Goal: Information Seeking & Learning: Check status

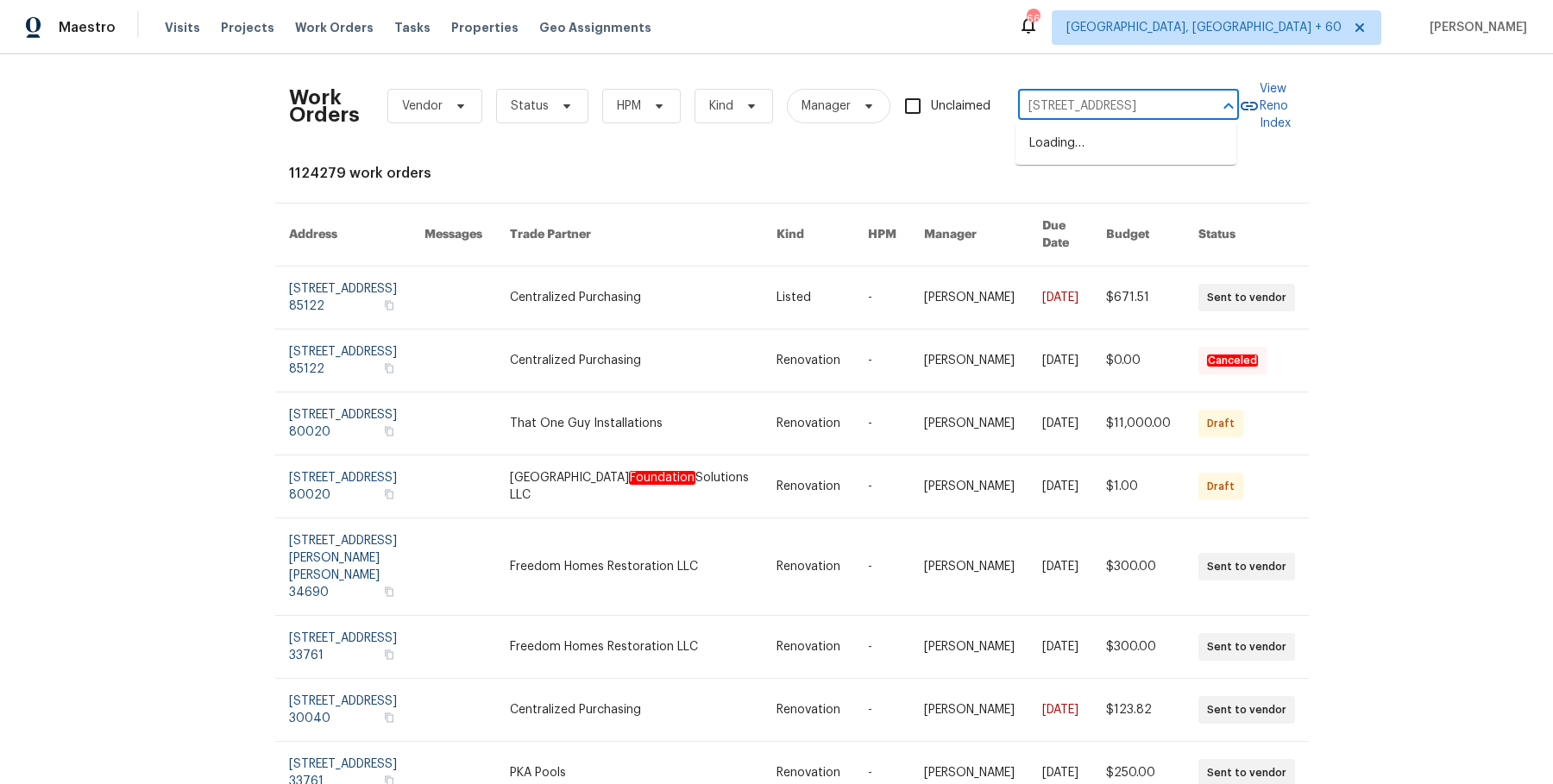
scroll to position [0, 83]
click at [1084, 146] on li "[STREET_ADDRESS]" at bounding box center [1125, 143] width 221 height 29
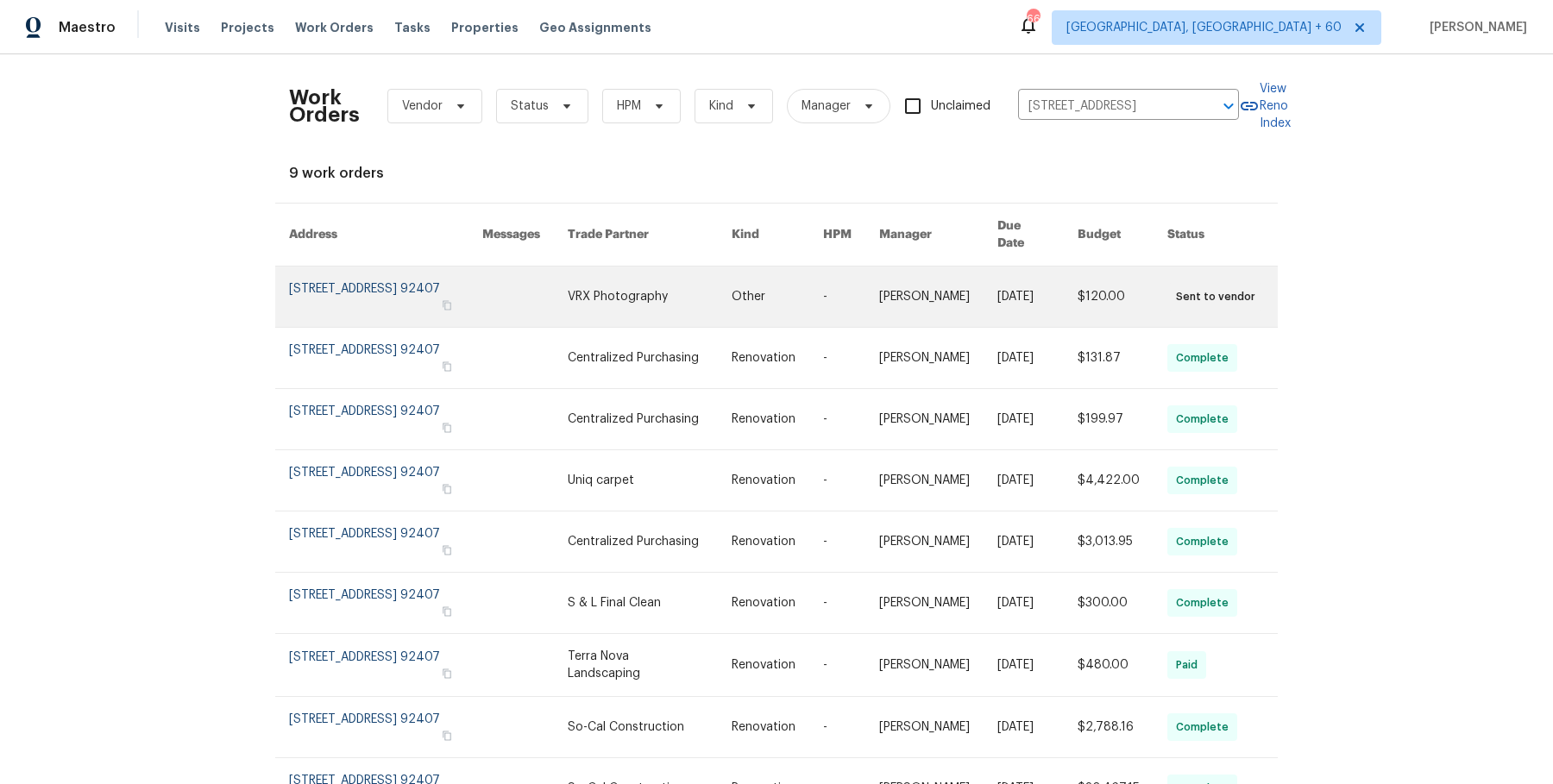
click at [905, 272] on link at bounding box center [938, 297] width 118 height 60
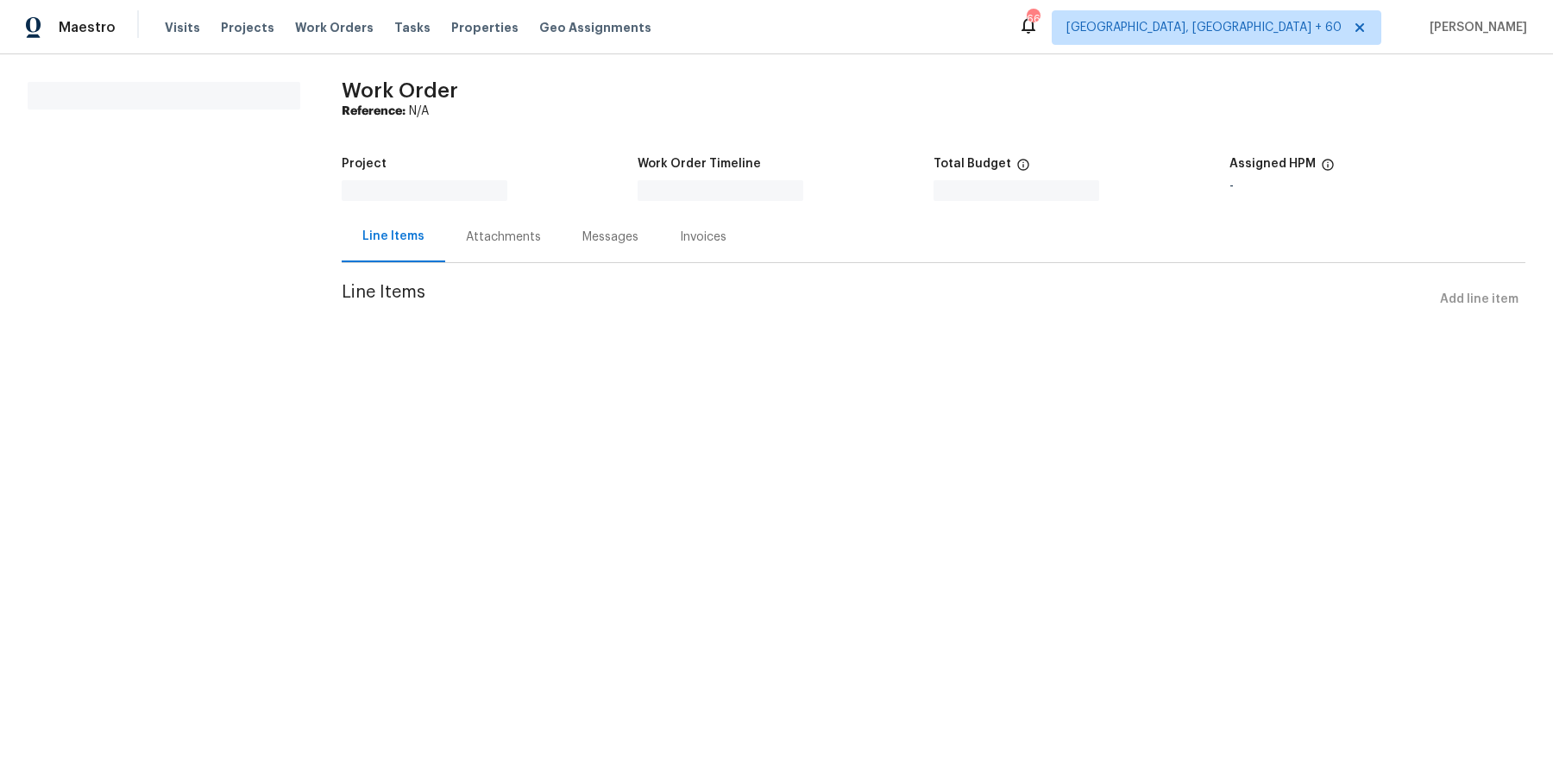
click at [905, 272] on section "Work Order Reference: N/A Project Work Order Timeline Total Budget $0.00 Assign…" at bounding box center [934, 209] width 1184 height 255
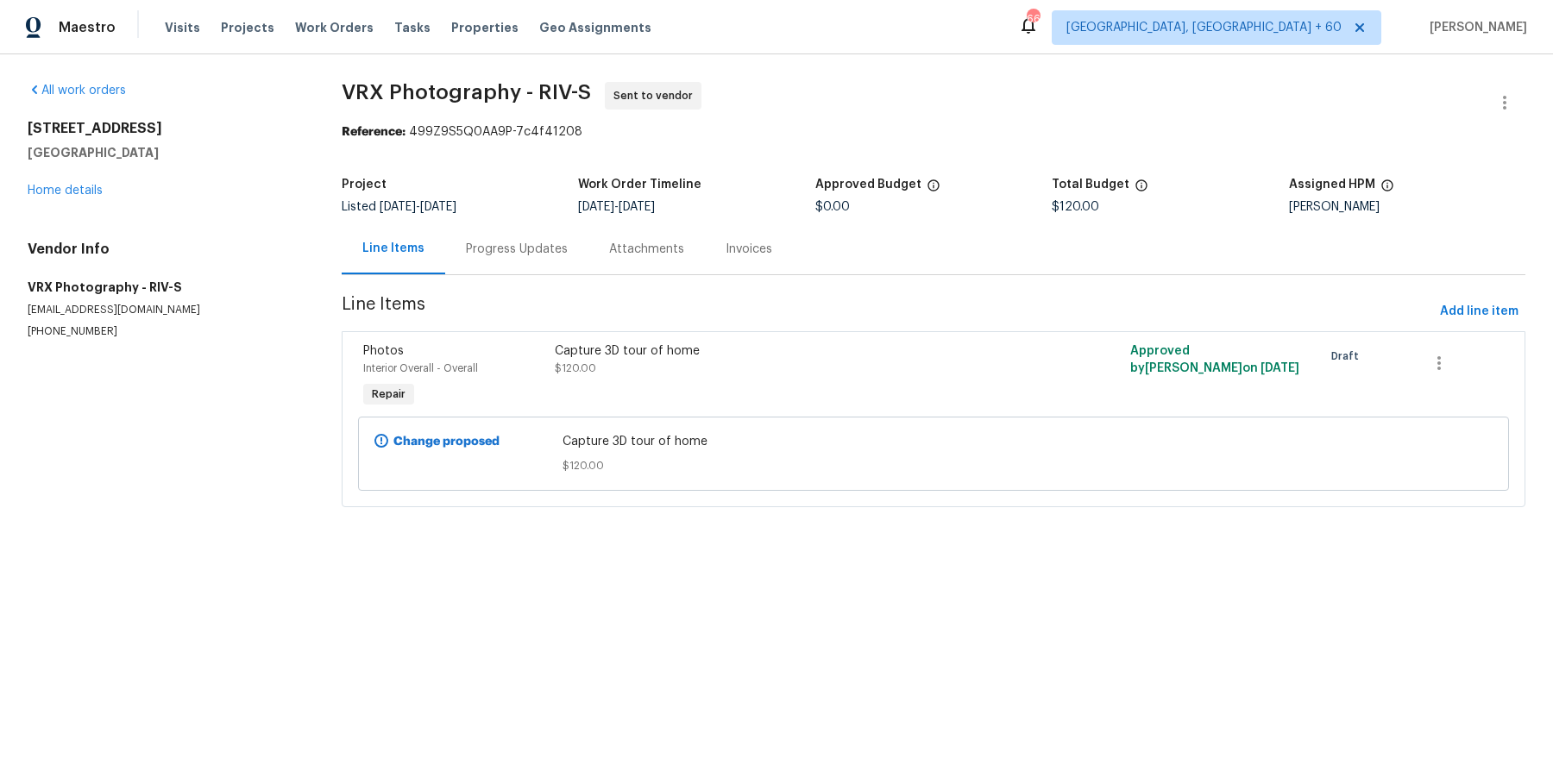
click at [87, 172] on div "[STREET_ADDRESS] Home details" at bounding box center [164, 159] width 272 height 79
click at [87, 177] on div "[STREET_ADDRESS] Home details" at bounding box center [164, 159] width 272 height 79
click at [67, 190] on link "Home details" at bounding box center [65, 191] width 75 height 12
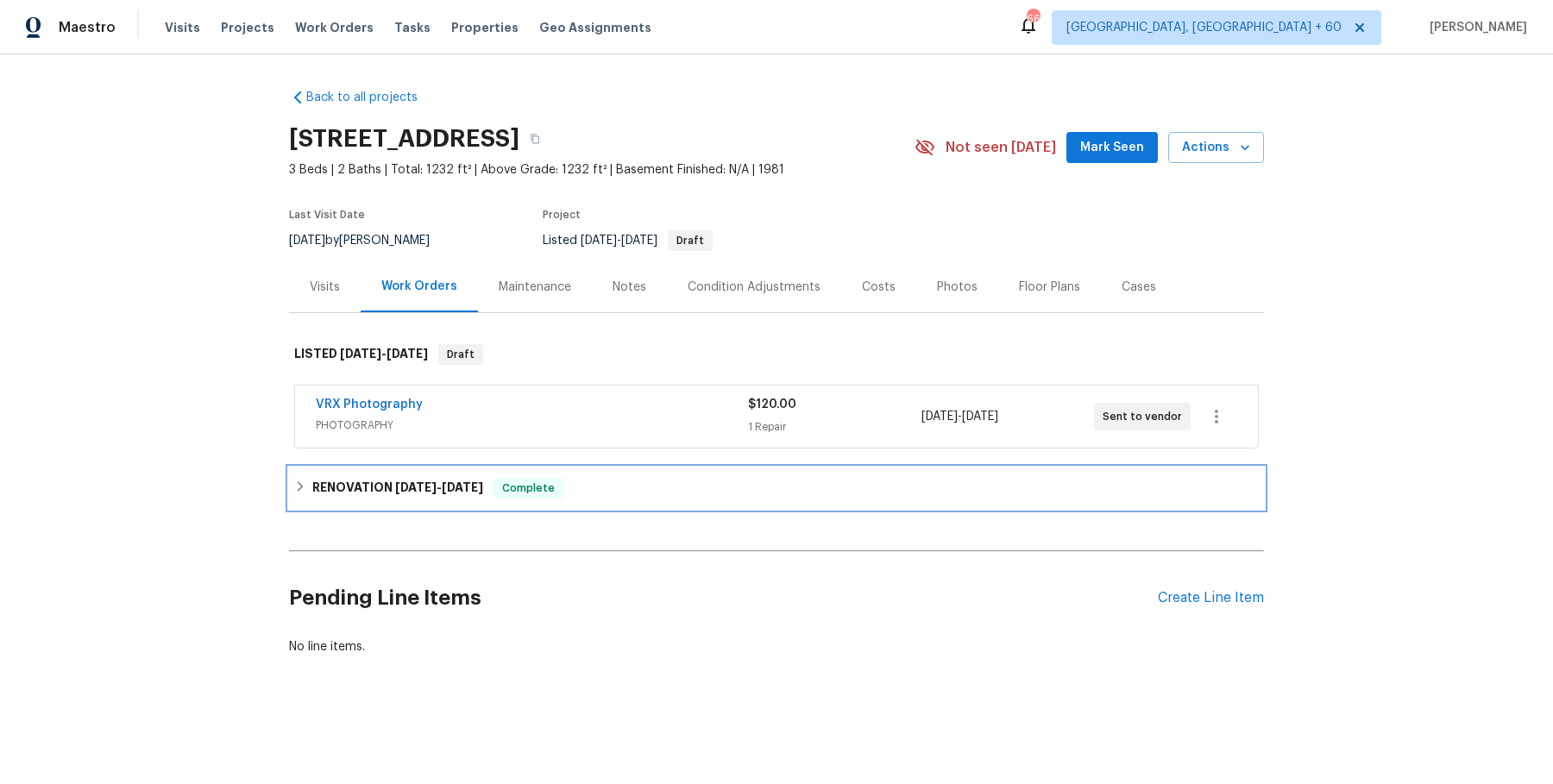
click at [507, 496] on div "Complete" at bounding box center [529, 488] width 70 height 21
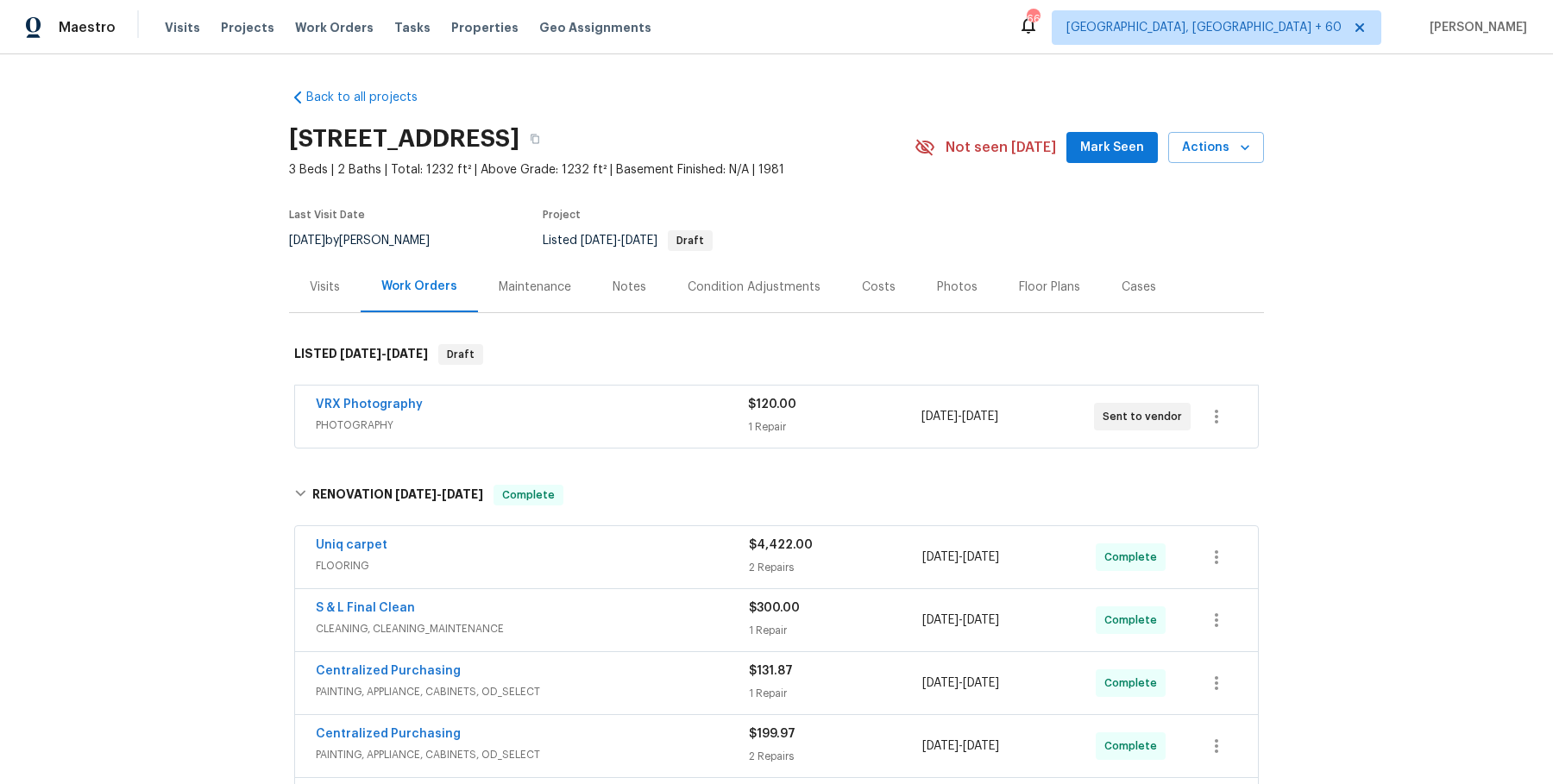
click at [577, 536] on div "Uniq carpet" at bounding box center [532, 547] width 433 height 21
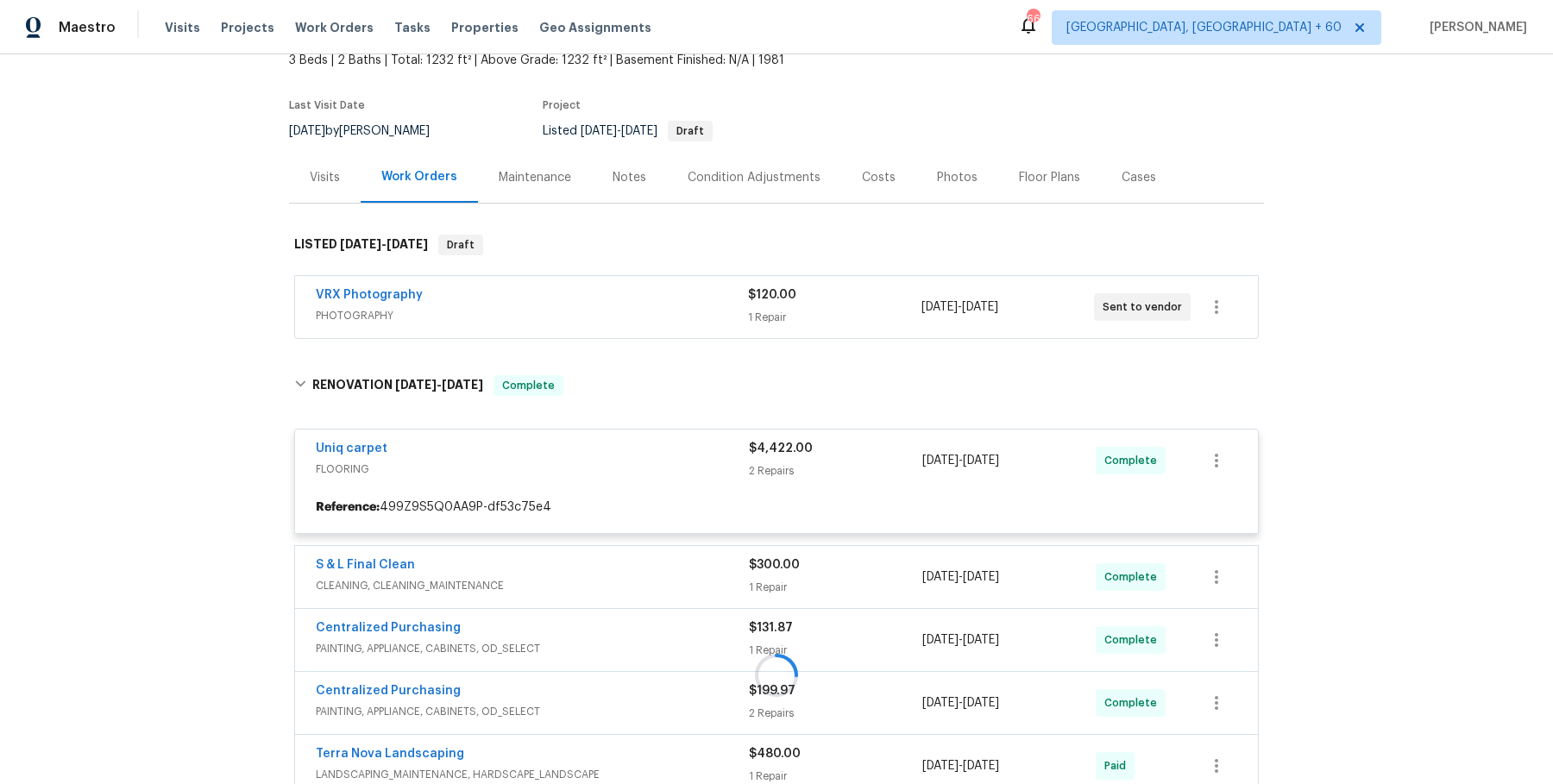
scroll to position [108, 0]
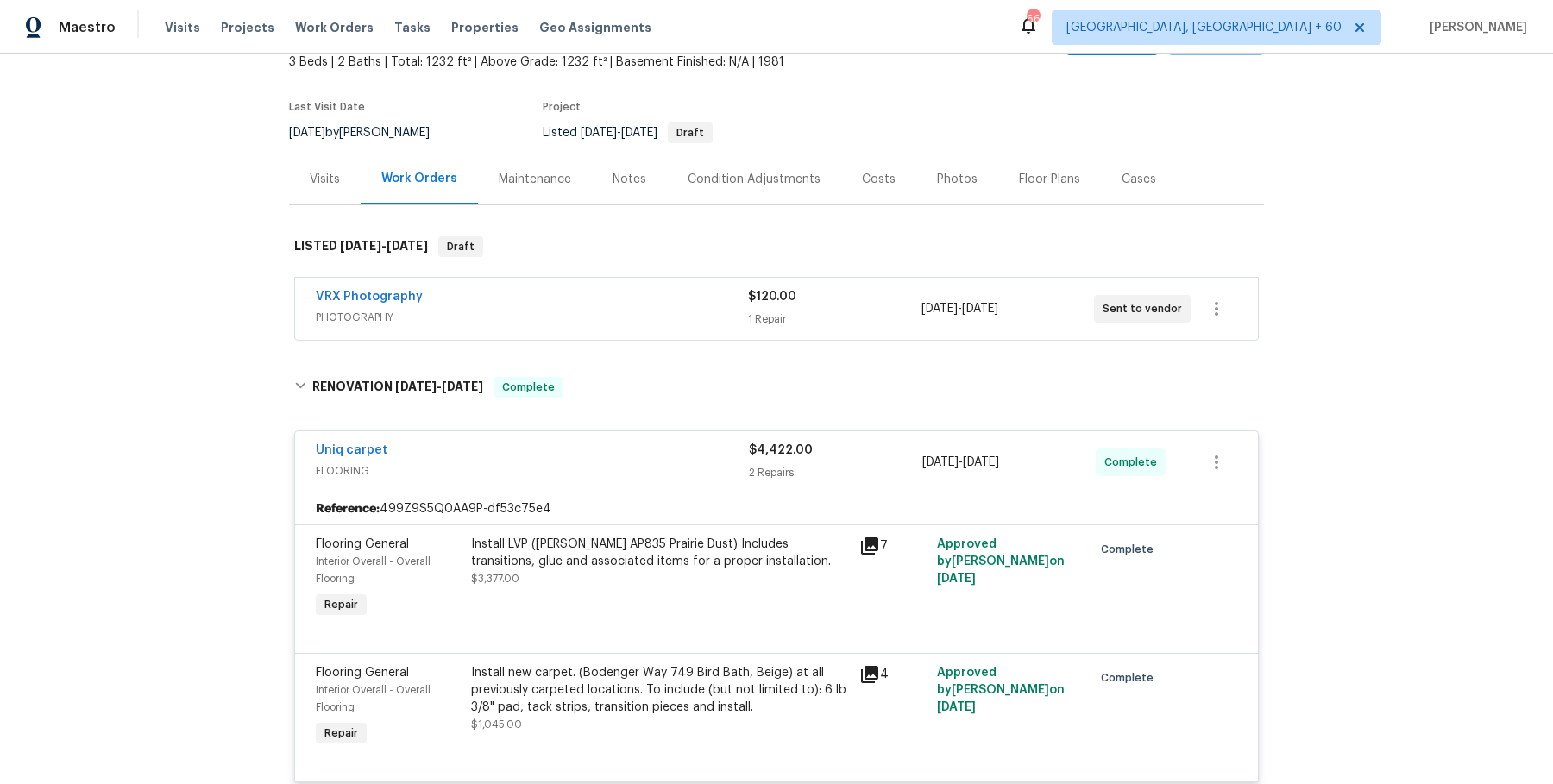
click at [656, 277] on div "VRX Photography PHOTOGRAPHY $120.00 1 Repair [DATE] - [DATE] Sent to vendor" at bounding box center [776, 308] width 963 height 62
click at [650, 314] on span "PHOTOGRAPHY" at bounding box center [531, 317] width 432 height 17
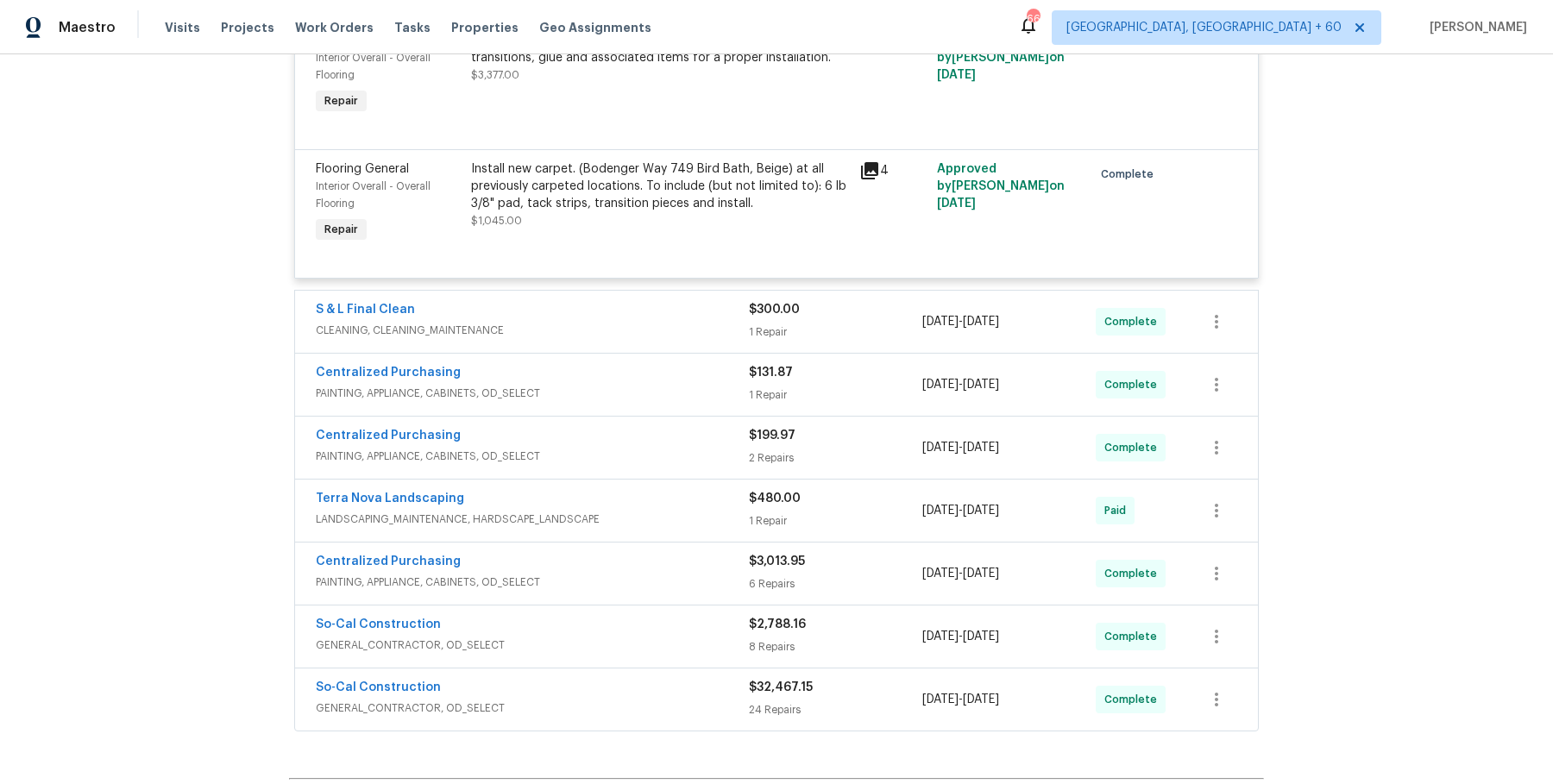
scroll to position [845, 0]
click at [676, 327] on span "CLEANING, CLEANING_MAINTENANCE" at bounding box center [532, 328] width 433 height 17
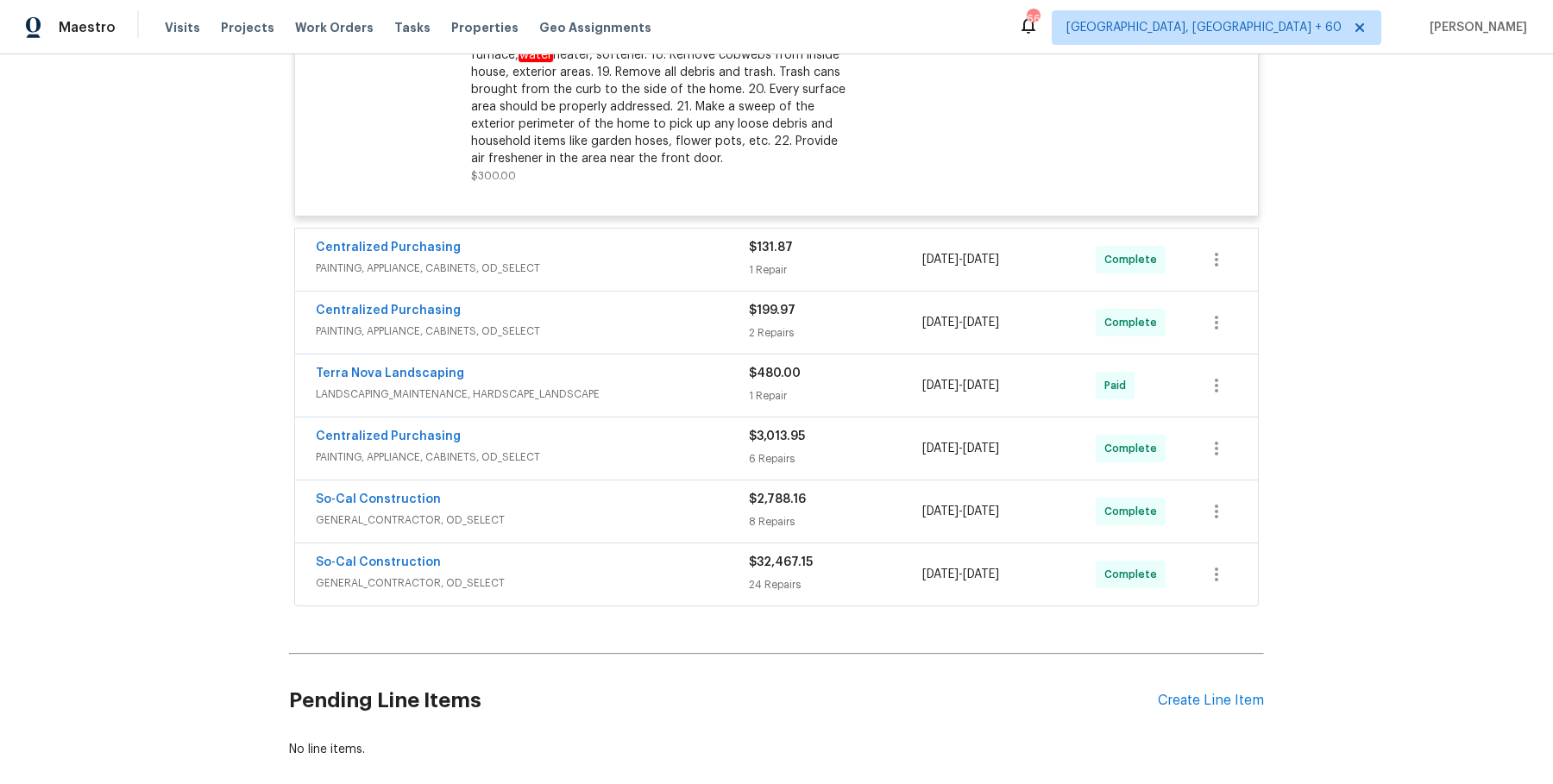
scroll to position [1517, 0]
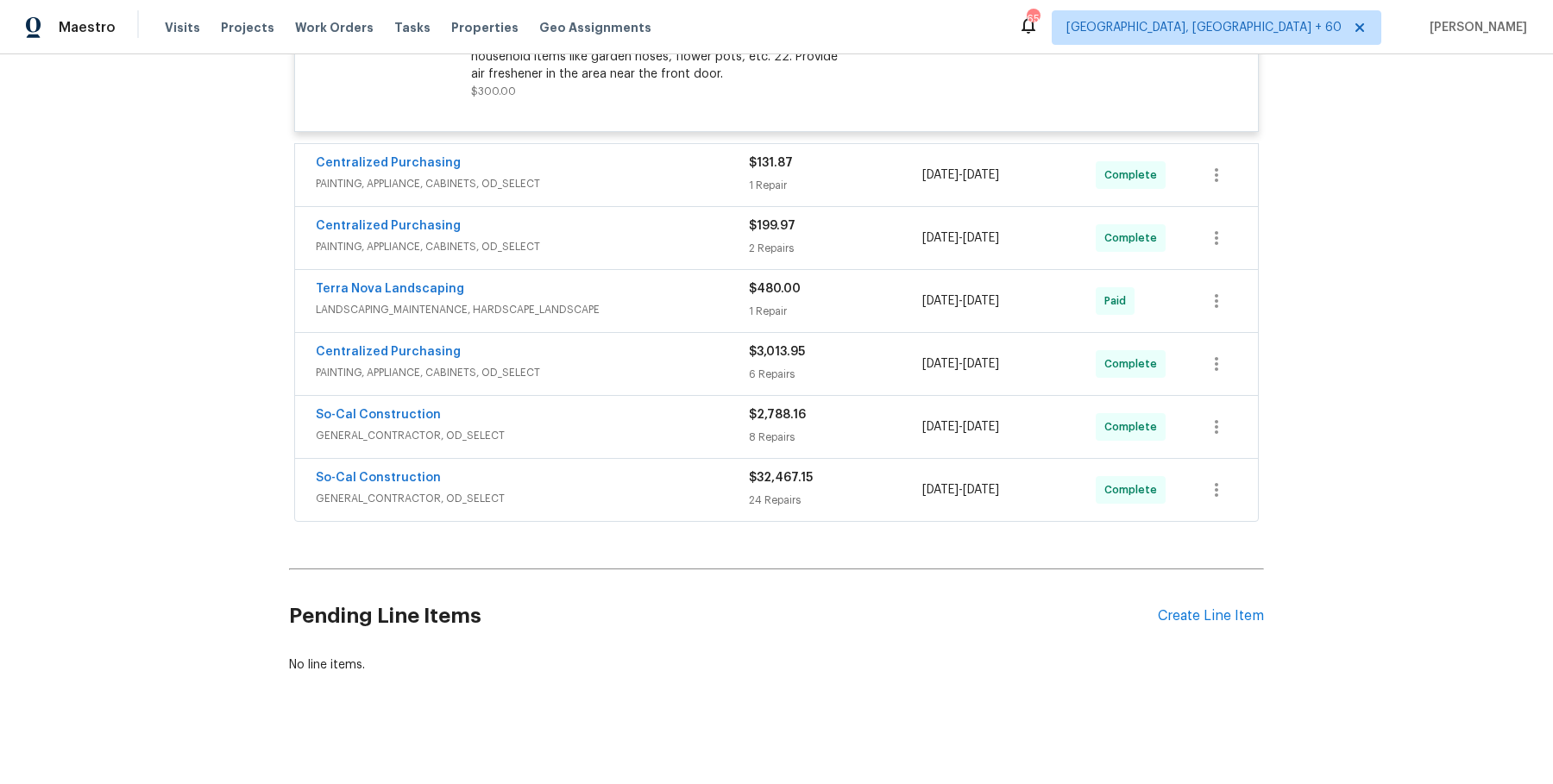
click at [347, 18] on div "Visits Projects Work Orders Tasks Properties Geo Assignments" at bounding box center [418, 28] width 507 height 35
click at [338, 31] on span "Work Orders" at bounding box center [334, 28] width 79 height 17
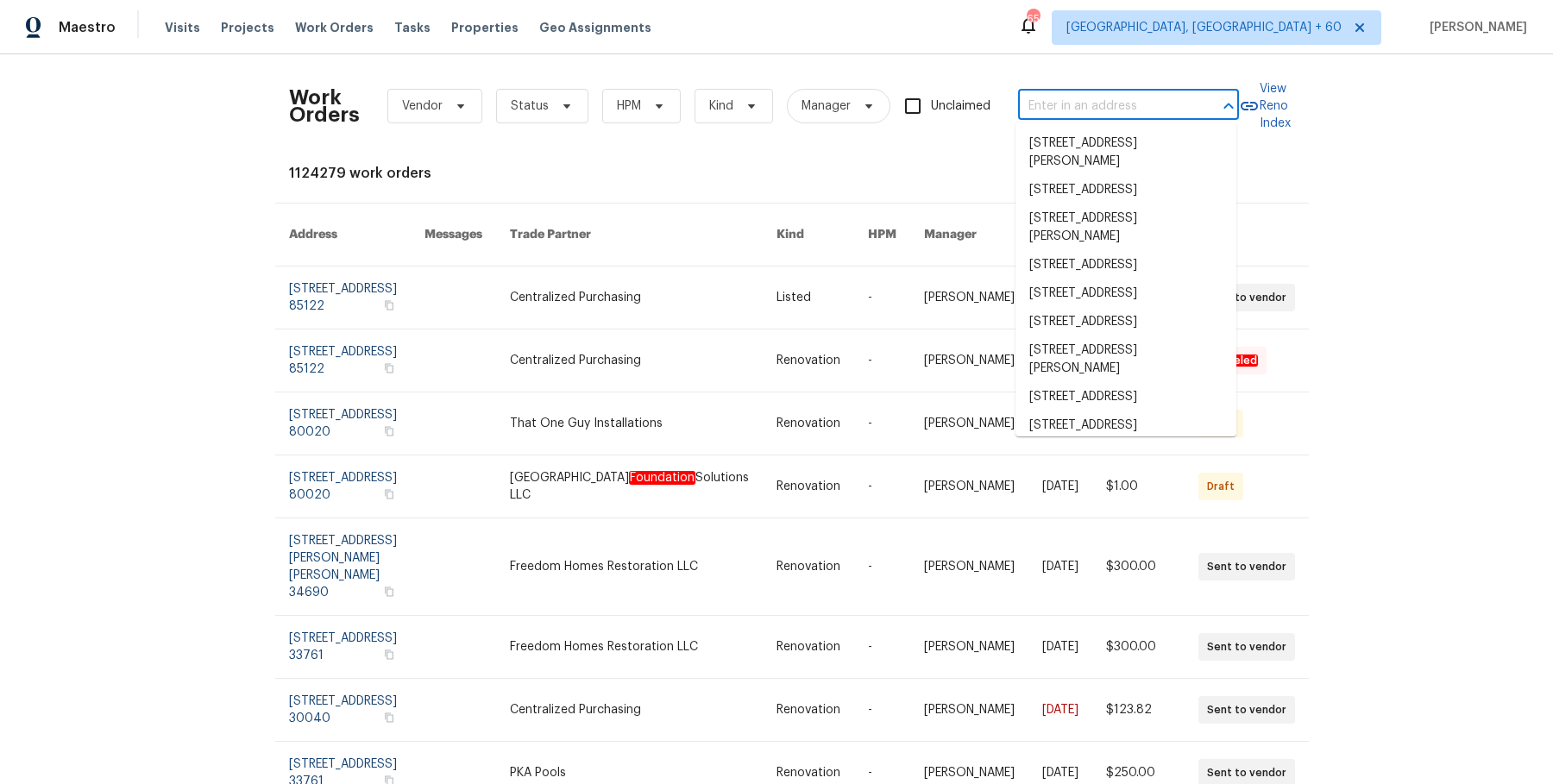
click at [1162, 93] on input "text" at bounding box center [1105, 106] width 173 height 27
paste input "[STREET_ADDRESS]"
type input "[STREET_ADDRESS]"
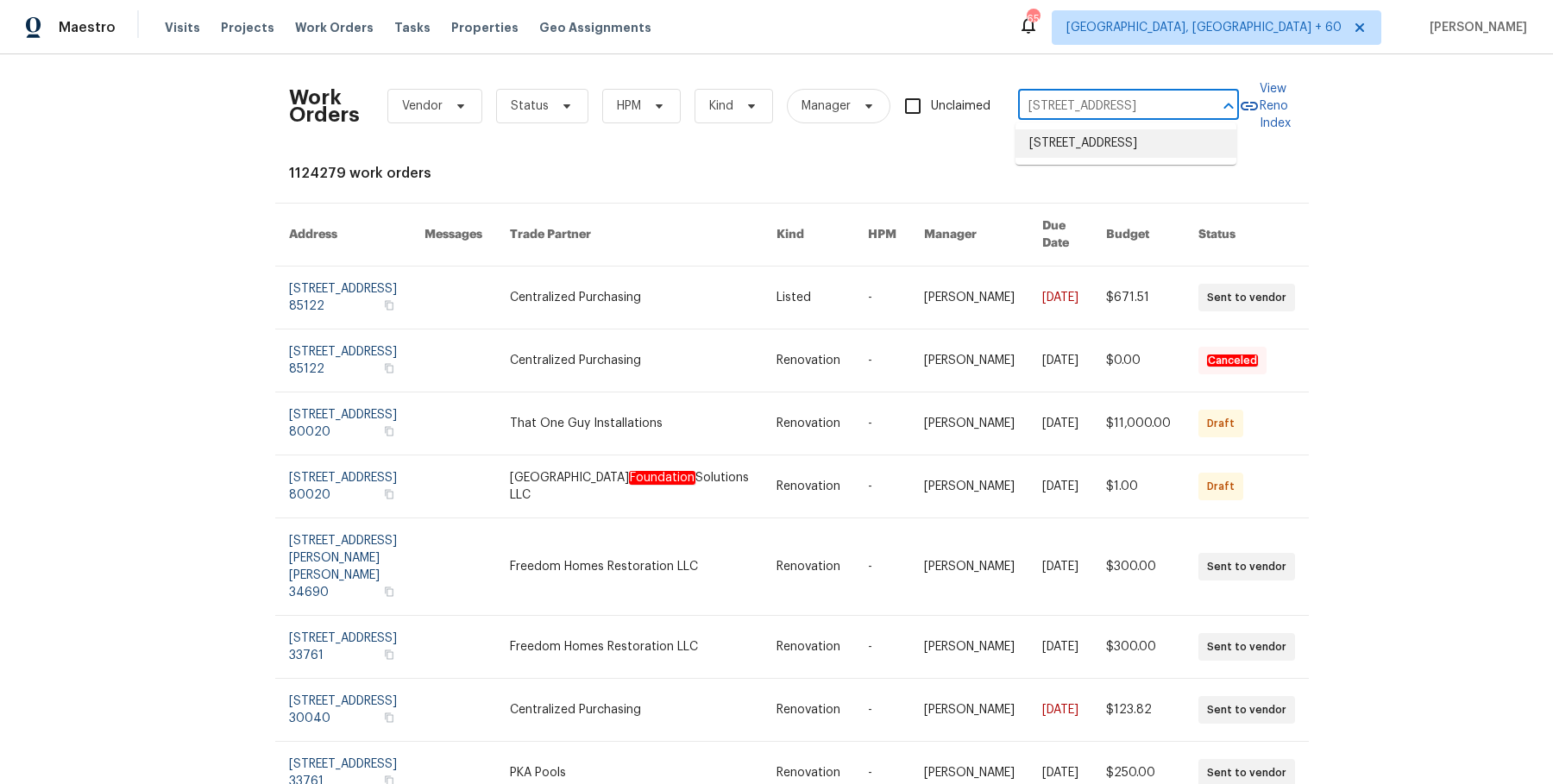
click at [1126, 141] on li "[STREET_ADDRESS]" at bounding box center [1125, 143] width 221 height 29
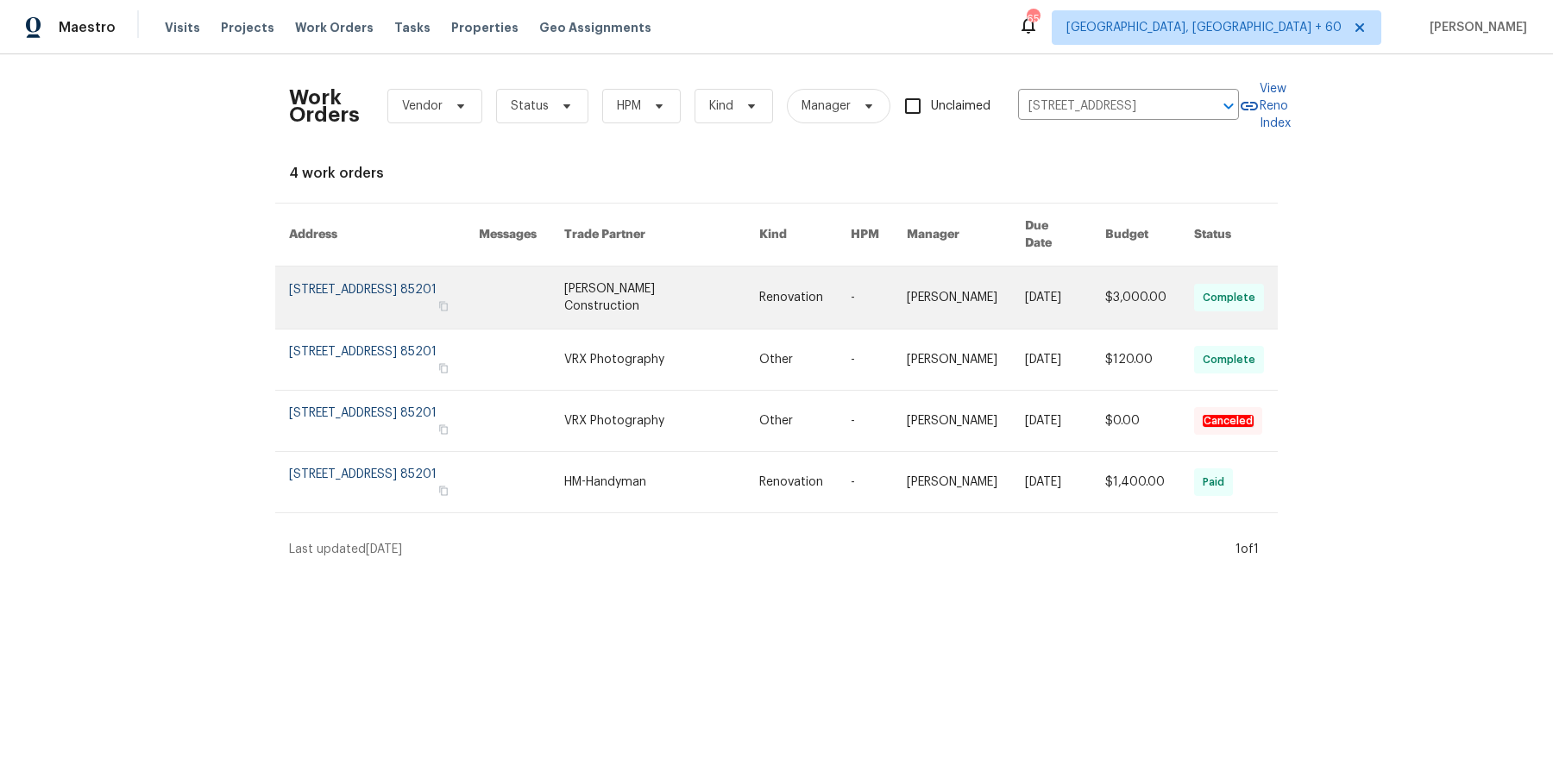
click at [851, 278] on link at bounding box center [879, 297] width 56 height 62
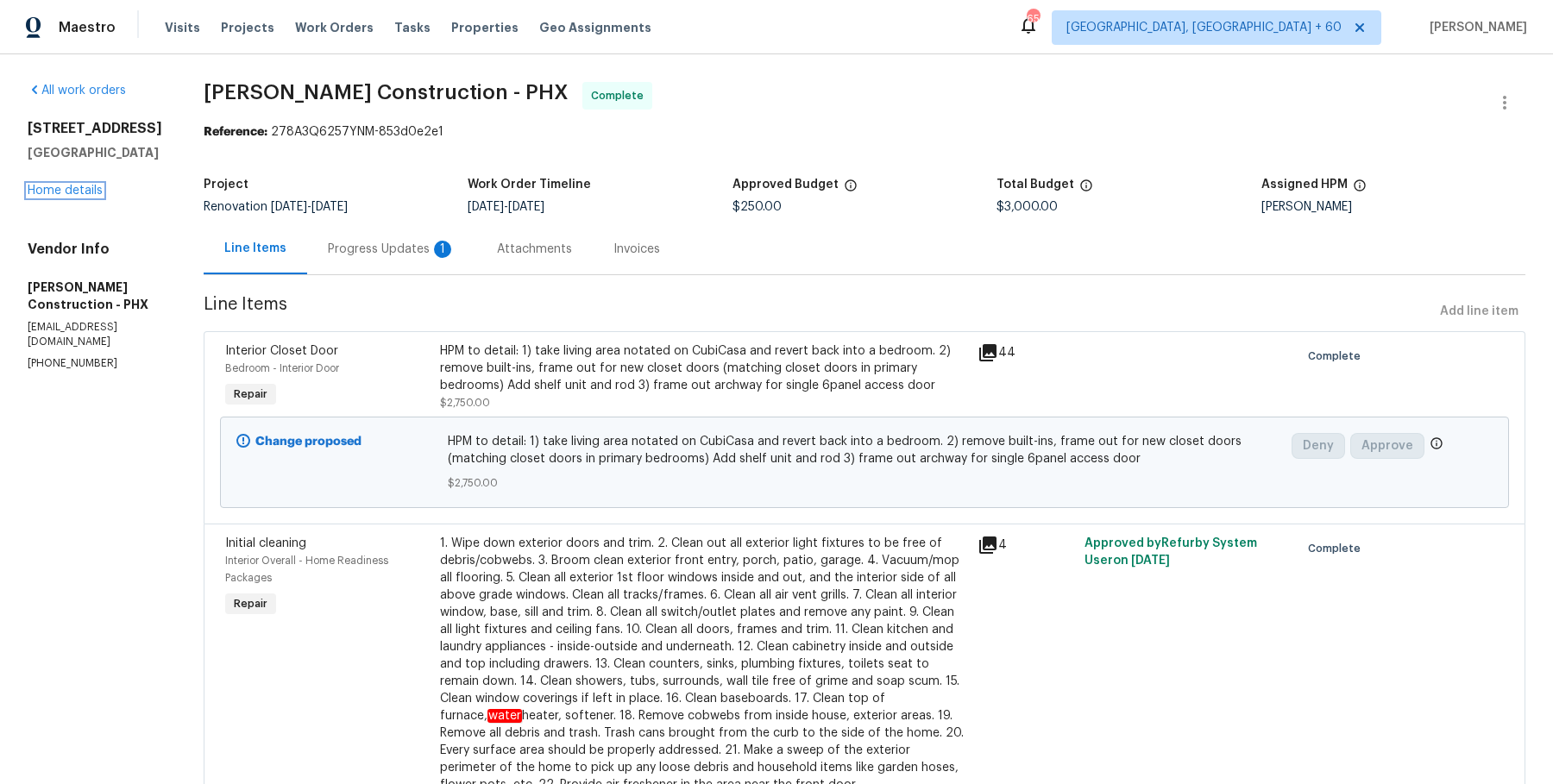
click at [80, 194] on link "Home details" at bounding box center [65, 191] width 75 height 12
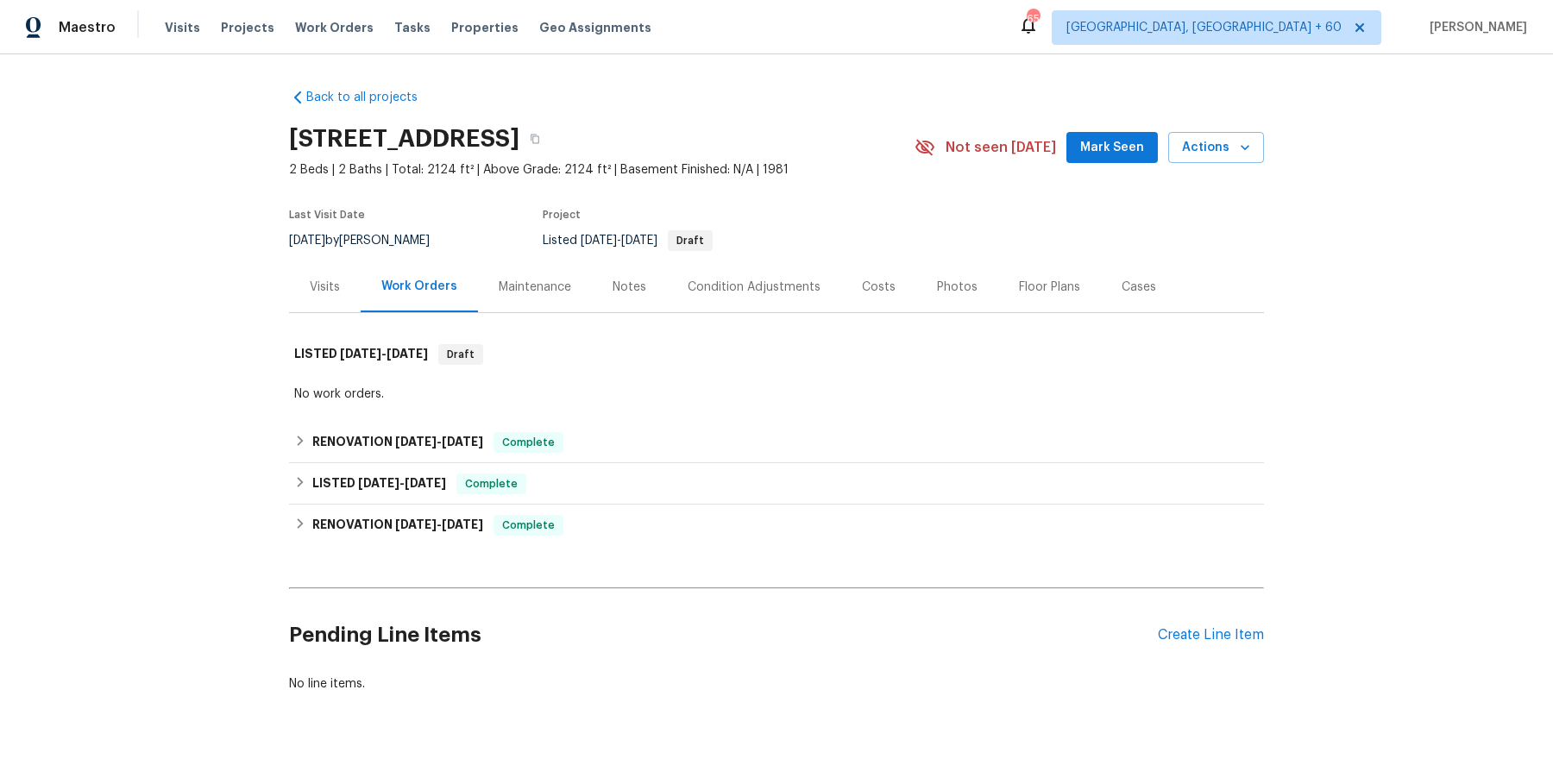
click at [577, 408] on div "Back to all projects [STREET_ADDRESS] 2 Beds | 2 Baths | Total: 2124 ft² | Abov…" at bounding box center [776, 391] width 975 height 631
click at [608, 427] on div "RENOVATION [DATE] - [DATE] Complete" at bounding box center [776, 442] width 975 height 41
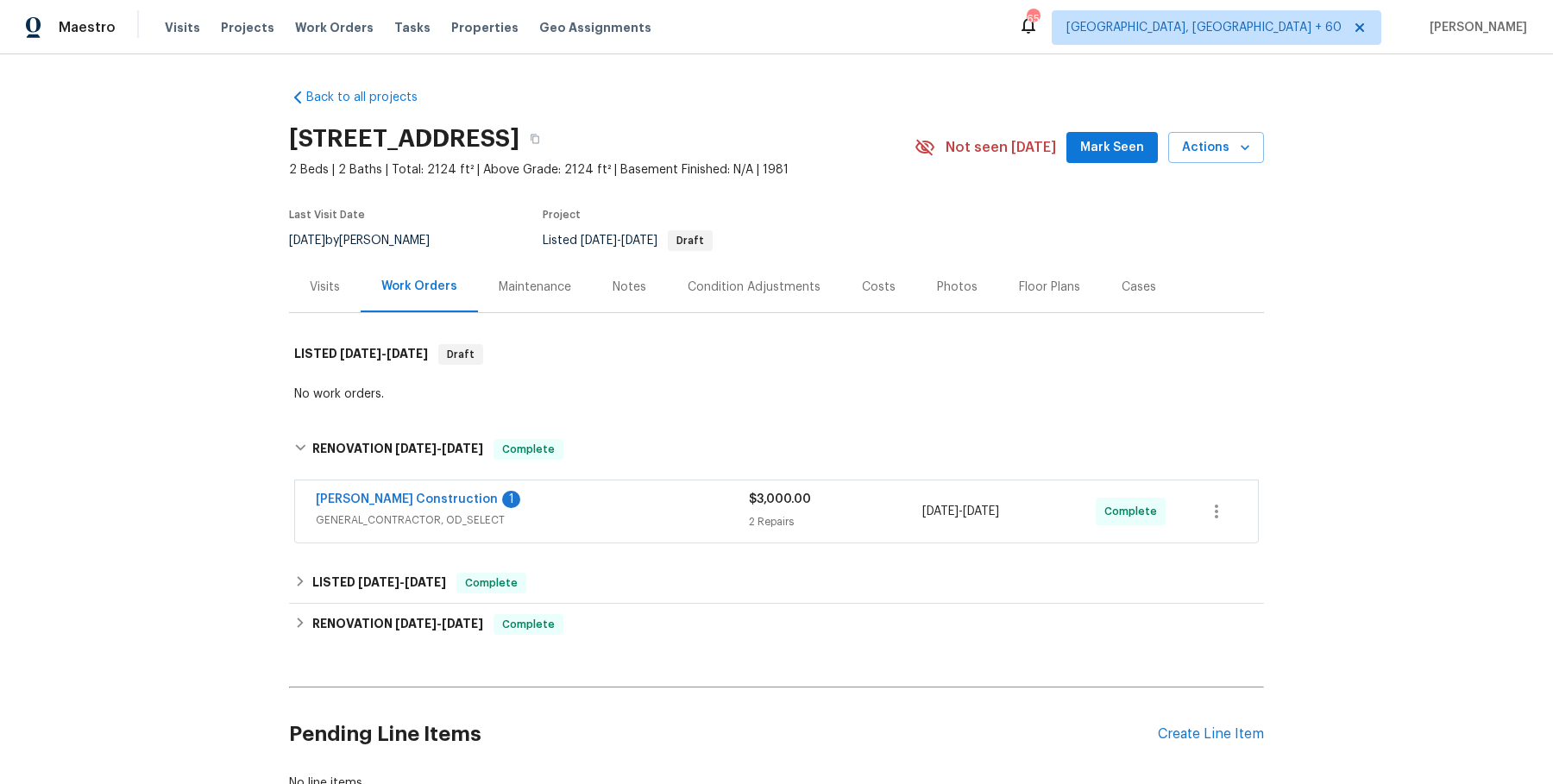
click at [626, 508] on div "[PERSON_NAME] Construction 1" at bounding box center [532, 501] width 433 height 21
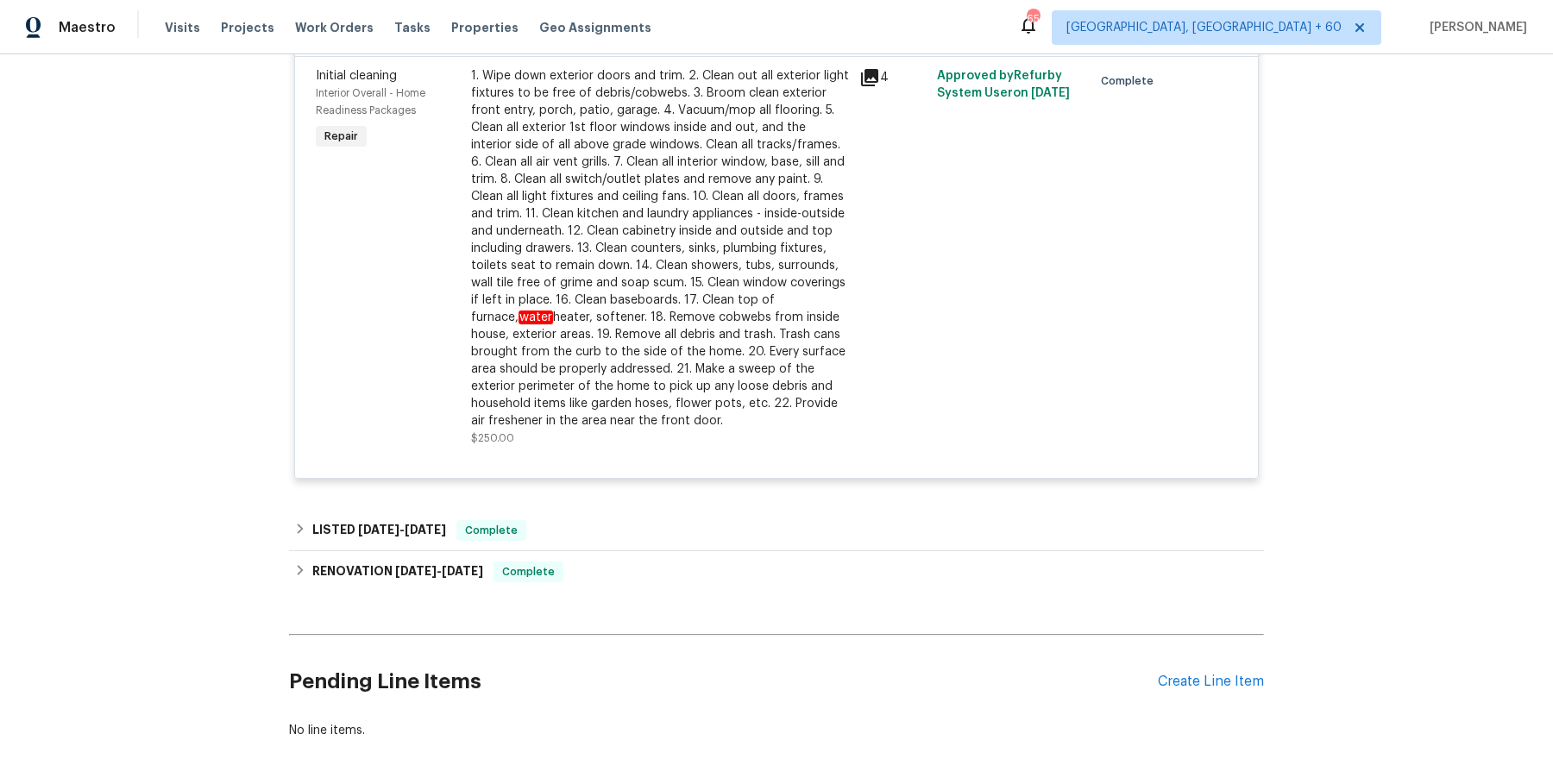
scroll to position [827, 0]
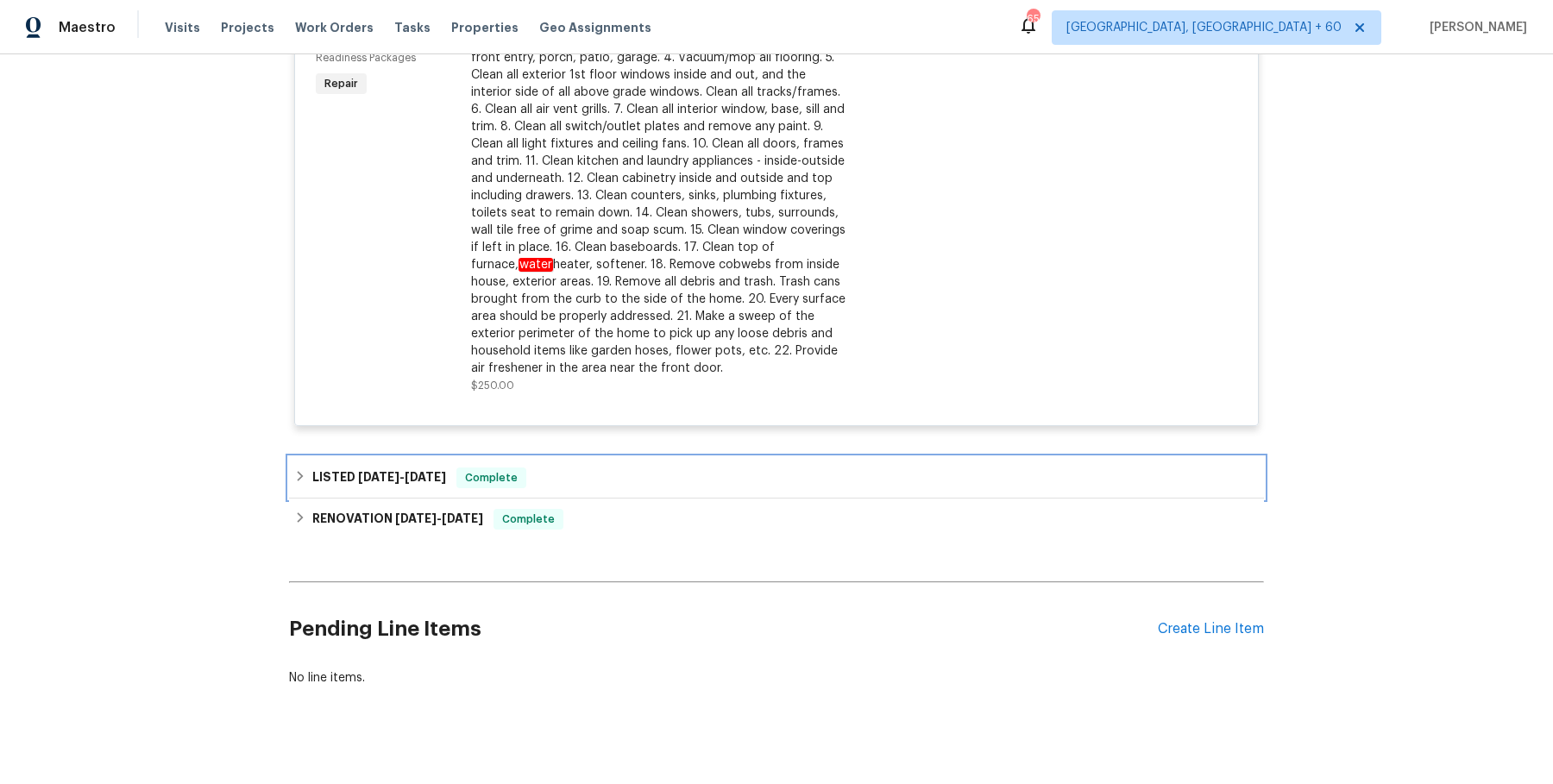
click at [599, 467] on div "LISTED [DATE] - [DATE] Complete" at bounding box center [776, 478] width 965 height 21
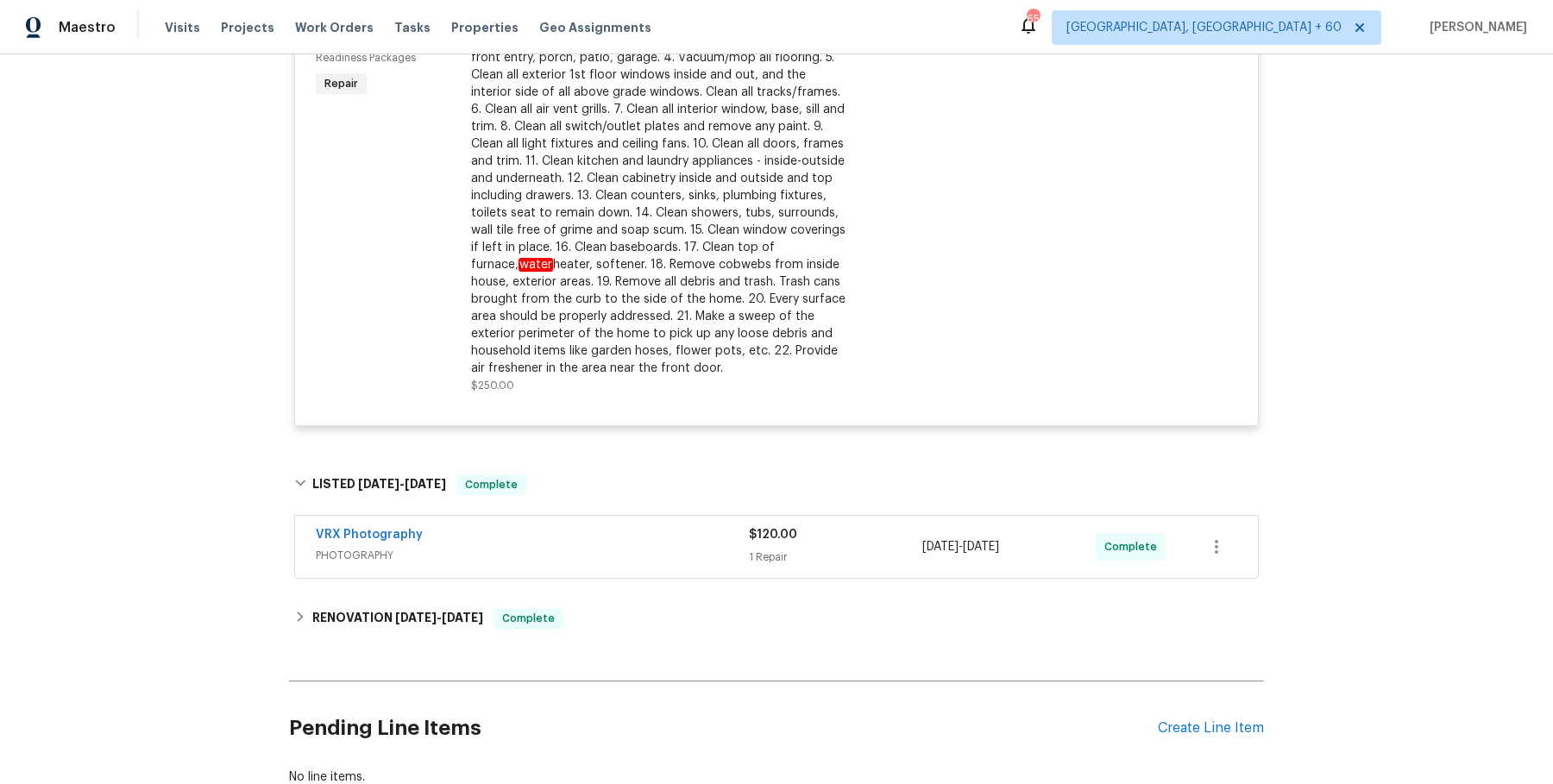
click at [657, 526] on div "VRX Photography" at bounding box center [532, 536] width 433 height 21
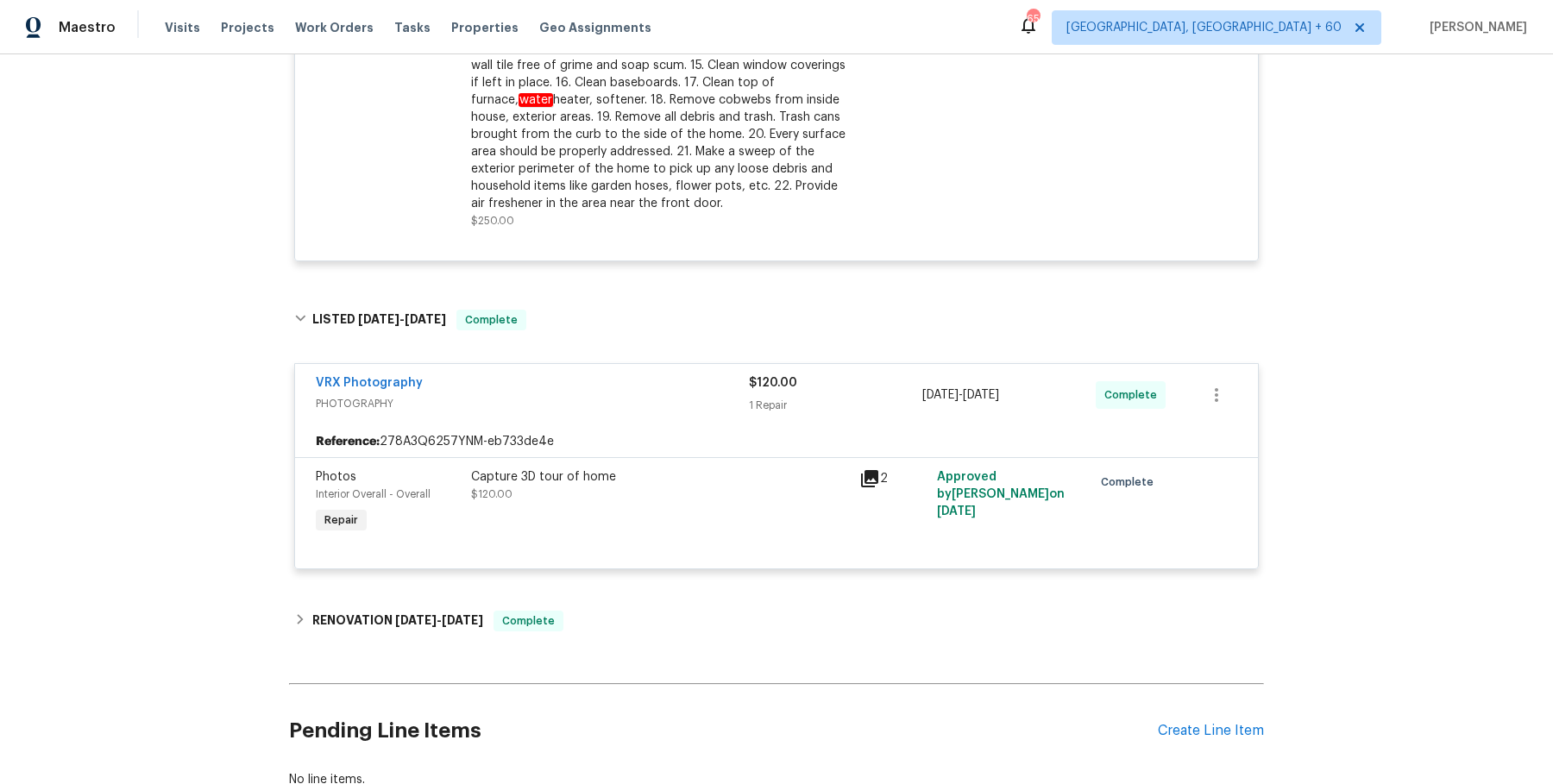
scroll to position [1094, 0]
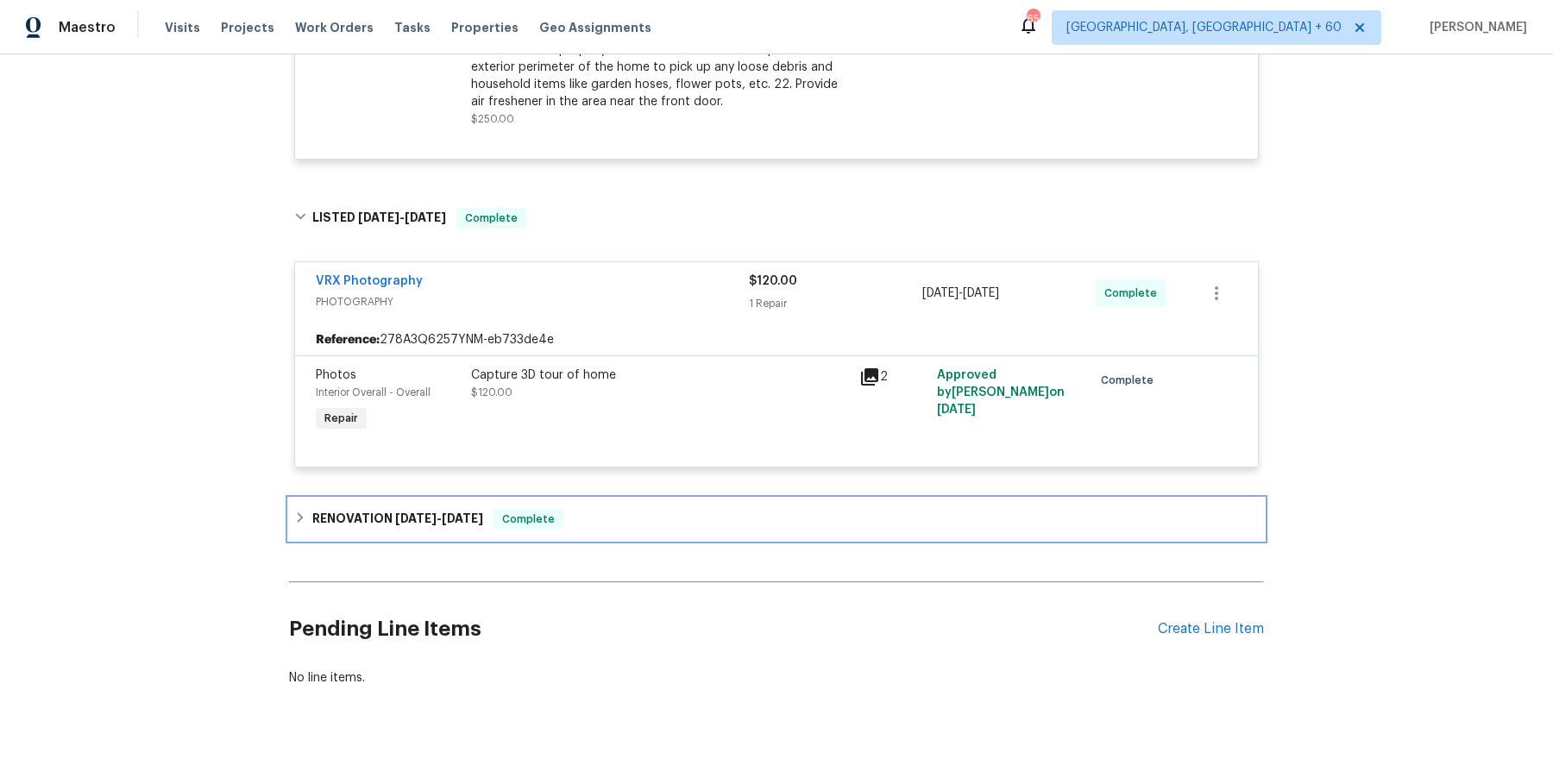
click at [657, 515] on div "RENOVATION [DATE] - [DATE] Complete" at bounding box center [776, 519] width 975 height 41
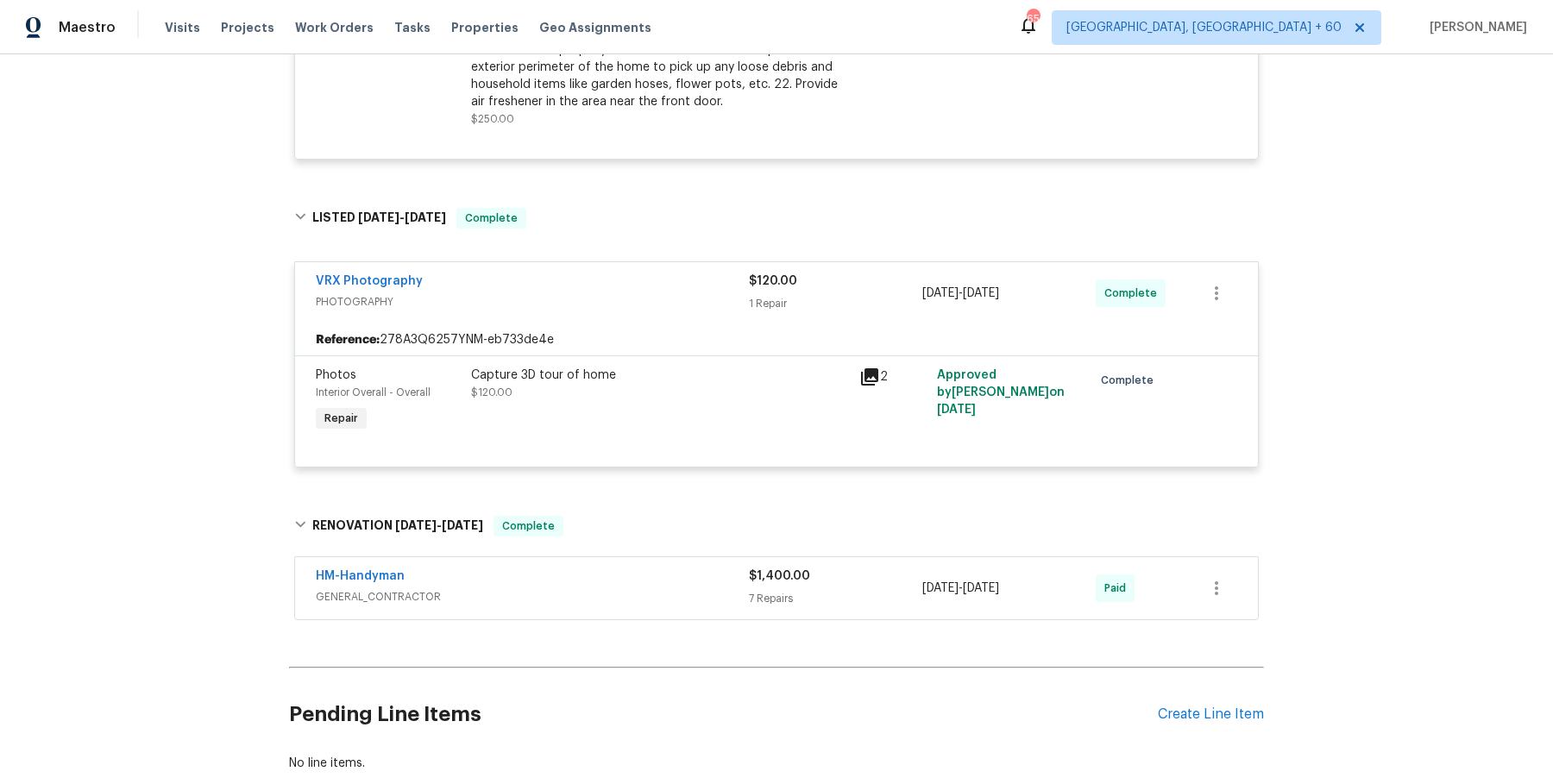
click at [657, 568] on div "HM-Handyman" at bounding box center [532, 578] width 433 height 21
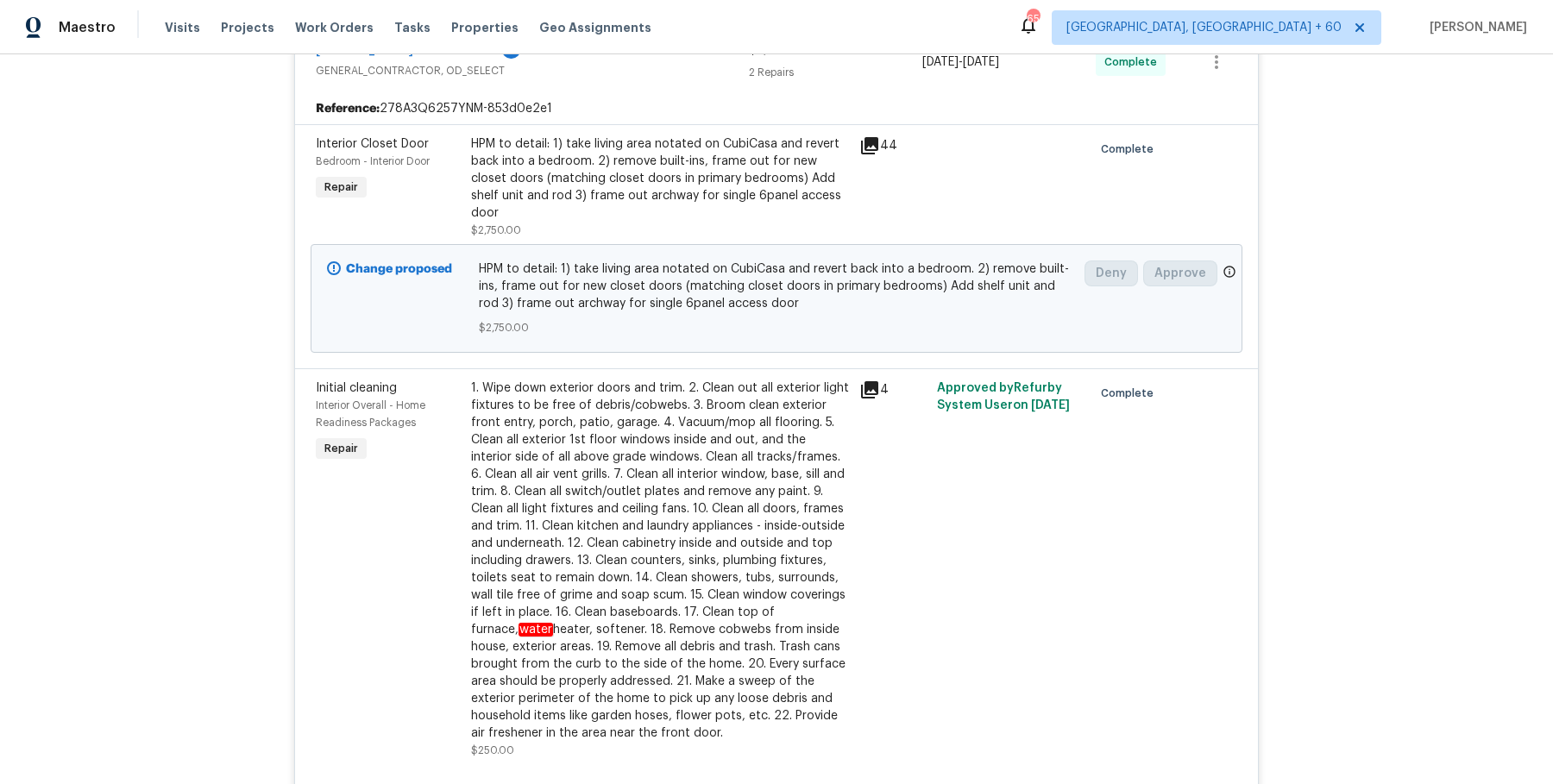
scroll to position [0, 0]
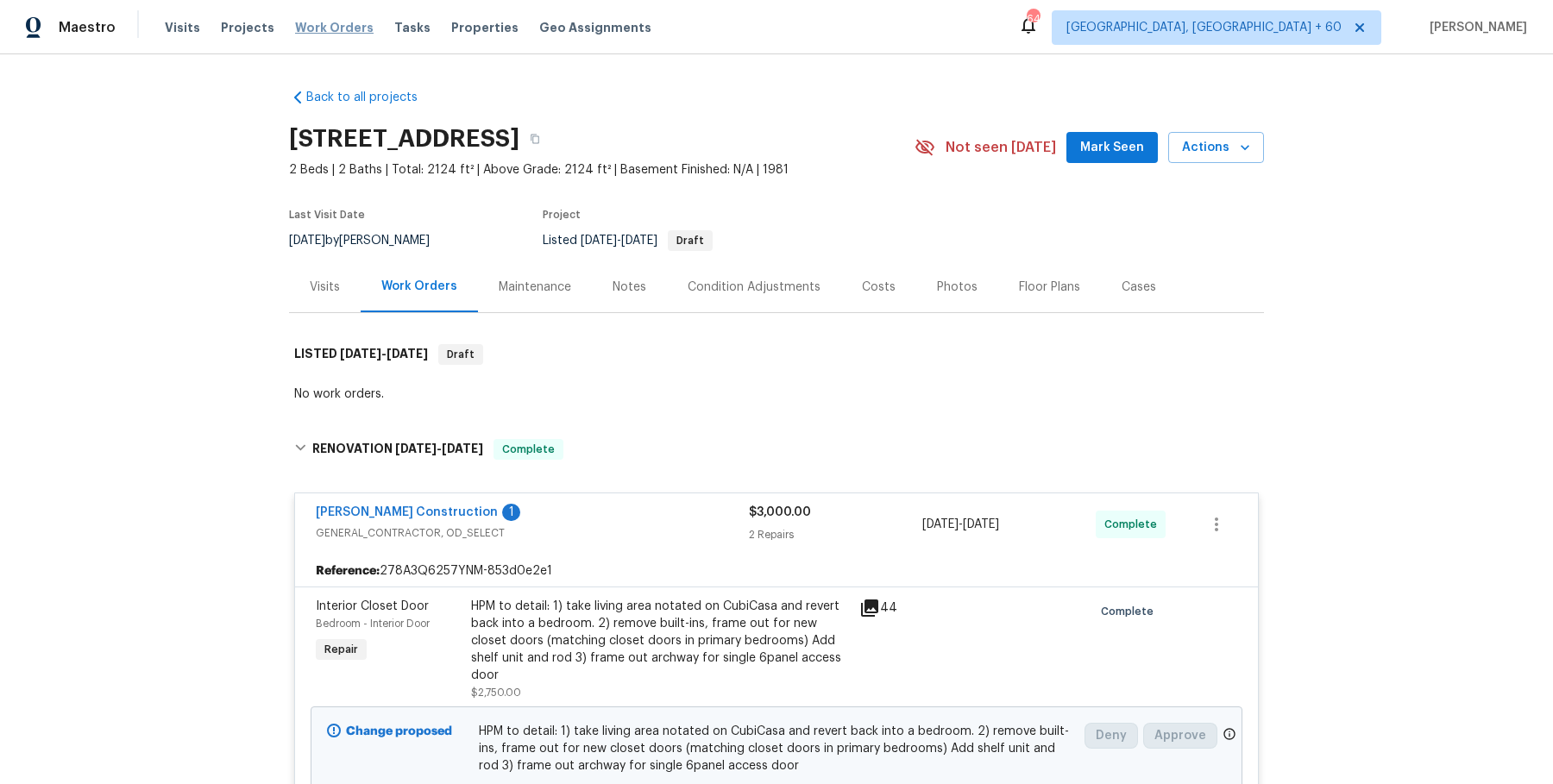
click at [325, 27] on span "Work Orders" at bounding box center [334, 28] width 79 height 17
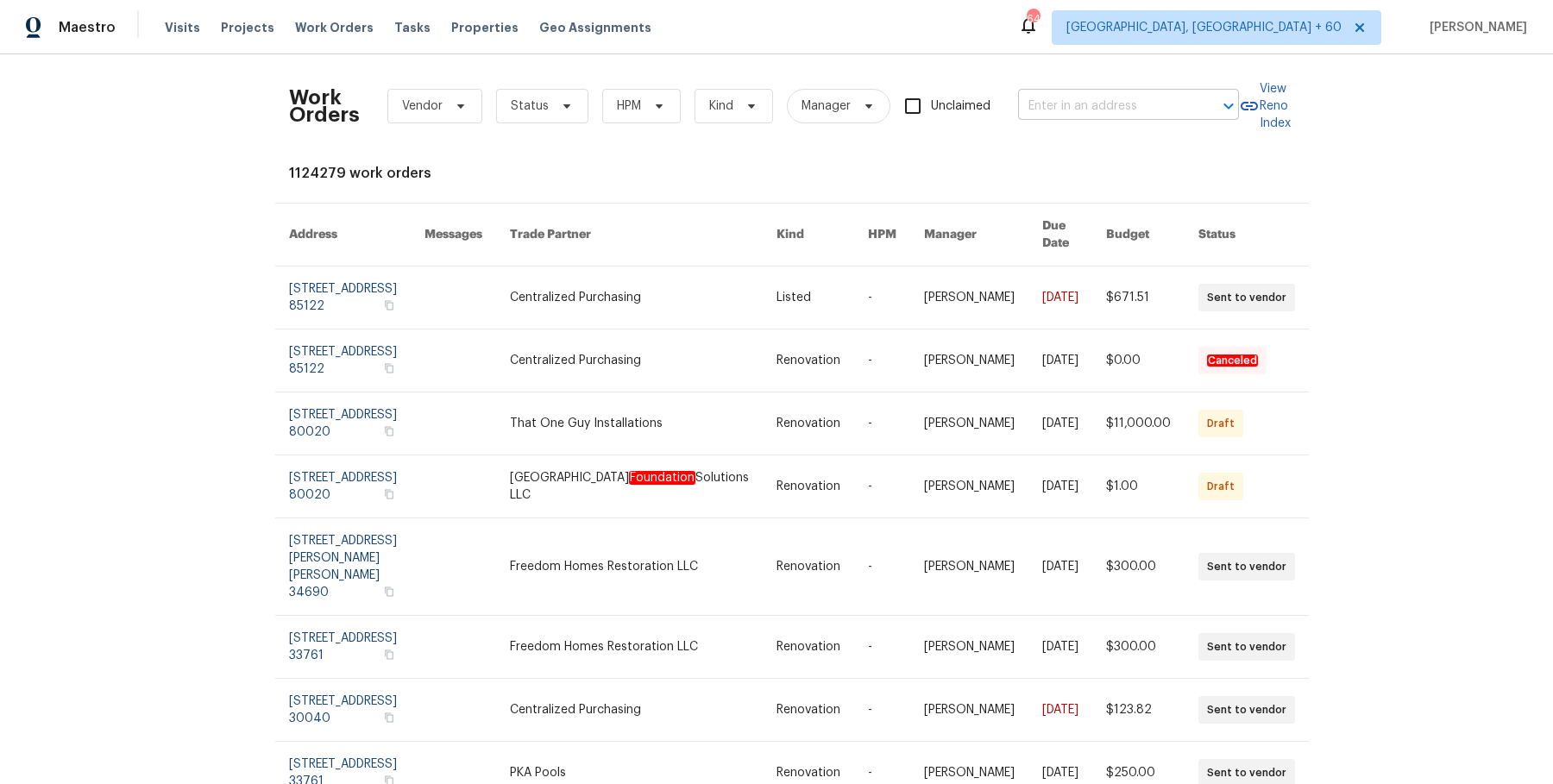
click at [1083, 98] on input "text" at bounding box center [1105, 106] width 173 height 27
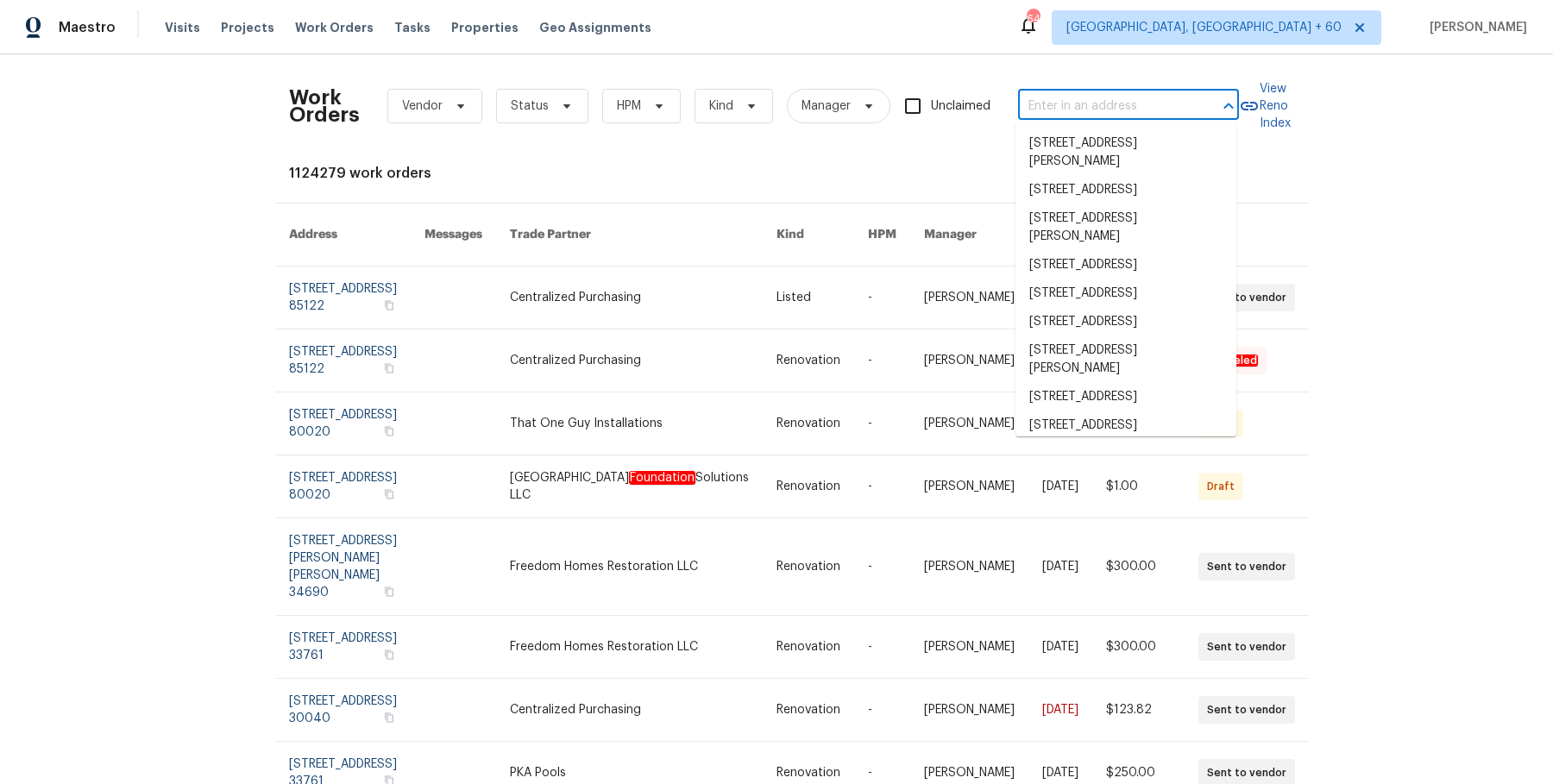
paste input "[STREET_ADDRESS][PERSON_NAME]"
type input "[STREET_ADDRESS][PERSON_NAME]"
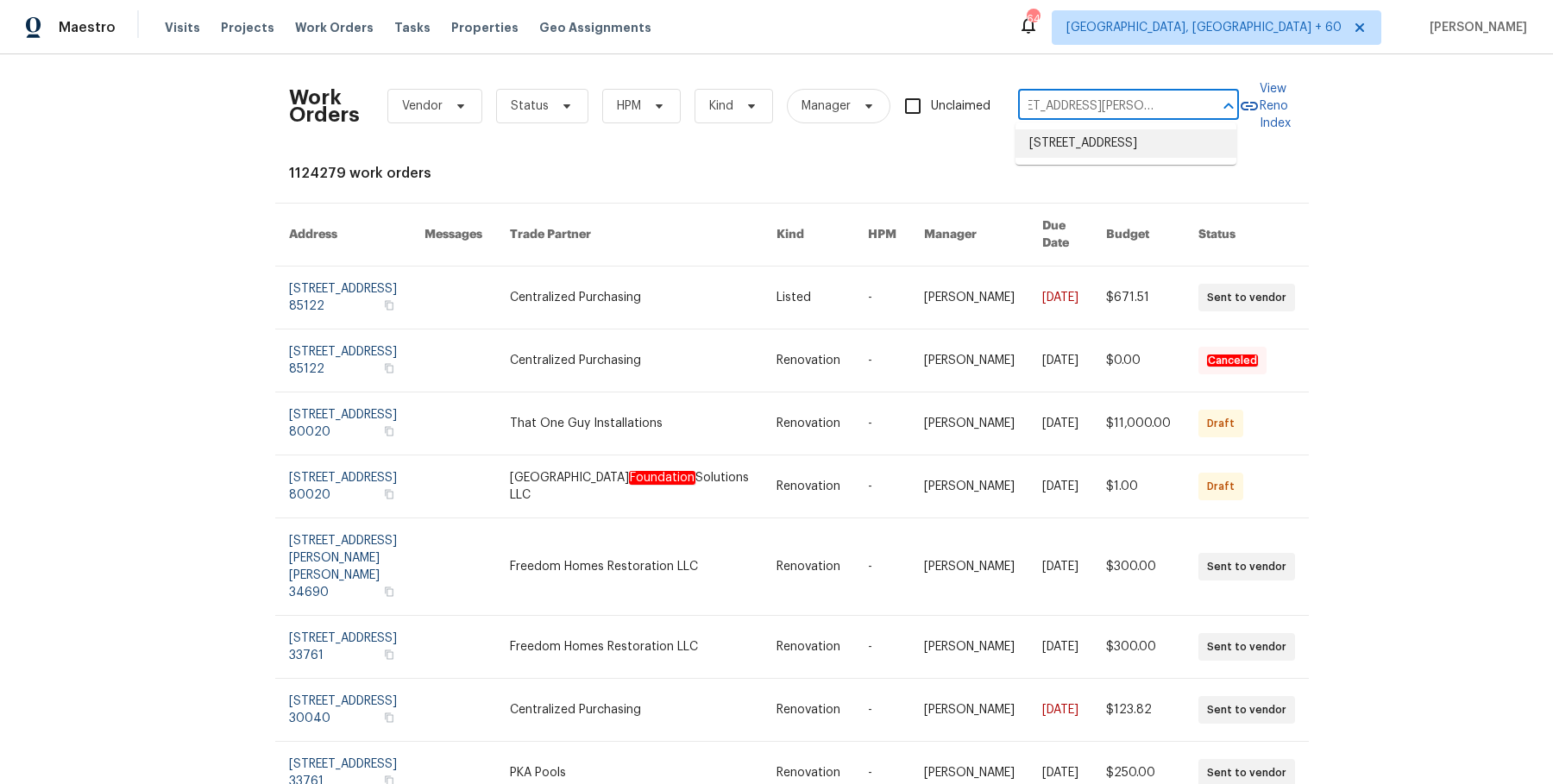
click at [1080, 147] on li "[STREET_ADDRESS]" at bounding box center [1125, 143] width 221 height 29
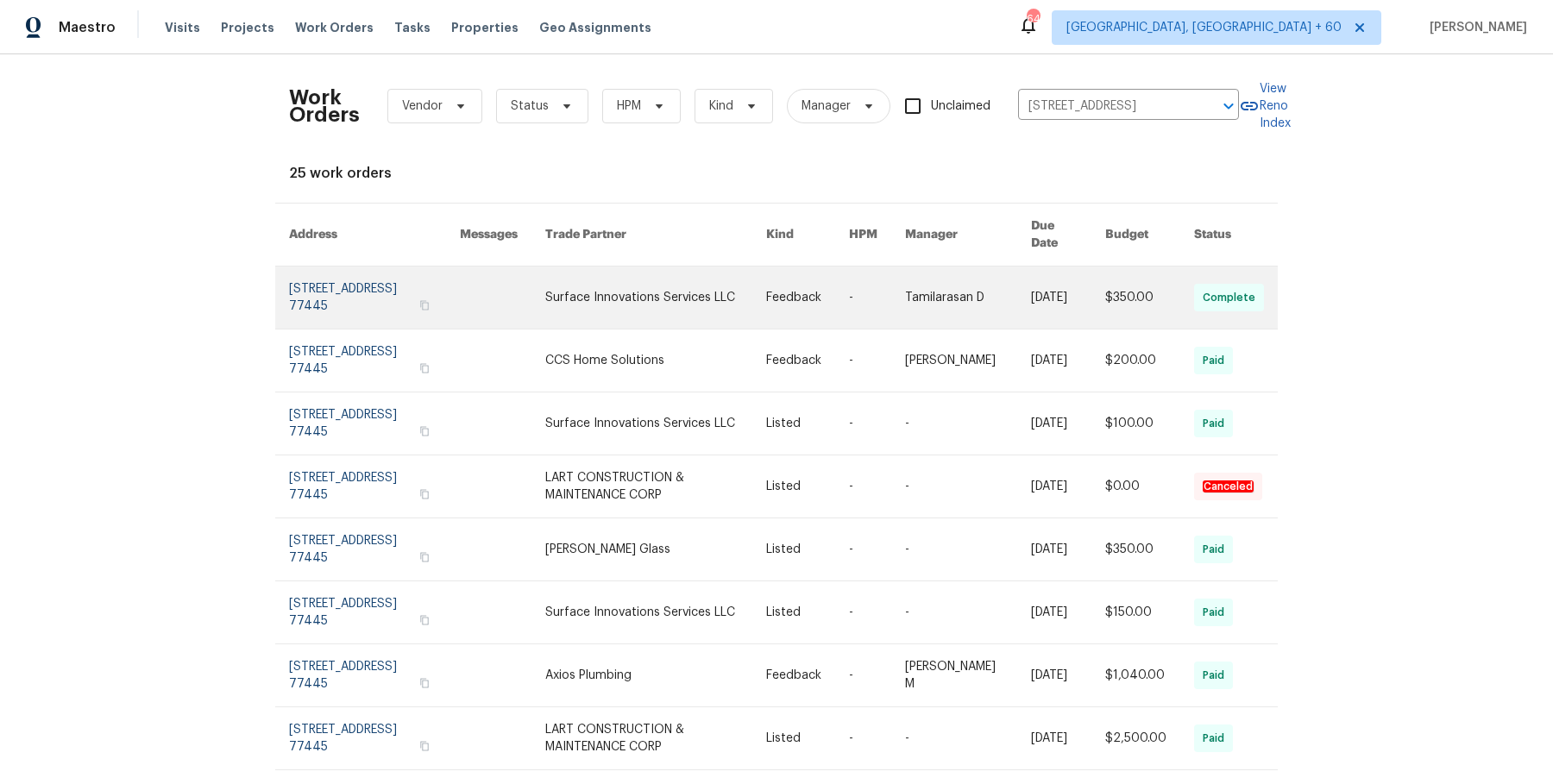
click at [880, 283] on link at bounding box center [877, 297] width 56 height 62
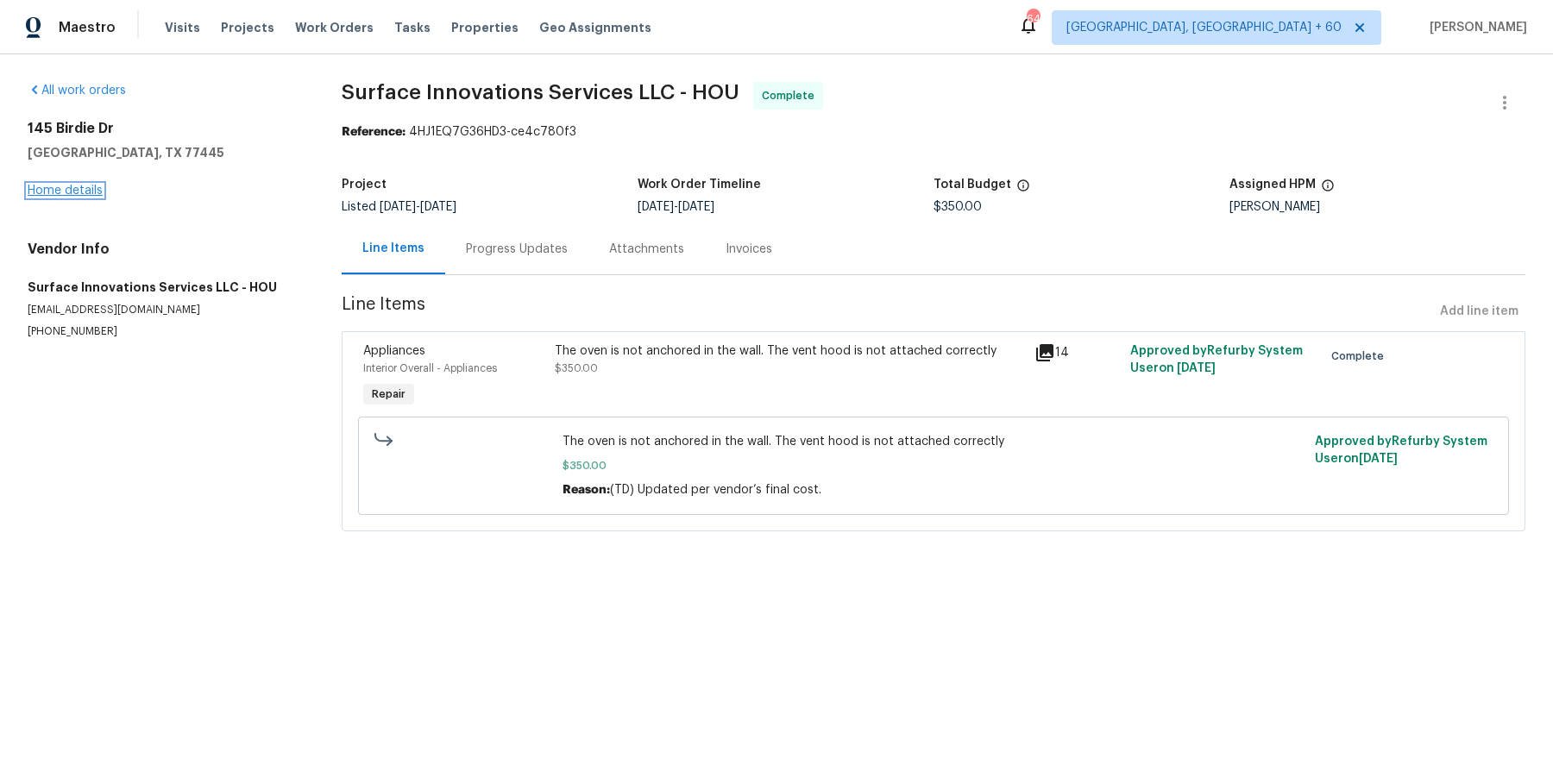
click at [76, 186] on link "Home details" at bounding box center [65, 191] width 75 height 12
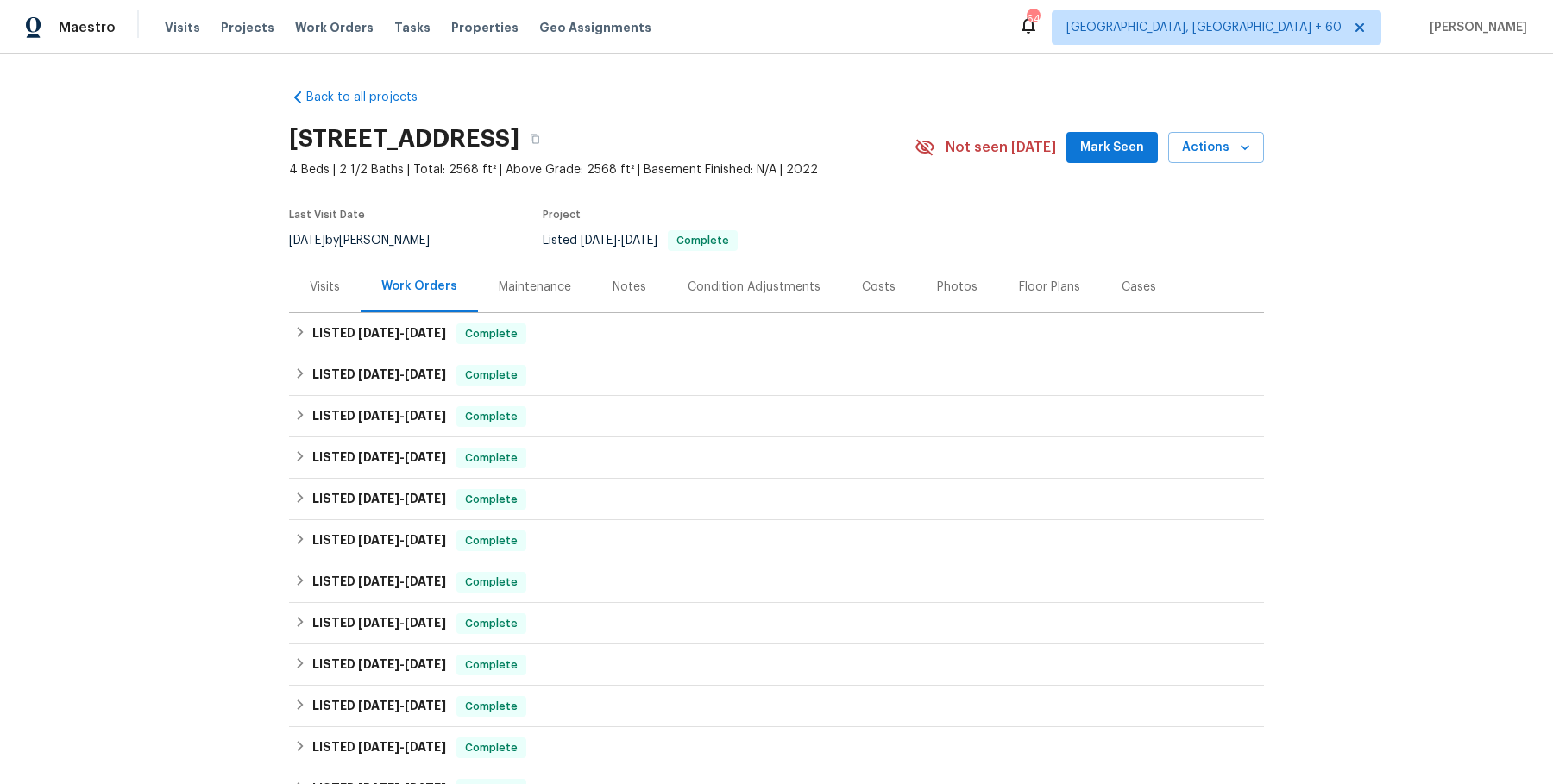
click at [546, 308] on div "Maintenance" at bounding box center [535, 287] width 114 height 51
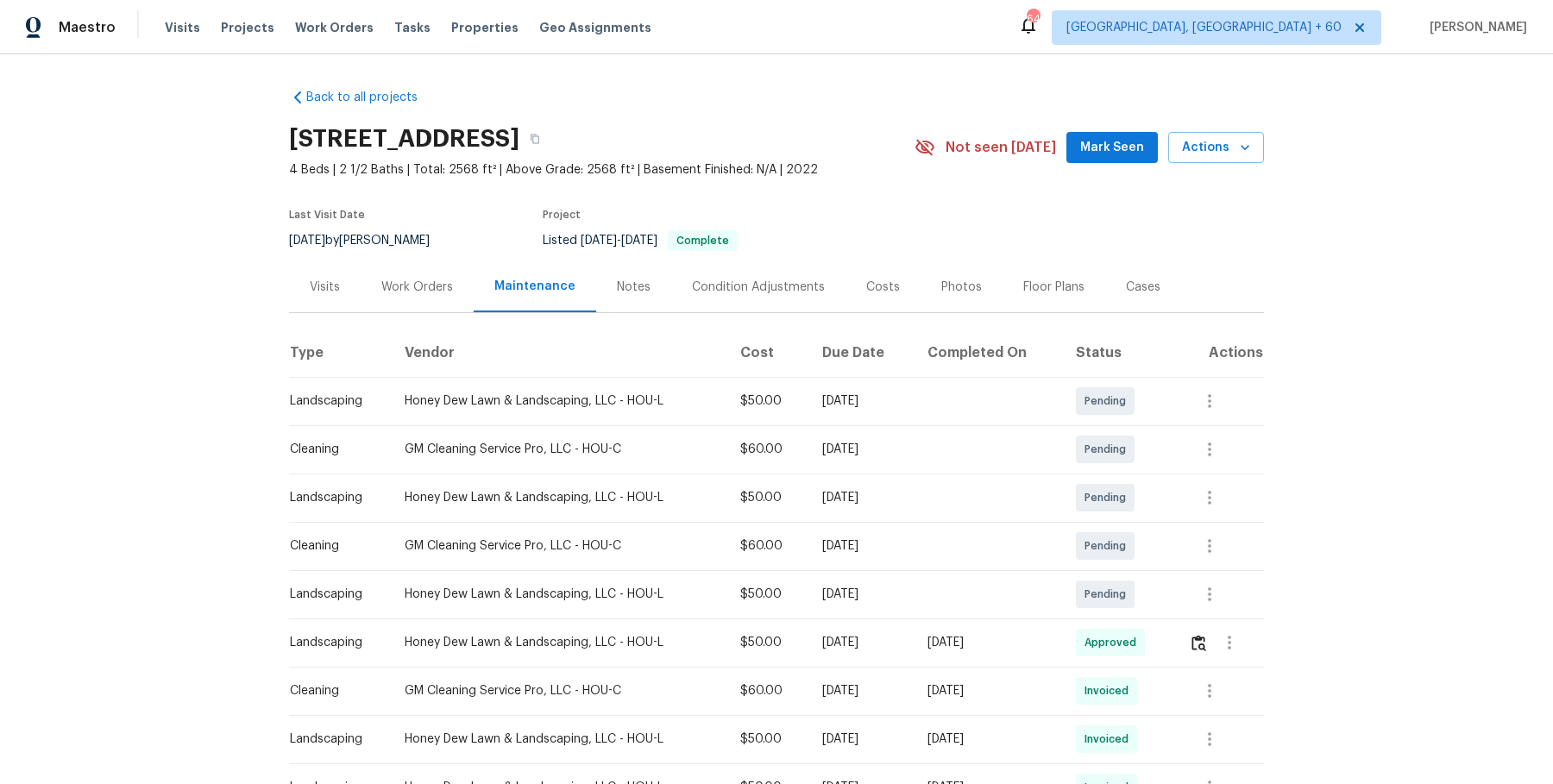
click at [443, 272] on div "Work Orders" at bounding box center [417, 287] width 113 height 51
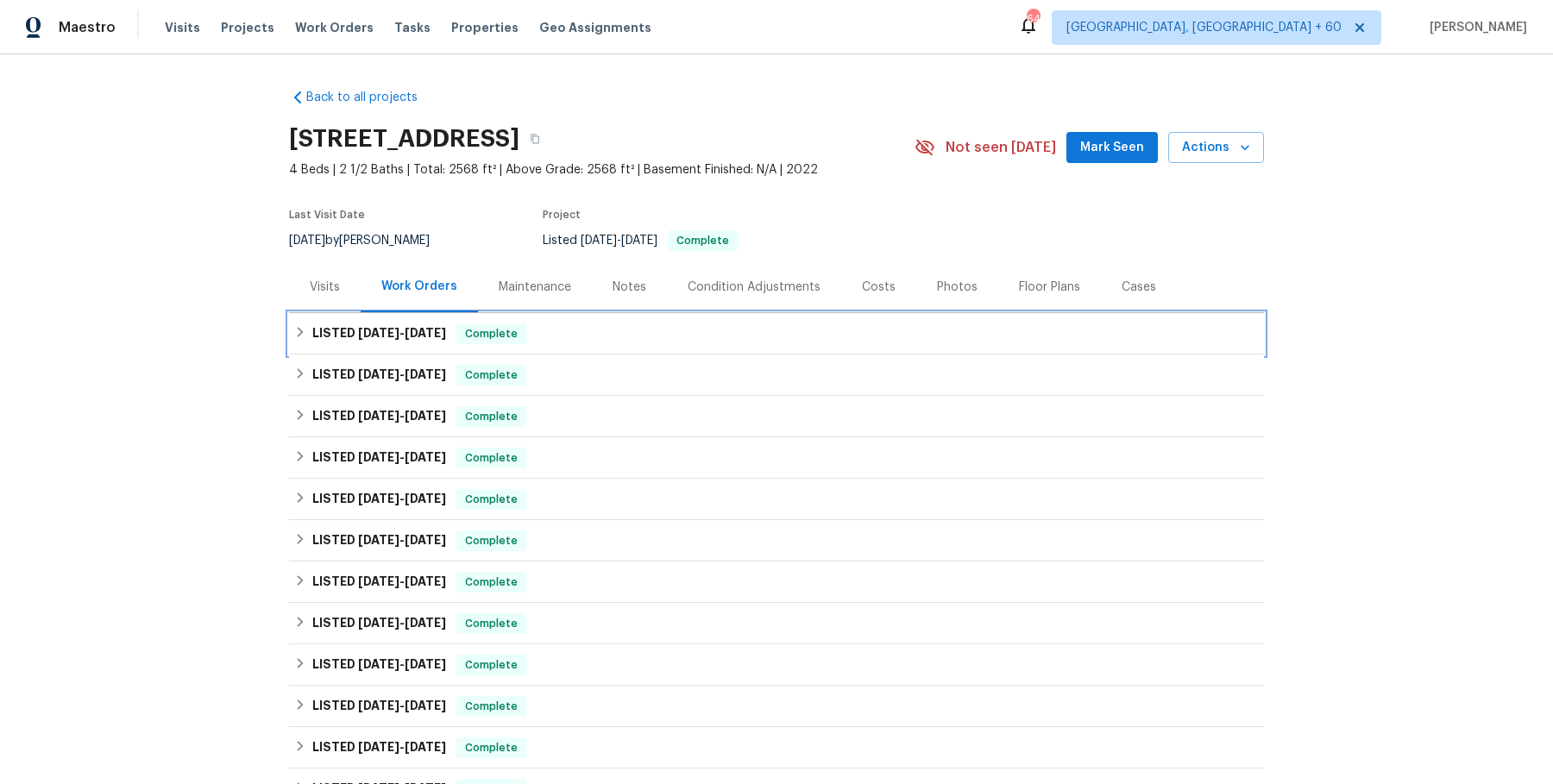
click at [551, 327] on div "LISTED [DATE] - [DATE] Complete" at bounding box center [776, 334] width 965 height 21
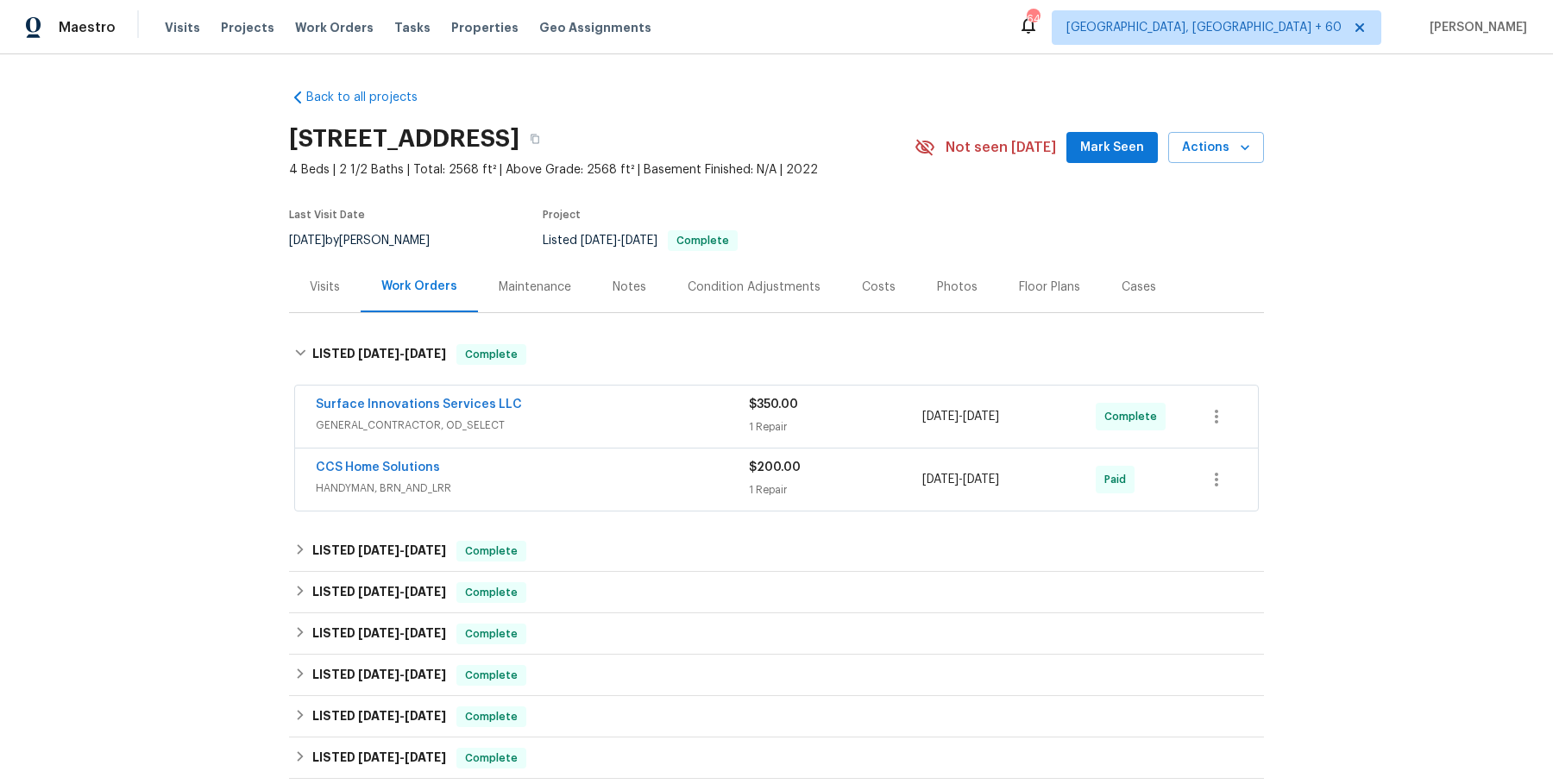
click at [564, 389] on div "Surface Innovations Services LLC GENERAL_CONTRACTOR, OD_SELECT $350.00 1 Repair…" at bounding box center [776, 416] width 963 height 62
click at [565, 414] on div "Surface Innovations Services LLC" at bounding box center [532, 406] width 433 height 21
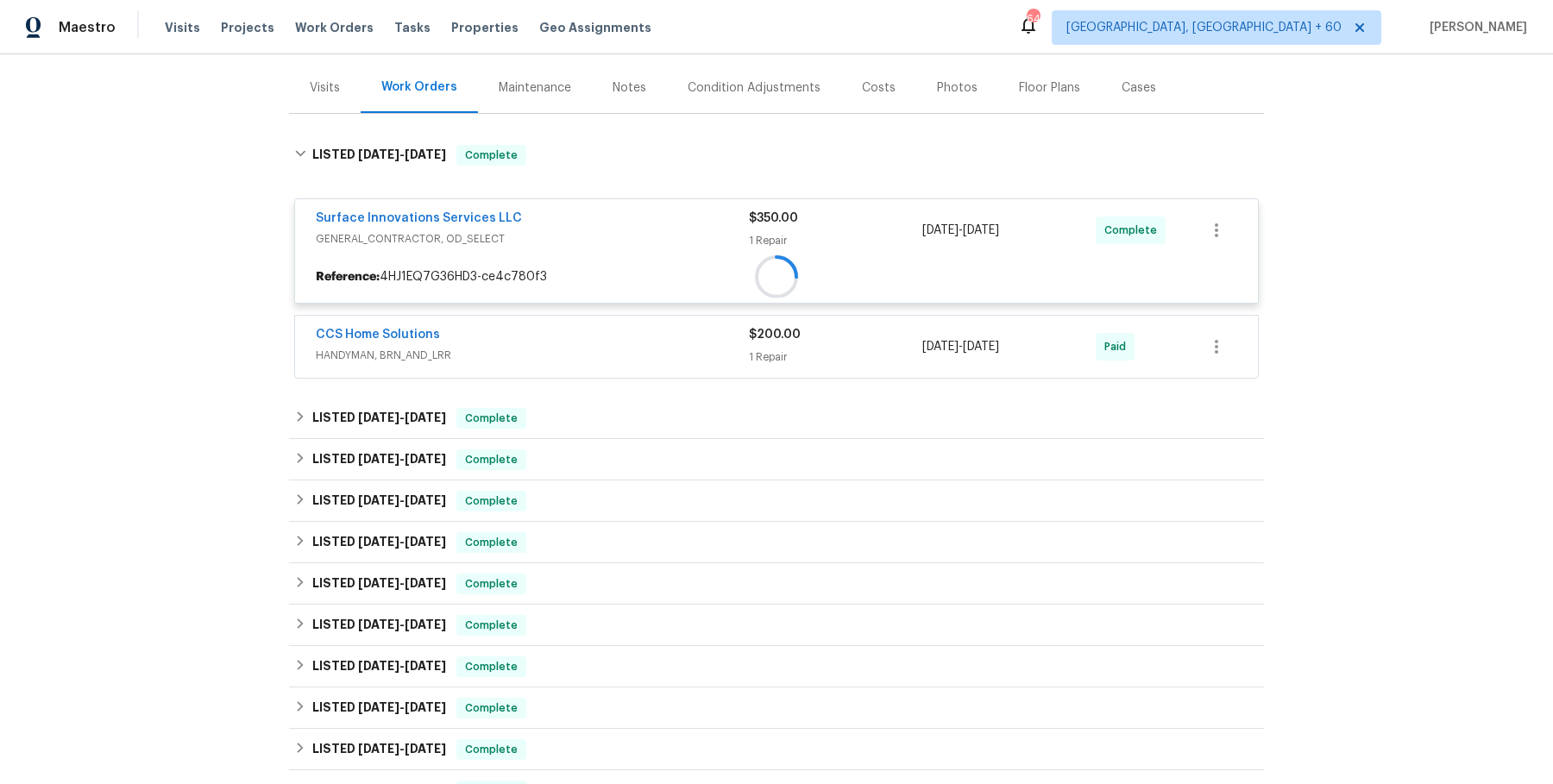
scroll to position [204, 0]
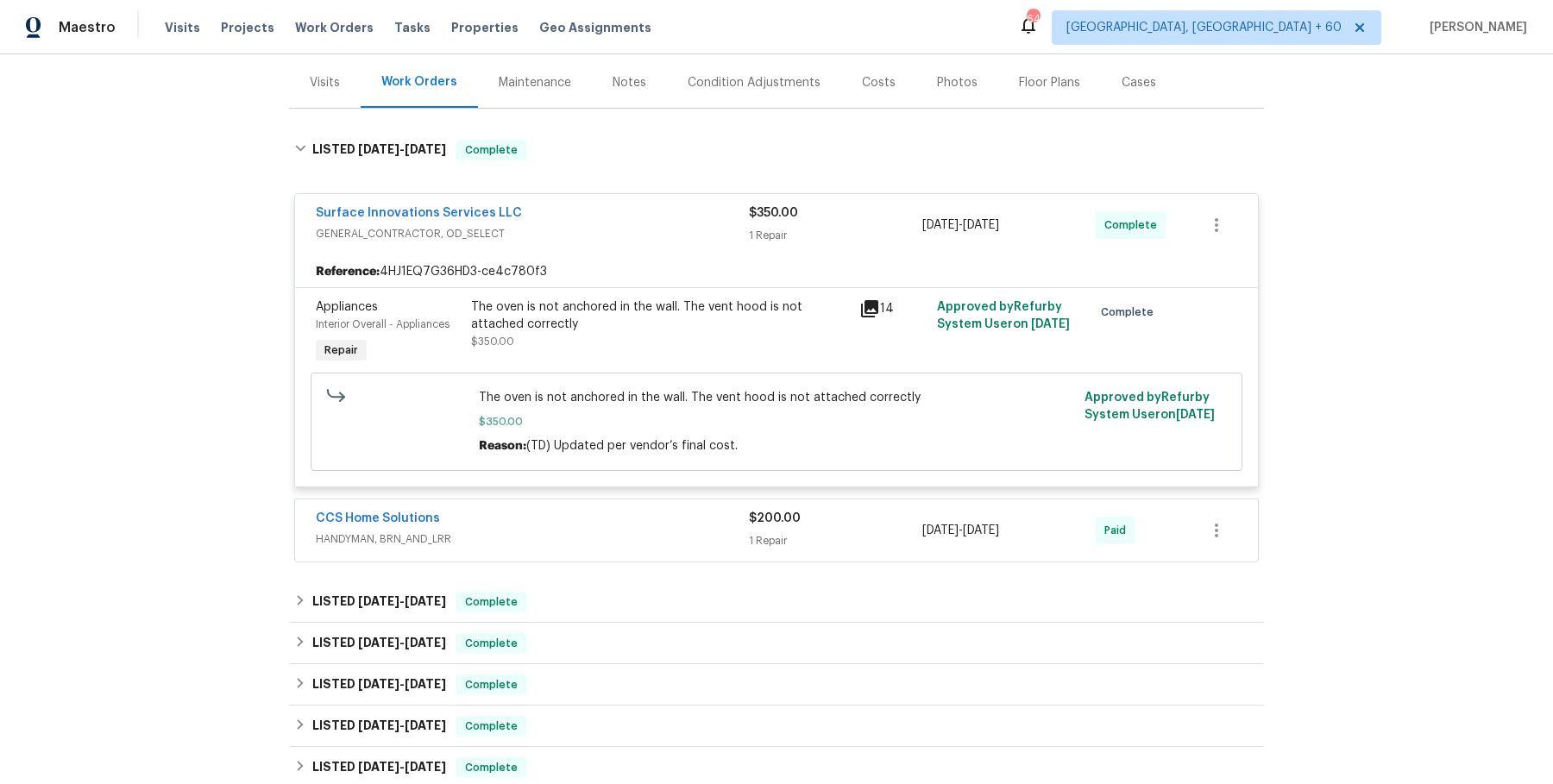
click at [594, 518] on div "CCS Home Solutions" at bounding box center [532, 520] width 433 height 21
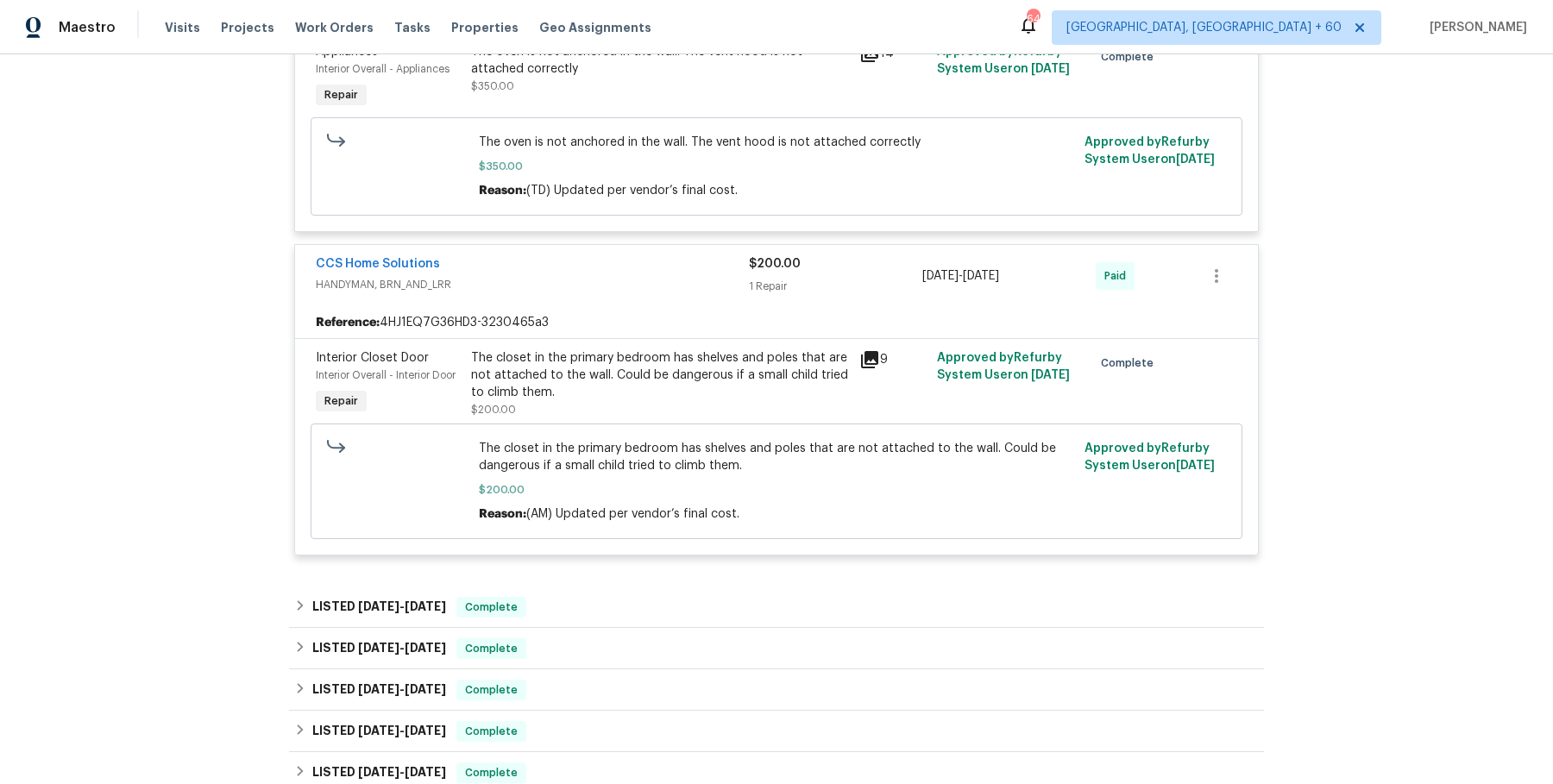
scroll to position [597, 0]
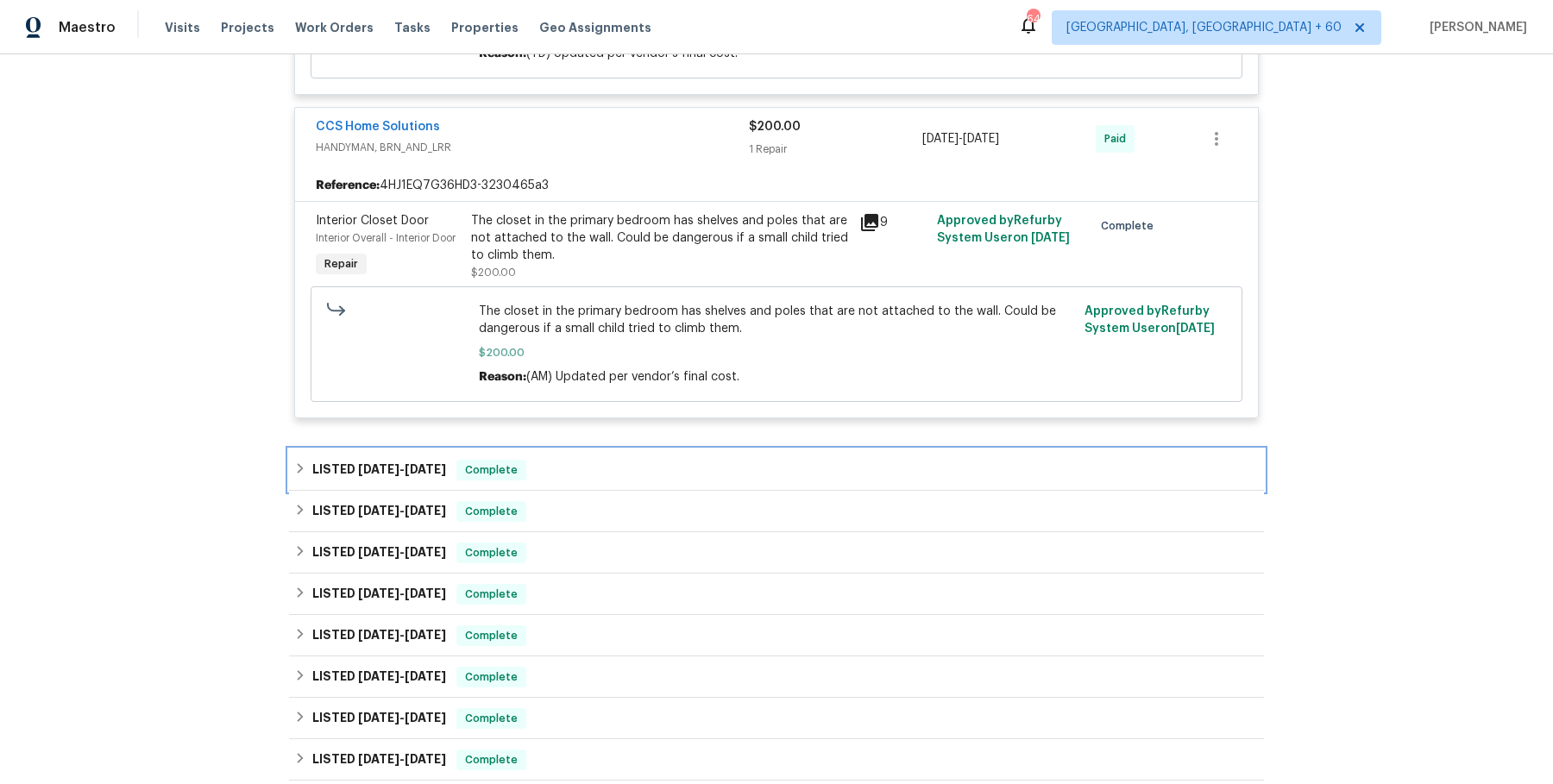
click at [599, 451] on div "LISTED [DATE] - [DATE] Complete" at bounding box center [776, 469] width 975 height 41
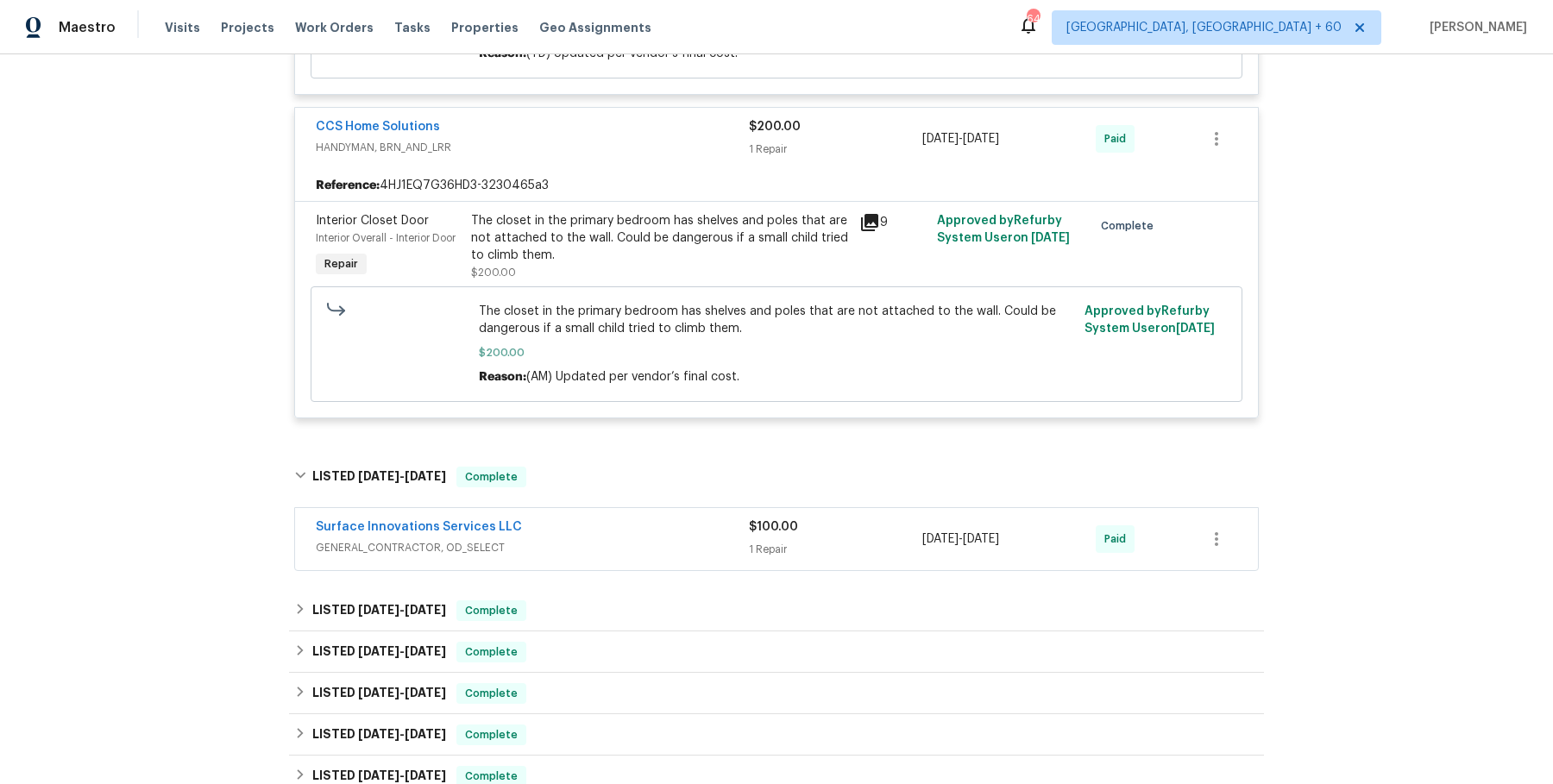
click at [592, 547] on span "GENERAL_CONTRACTOR, OD_SELECT" at bounding box center [532, 548] width 433 height 17
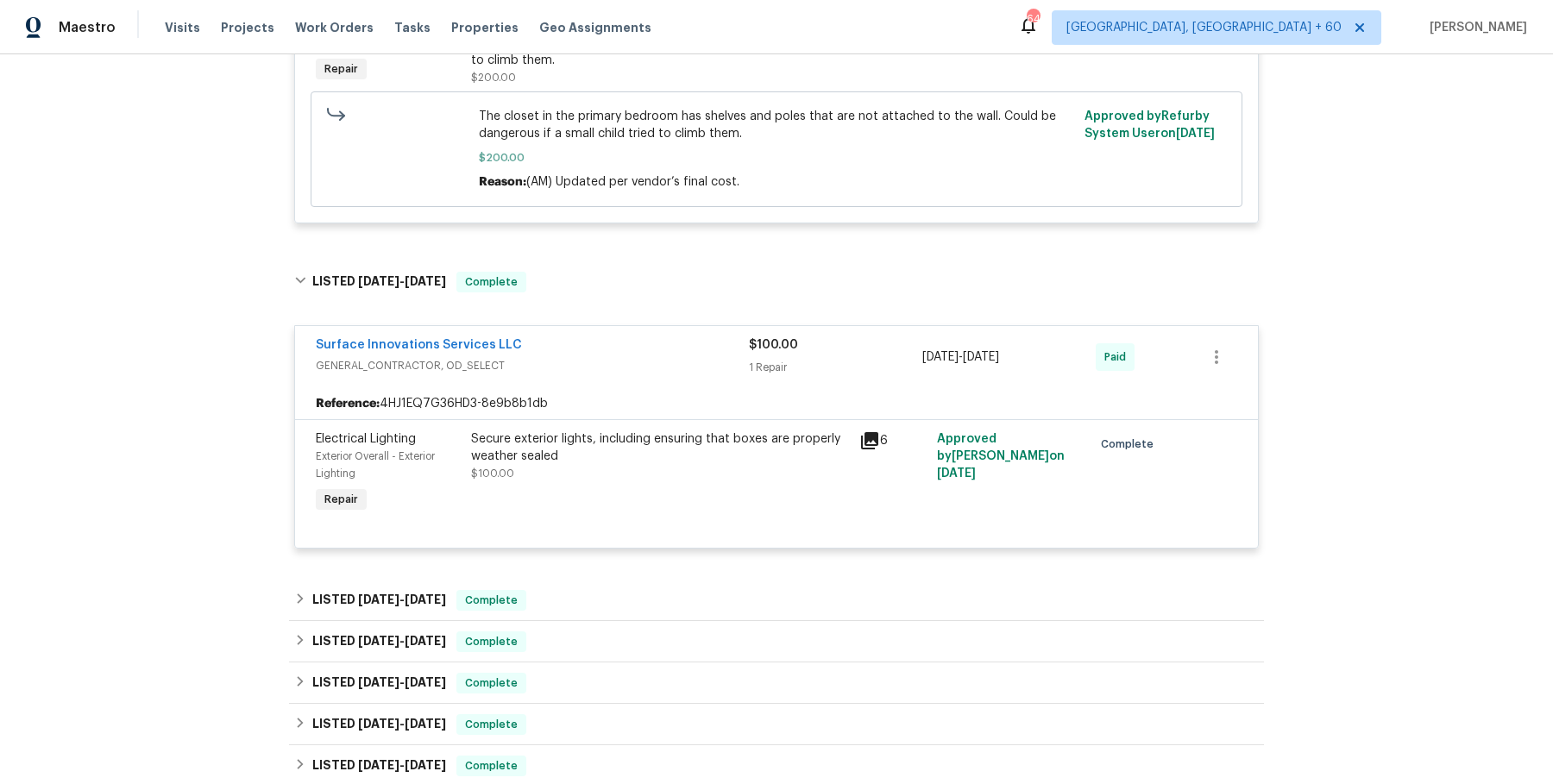
scroll to position [880, 0]
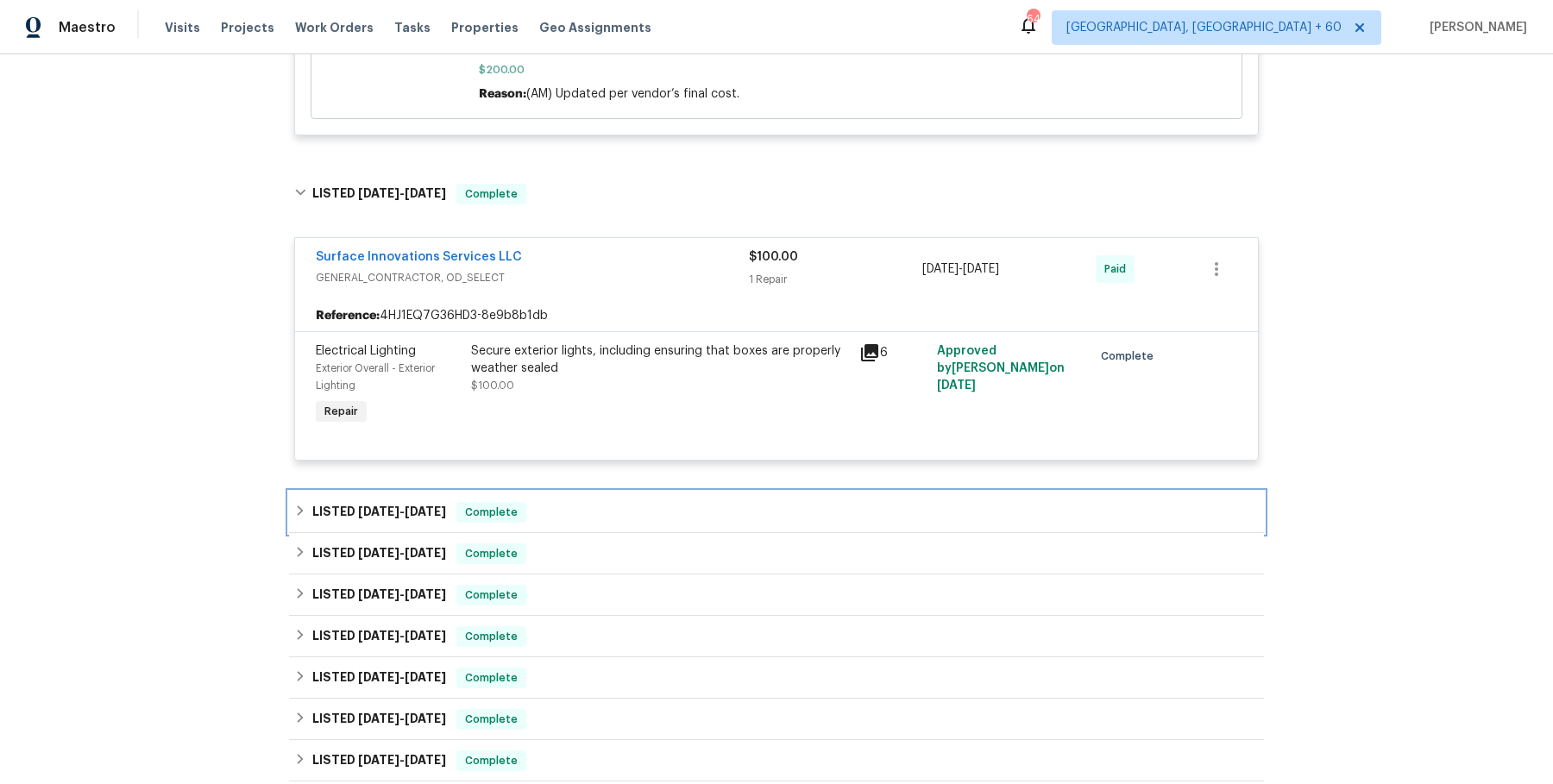
click at [597, 493] on div "LISTED [DATE] - [DATE] Complete" at bounding box center [776, 512] width 975 height 41
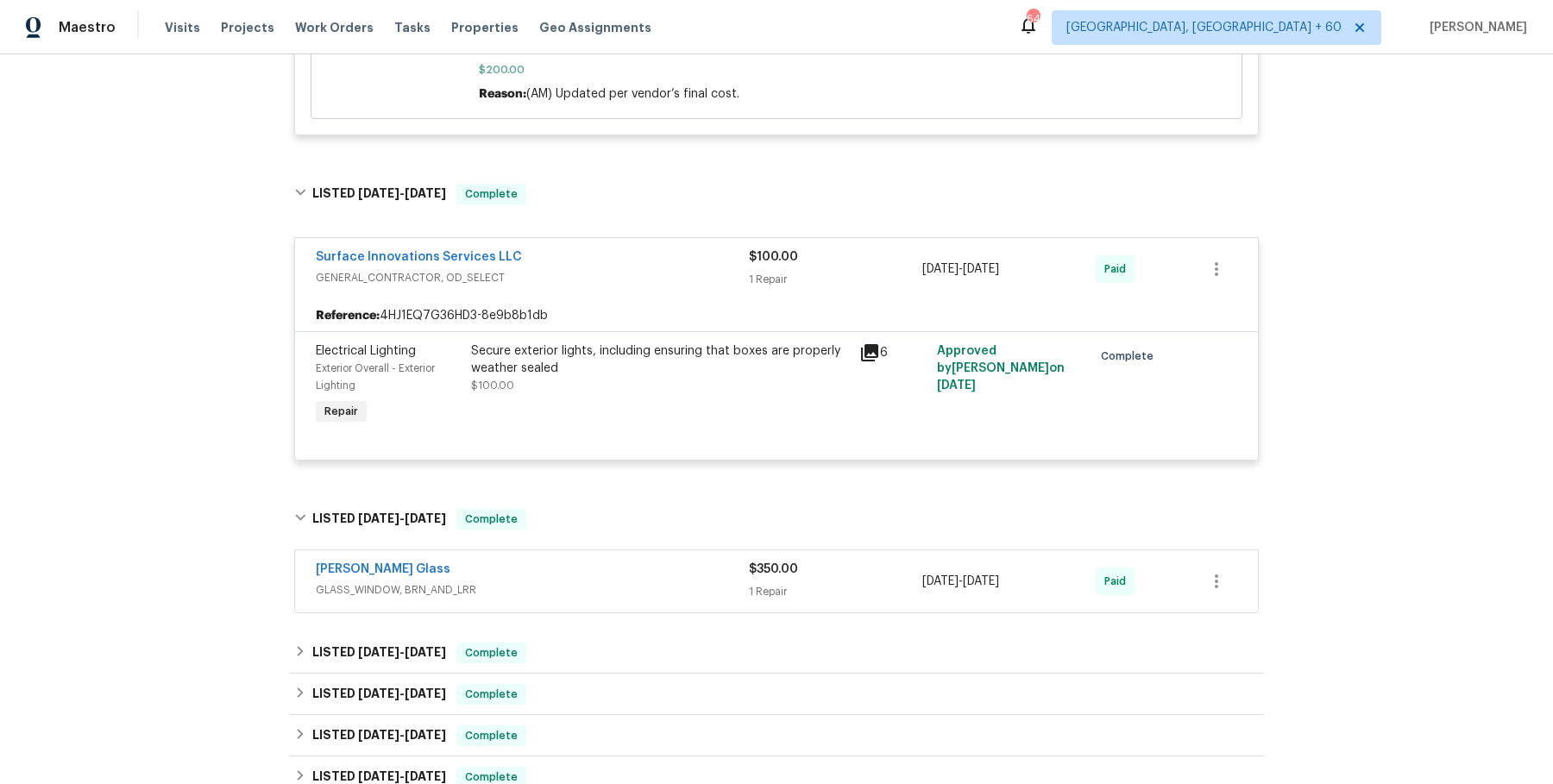
click at [590, 583] on span "GLASS_WINDOW, BRN_AND_LRR" at bounding box center [532, 590] width 433 height 17
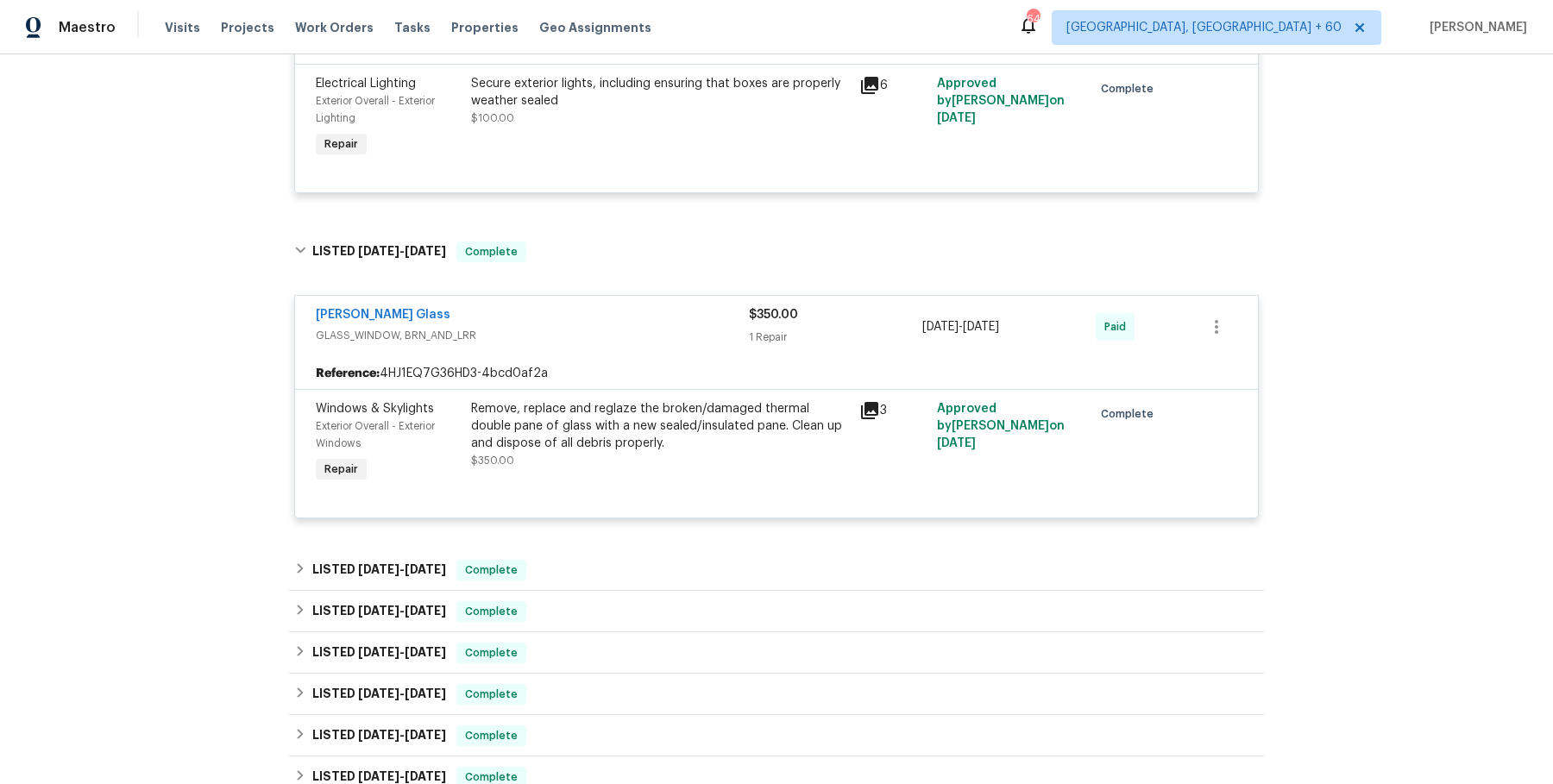
scroll to position [1246, 0]
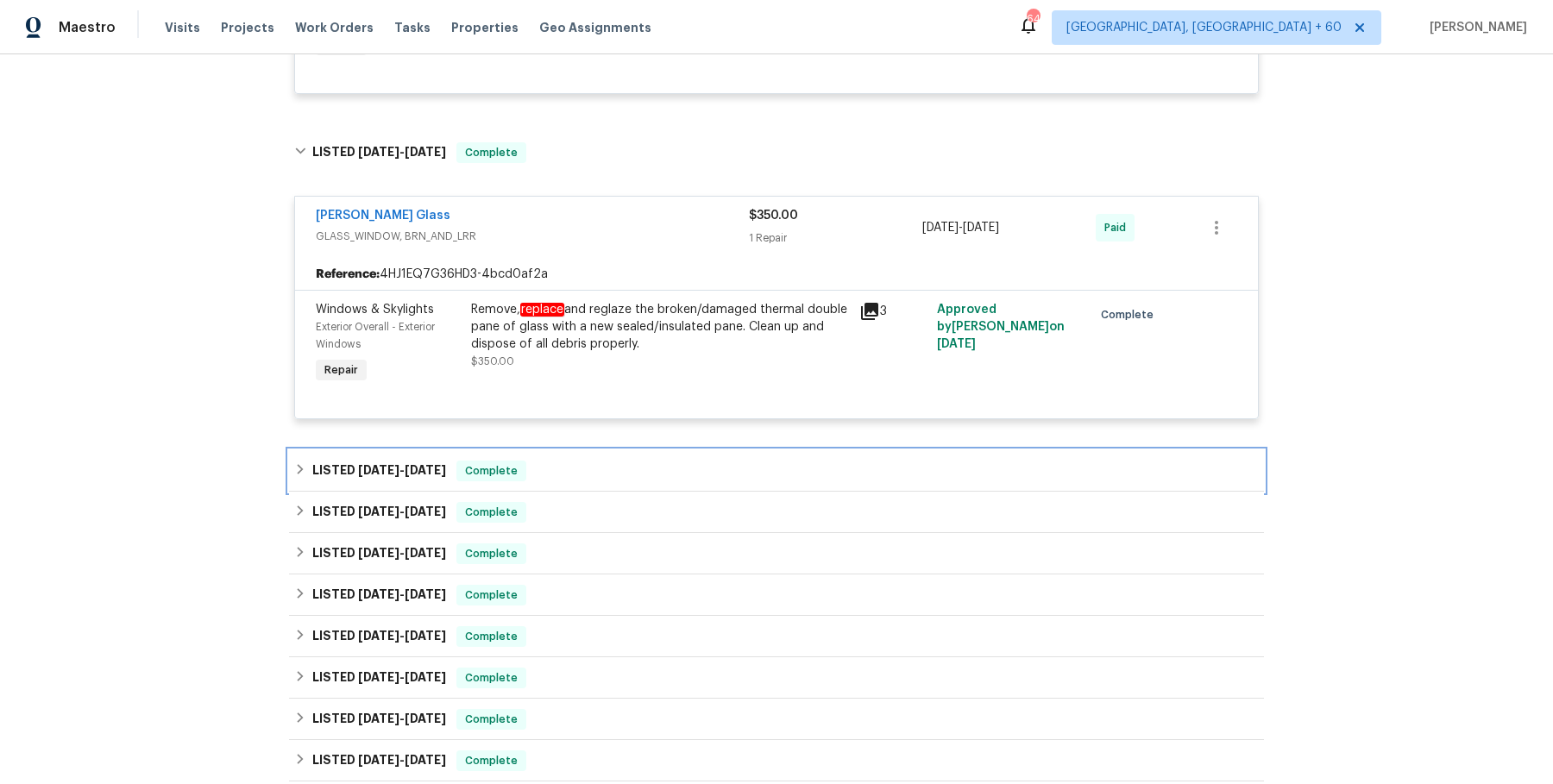
click at [603, 473] on div "LISTED [DATE] - [DATE] Complete" at bounding box center [776, 471] width 965 height 21
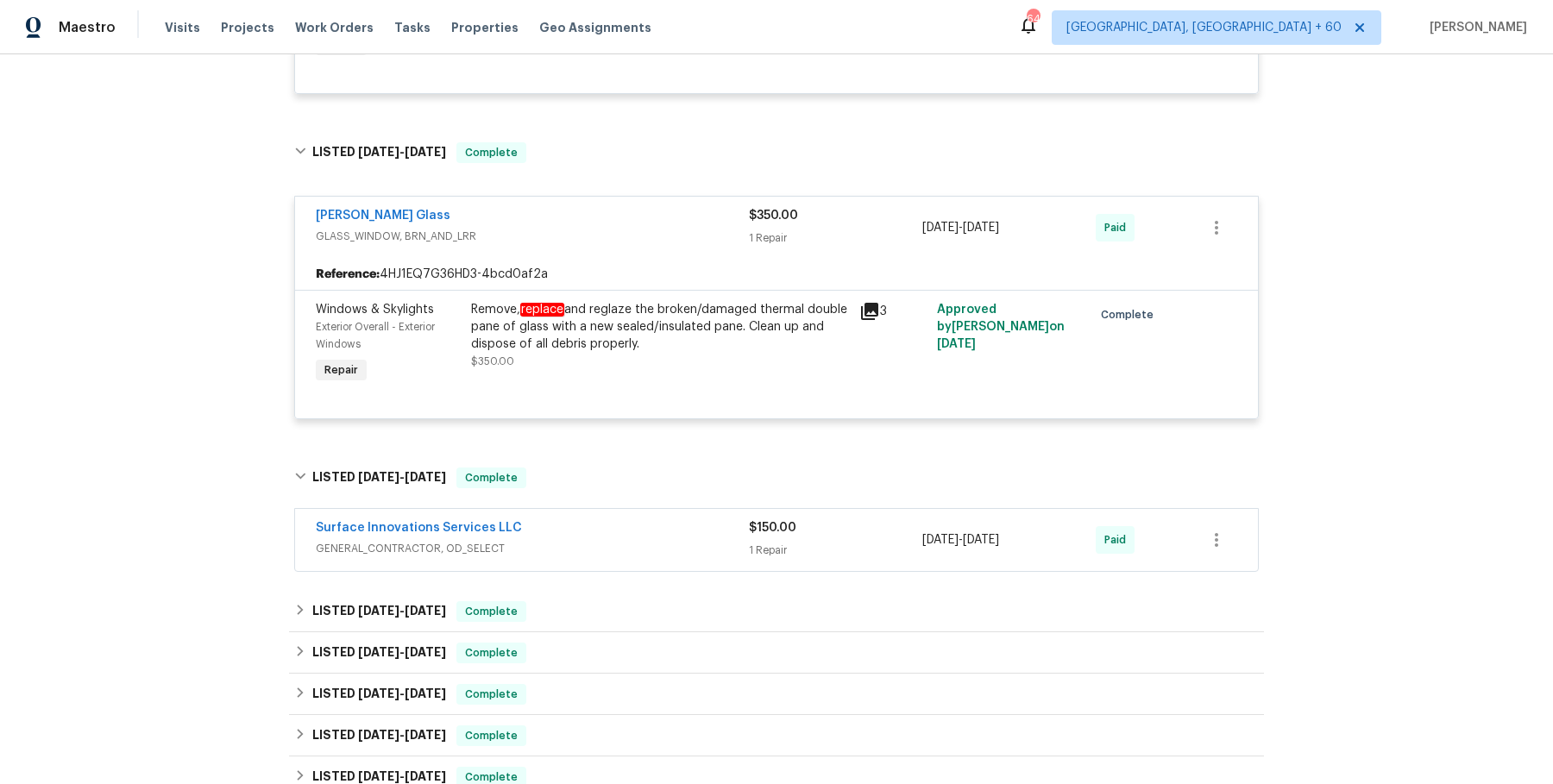
click at [589, 546] on span "GENERAL_CONTRACTOR, OD_SELECT" at bounding box center [532, 549] width 433 height 17
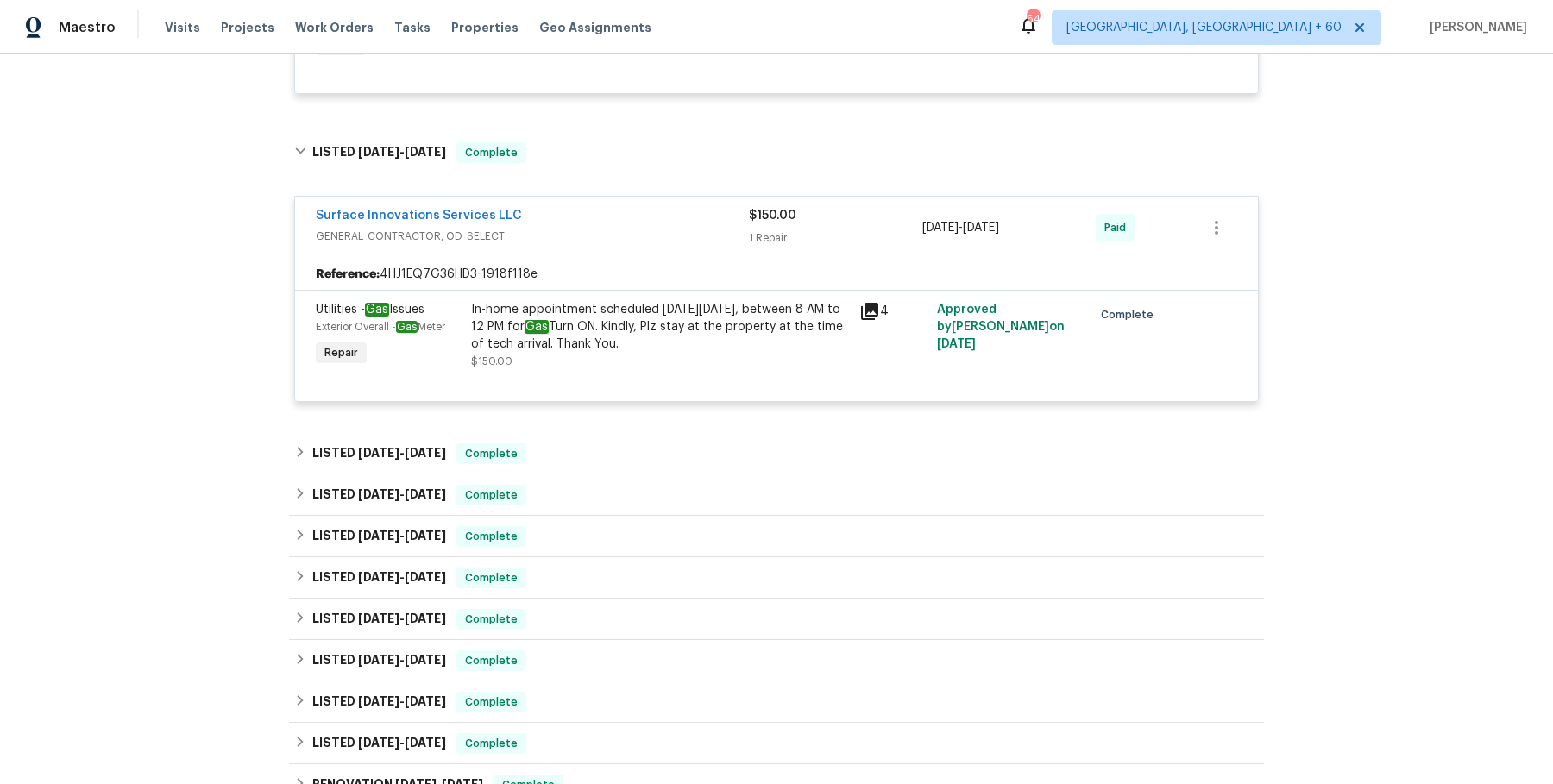
scroll to position [1579, 0]
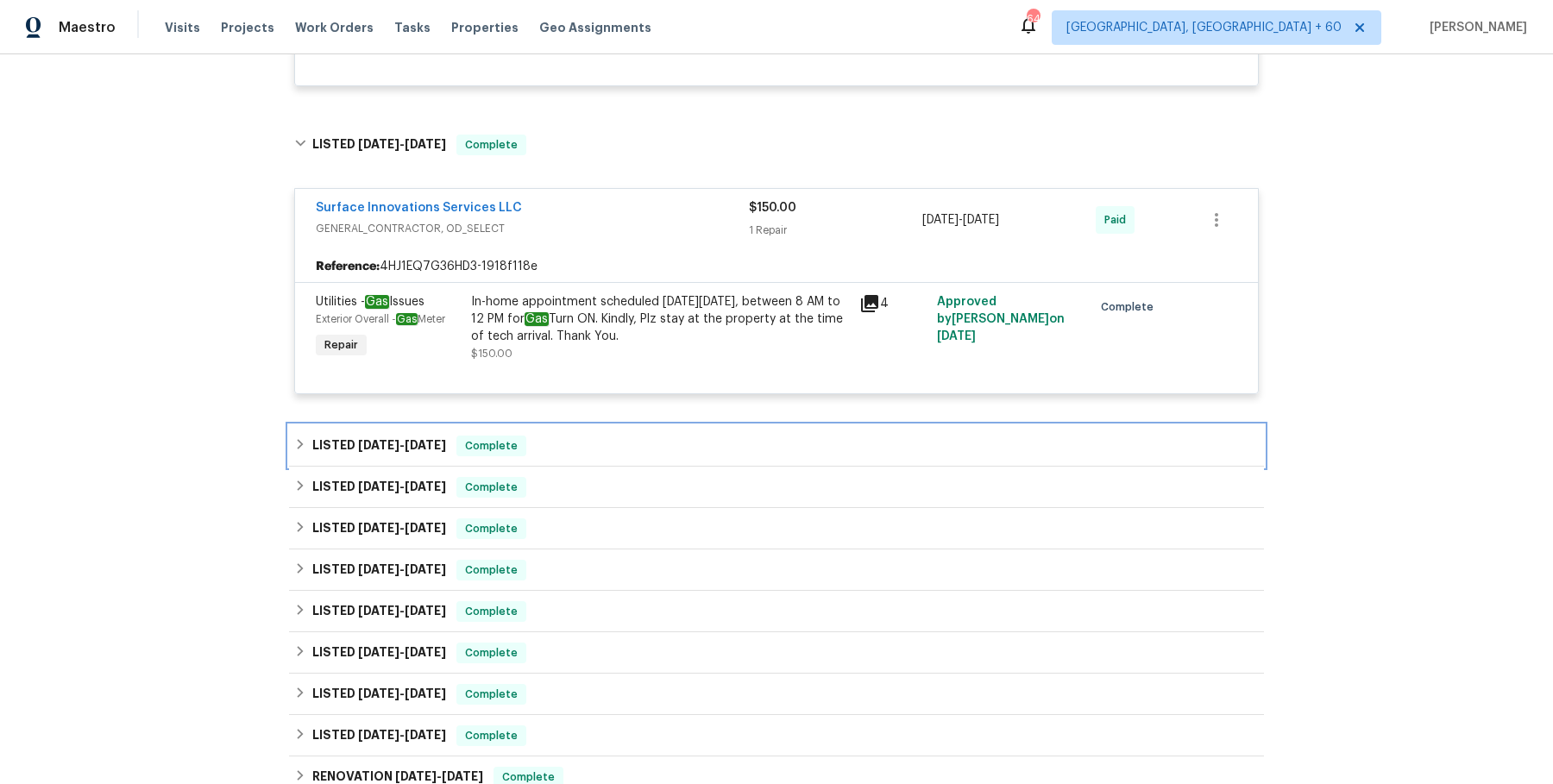
click at [617, 454] on div "LISTED [DATE] - [DATE] Complete" at bounding box center [776, 446] width 975 height 41
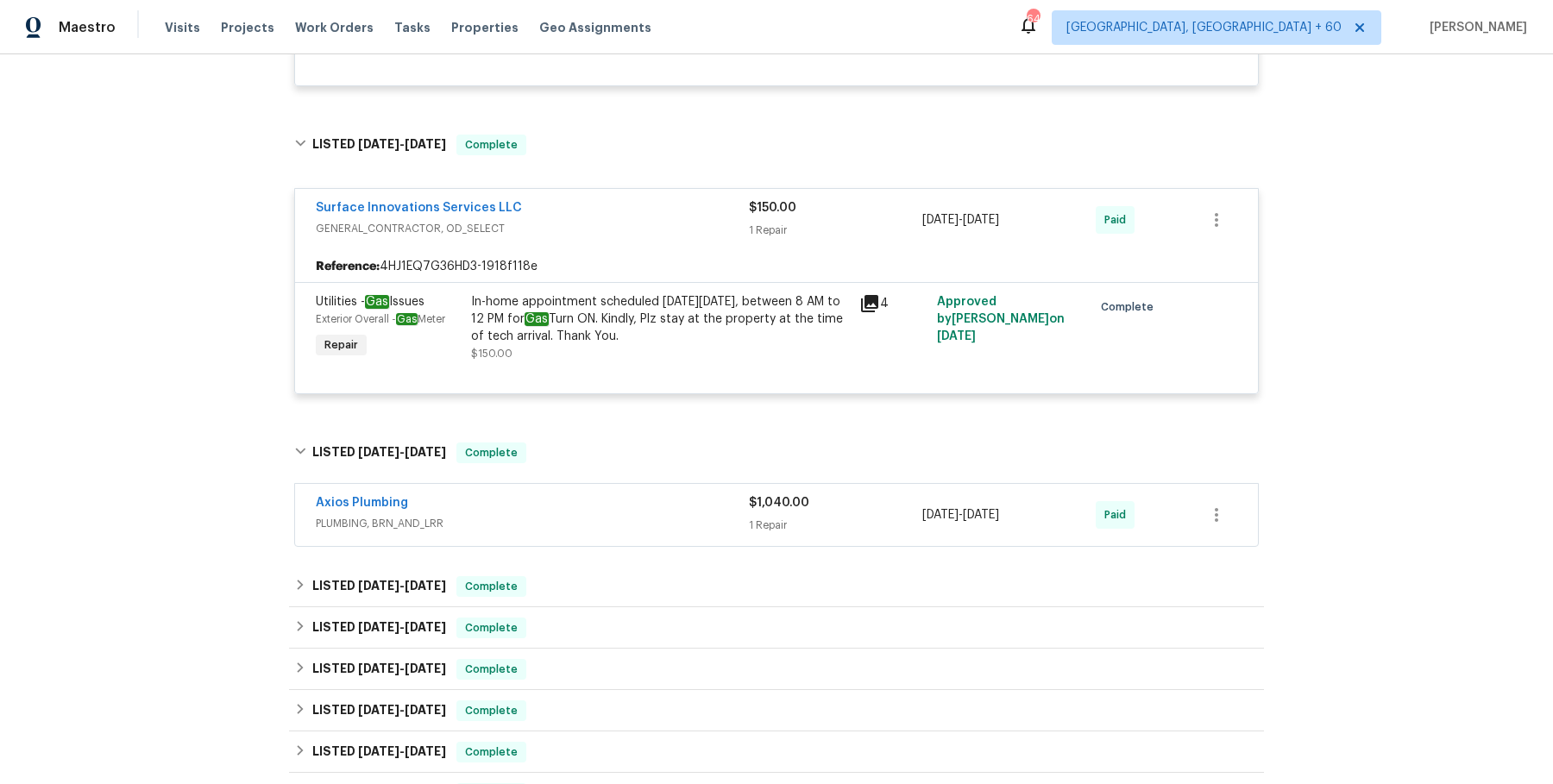
click at [613, 537] on div "Axios Plumbing PLUMBING, BRN_AND_LRR $1,040.00 1 Repair [DATE] - [DATE] Paid" at bounding box center [776, 515] width 963 height 62
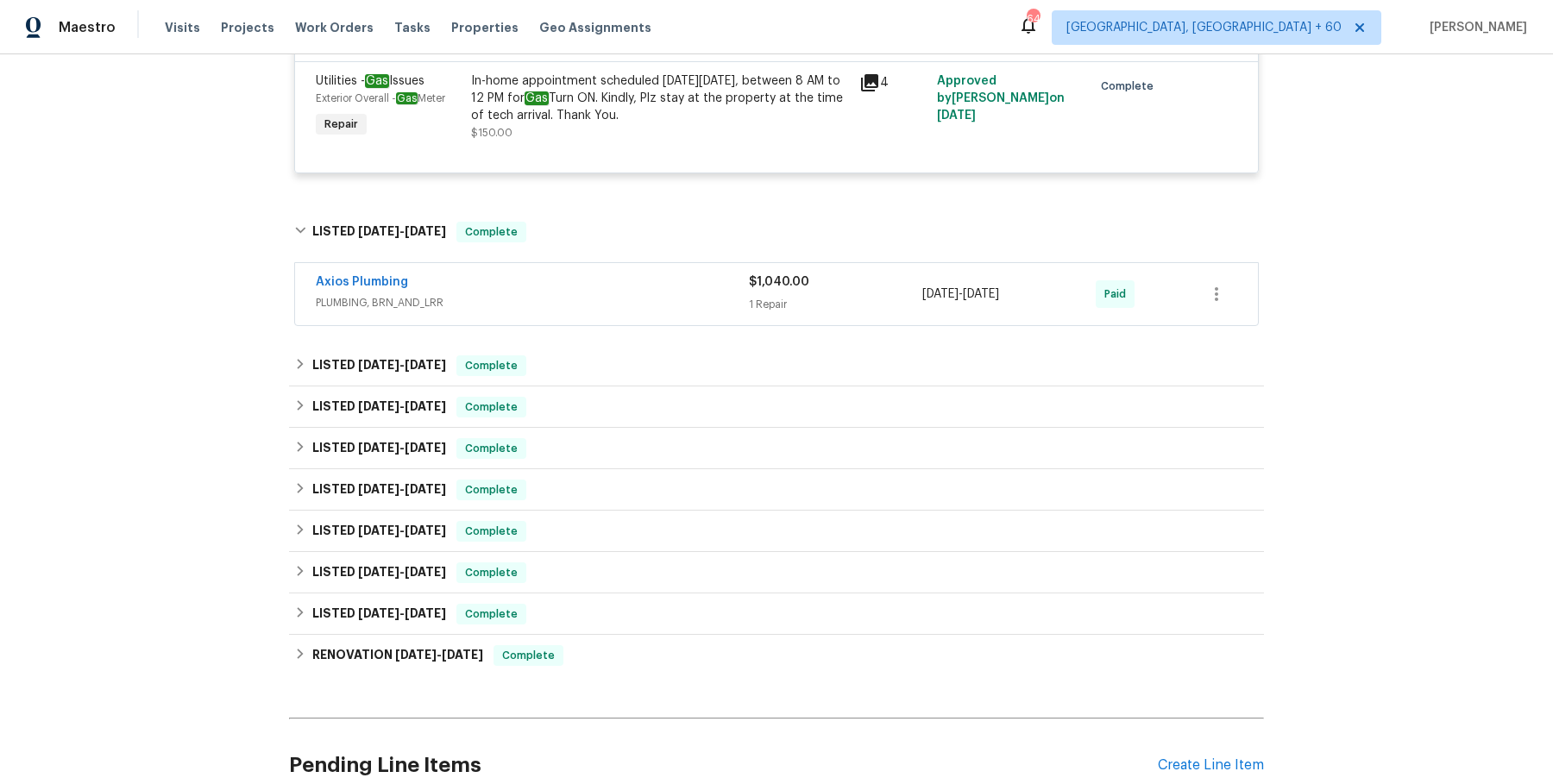
click at [643, 307] on span "PLUMBING, BRN_AND_LRR" at bounding box center [532, 303] width 433 height 17
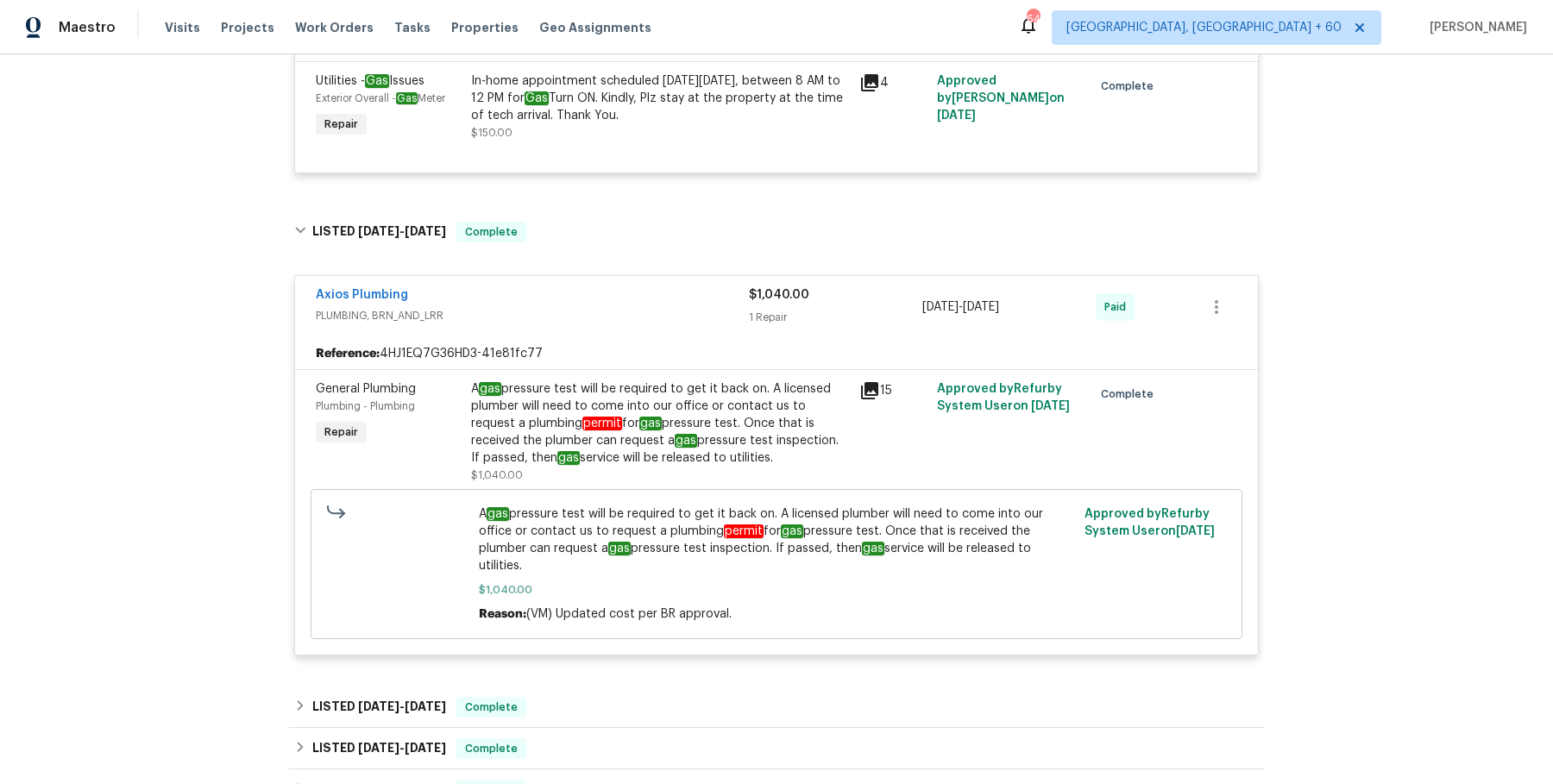
scroll to position [1932, 0]
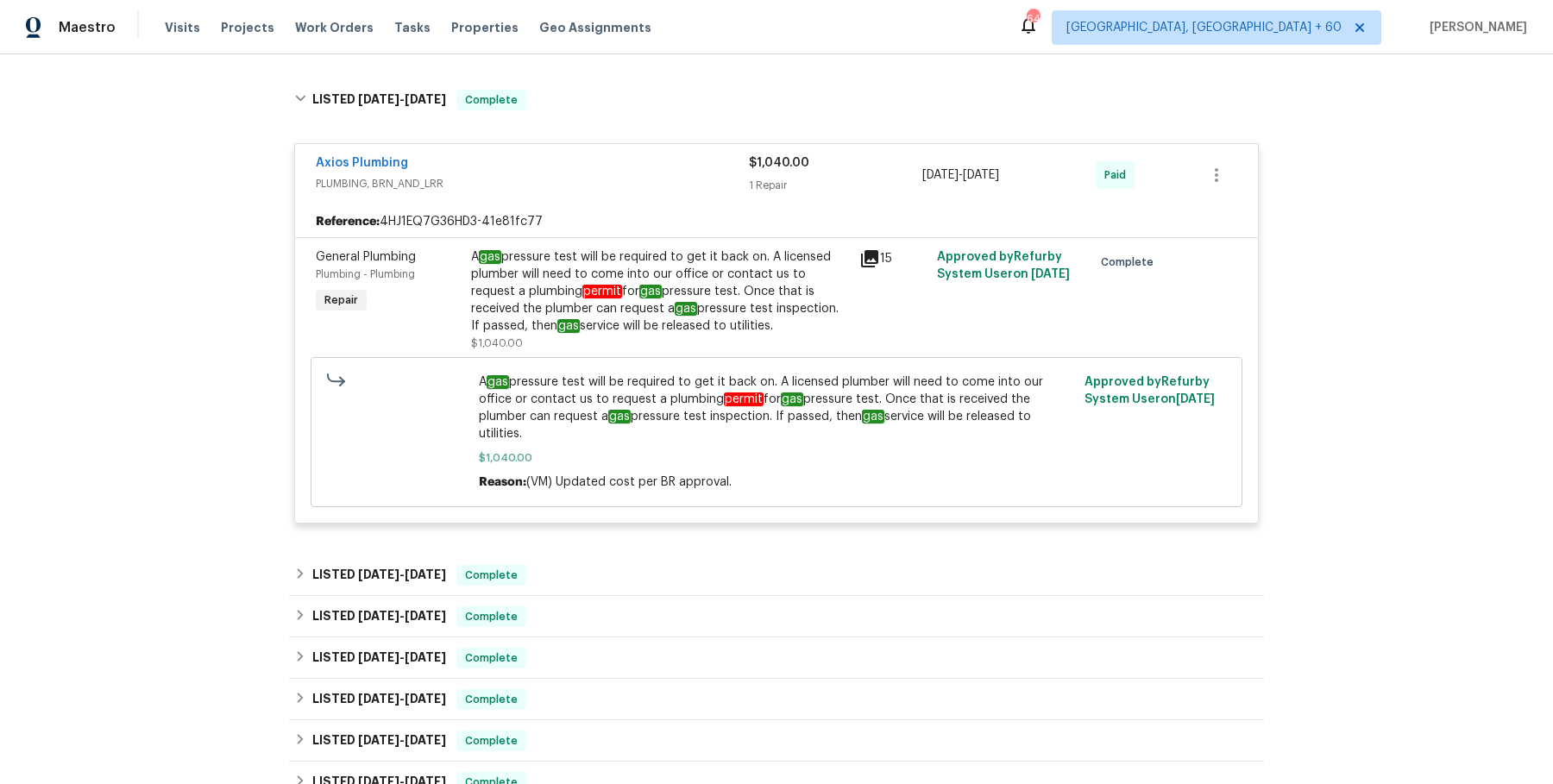
click at [622, 565] on div "LISTED [DATE] - [DATE] Complete" at bounding box center [776, 576] width 965 height 21
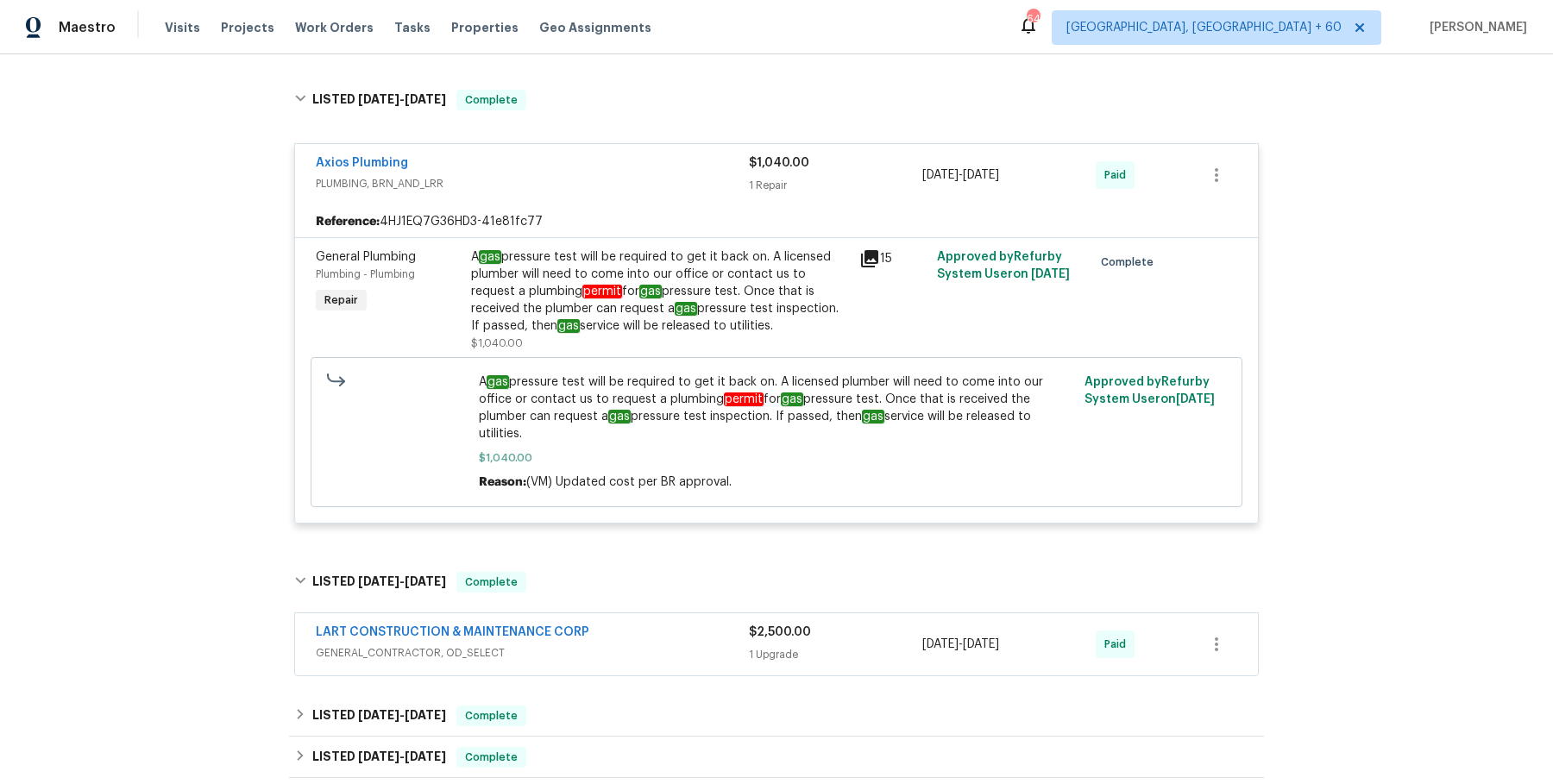
click at [618, 650] on span "GENERAL_CONTRACTOR, OD_SELECT" at bounding box center [532, 653] width 433 height 17
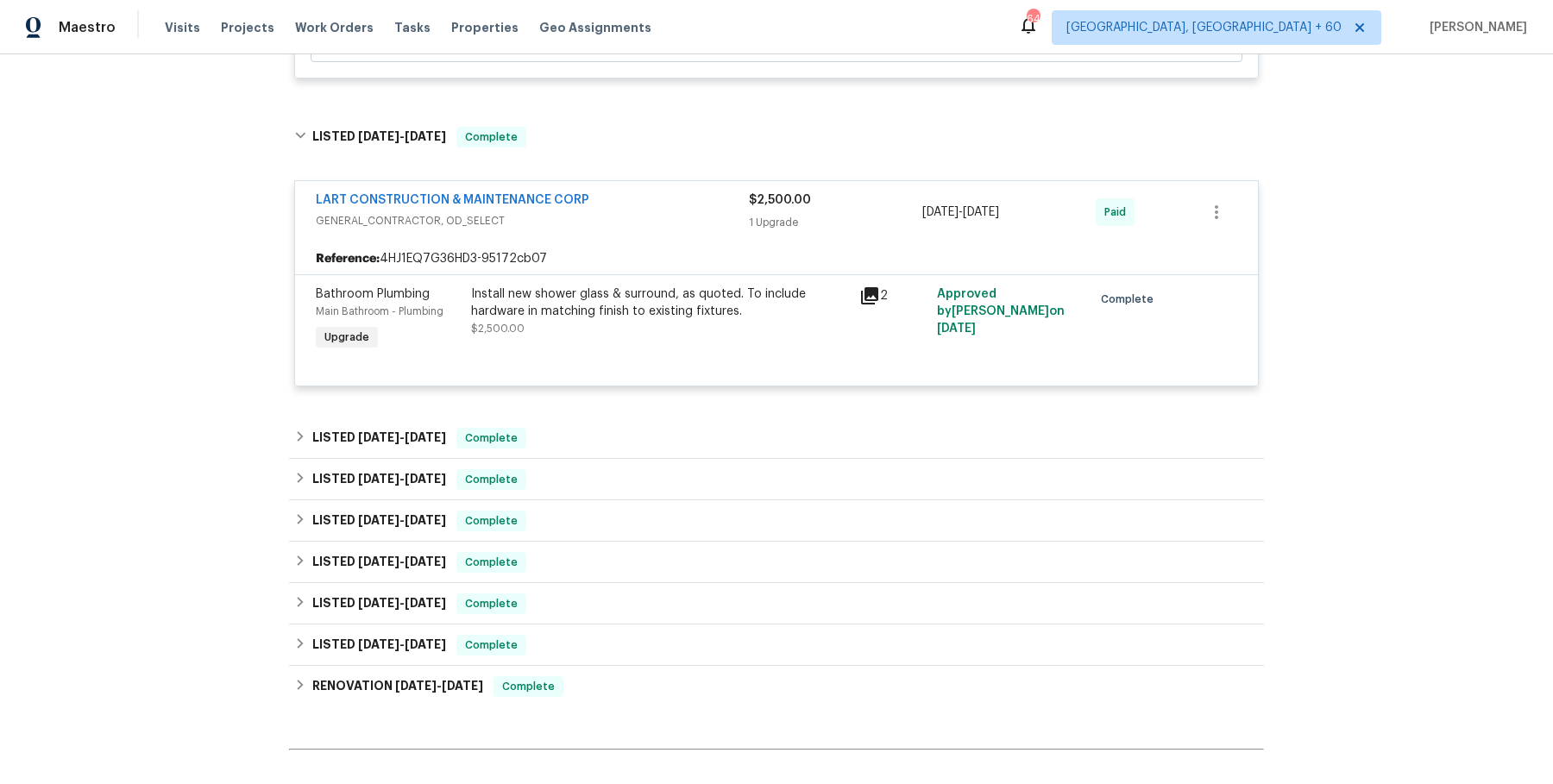
scroll to position [2382, 0]
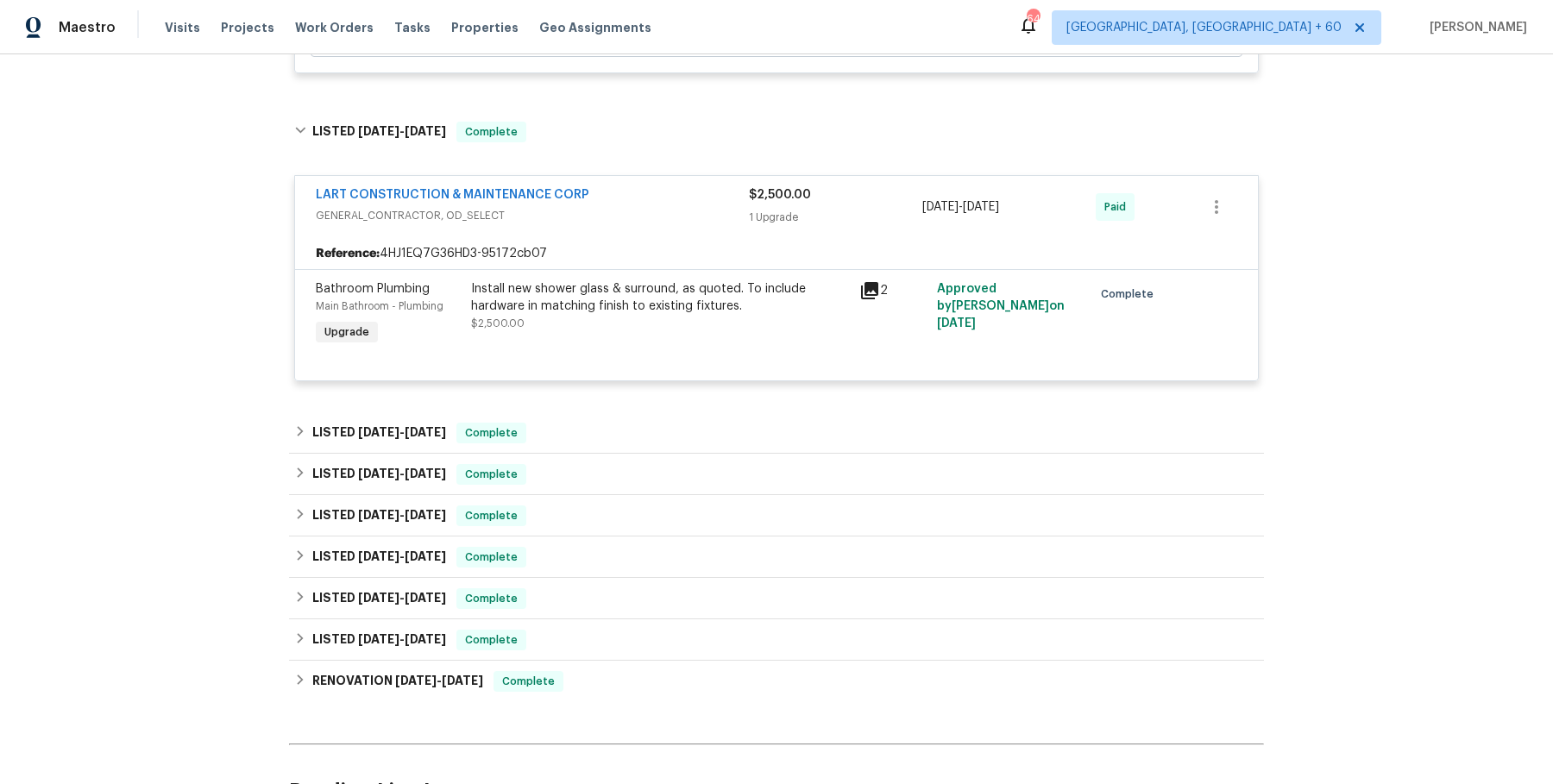
click at [619, 392] on div "LART CONSTRUCTION & MAINTENANCE CORP GENERAL_CONTRACTOR, OD_SELECT $2,500.00 1 …" at bounding box center [776, 279] width 975 height 239
click at [616, 444] on div "LISTED [DATE] - [DATE] Complete" at bounding box center [776, 433] width 975 height 41
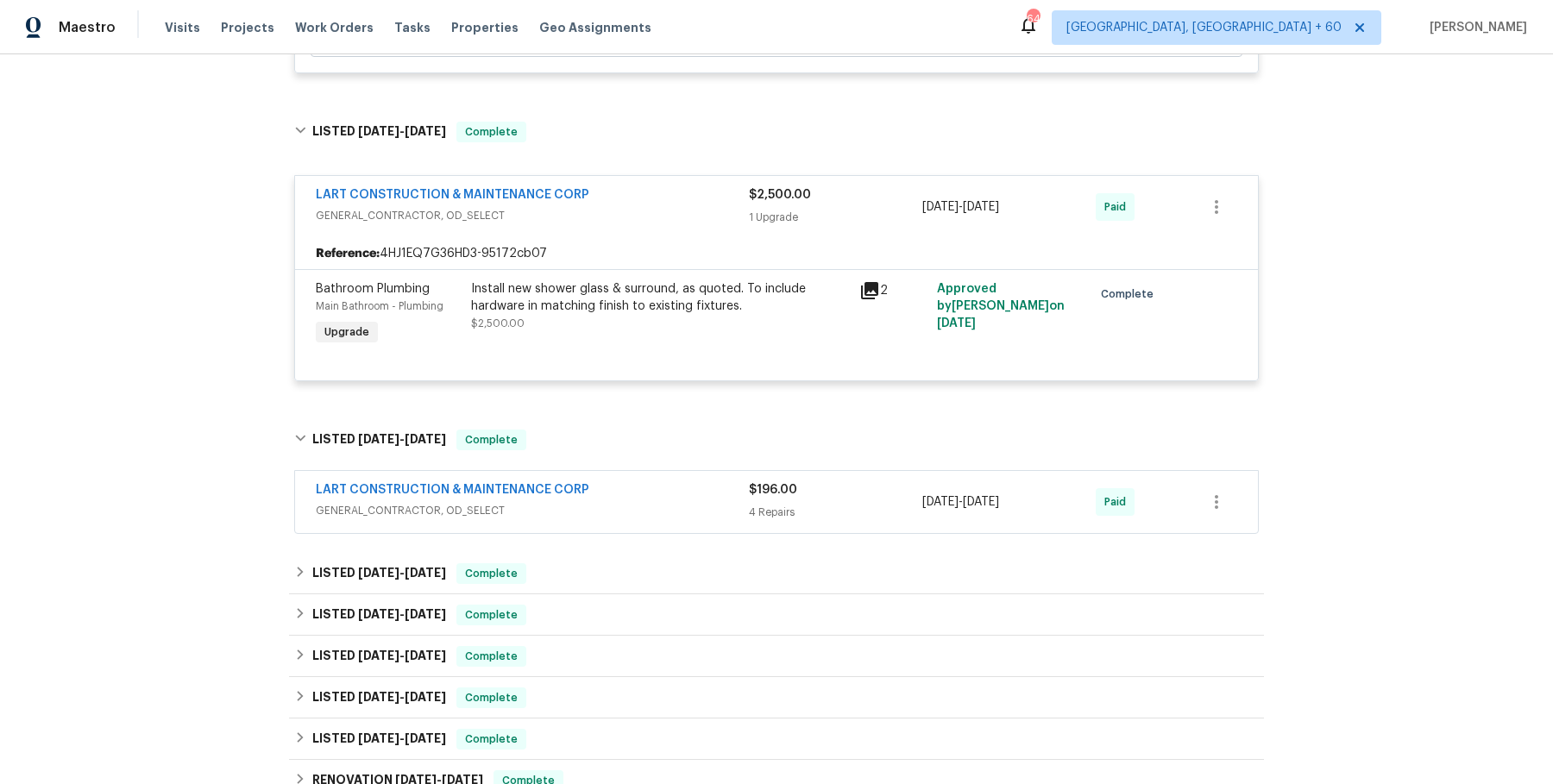
click at [613, 517] on div "LART CONSTRUCTION & MAINTENANCE CORP GENERAL_CONTRACTOR, OD_SELECT" at bounding box center [532, 501] width 433 height 41
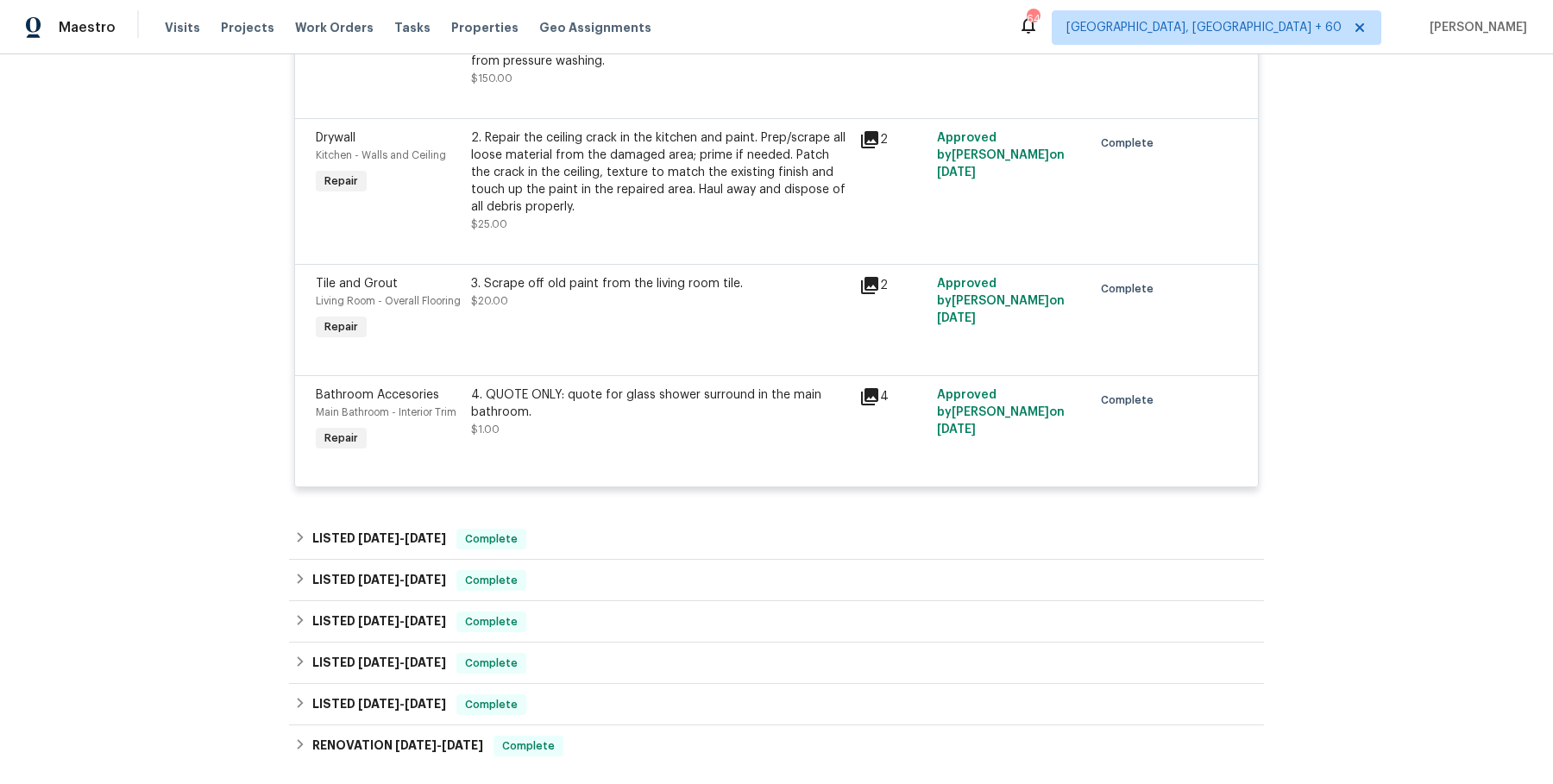
scroll to position [3024, 0]
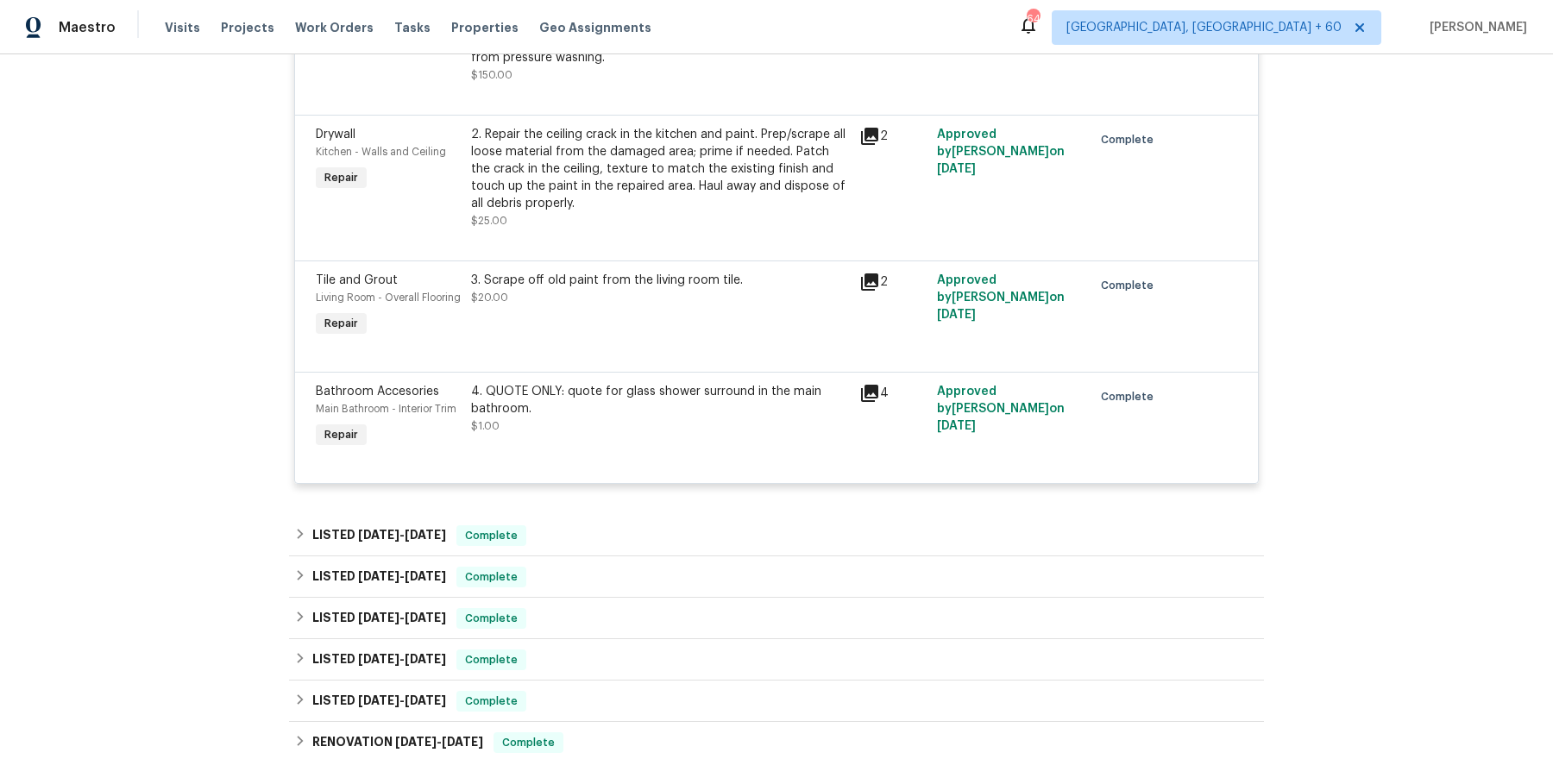
click at [680, 556] on div "LISTED [DATE] - [DATE] Complete" at bounding box center [776, 535] width 975 height 41
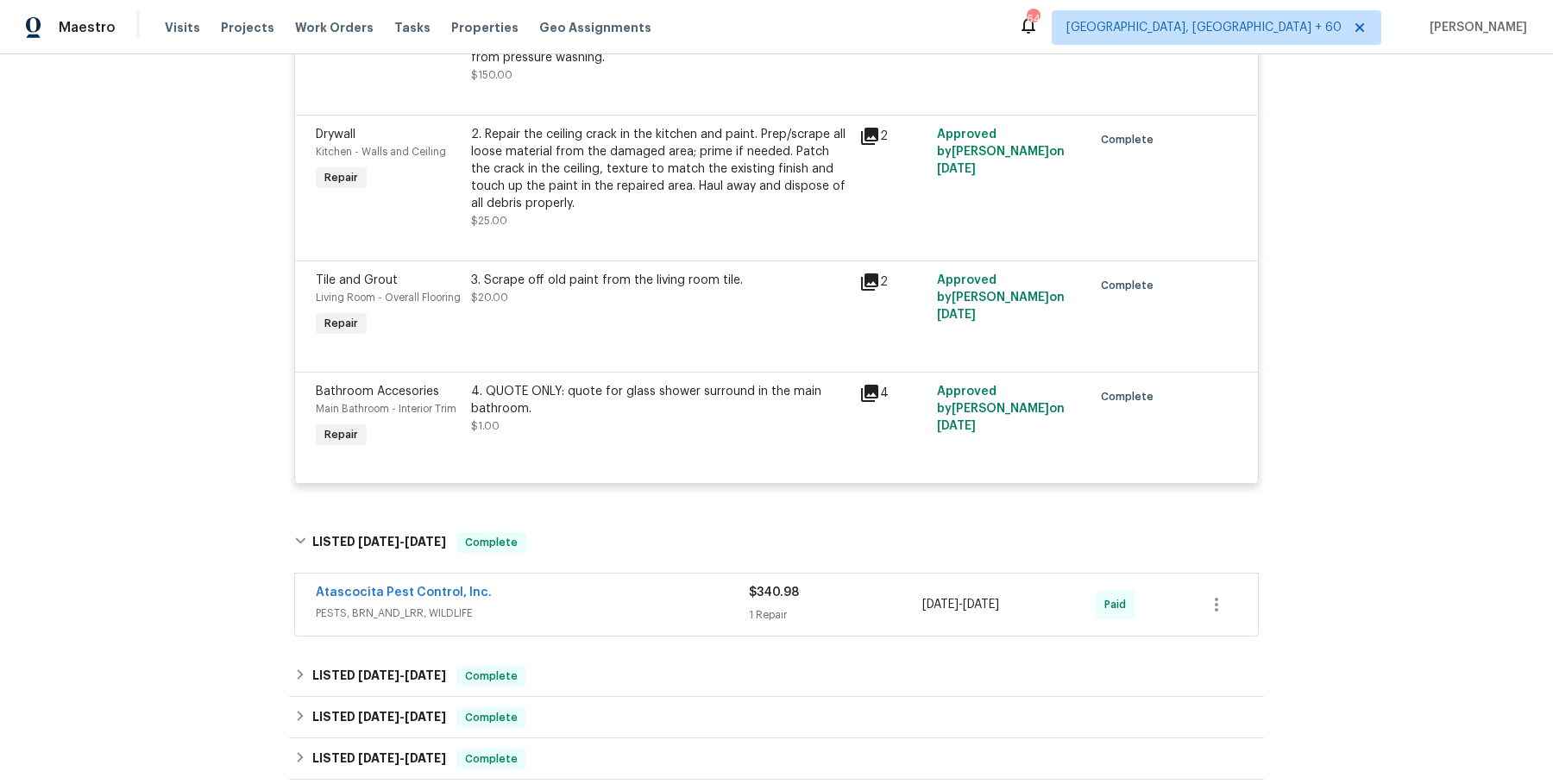
click at [660, 622] on span "PESTS, BRN_AND_LRR, WILDLIFE" at bounding box center [532, 613] width 433 height 17
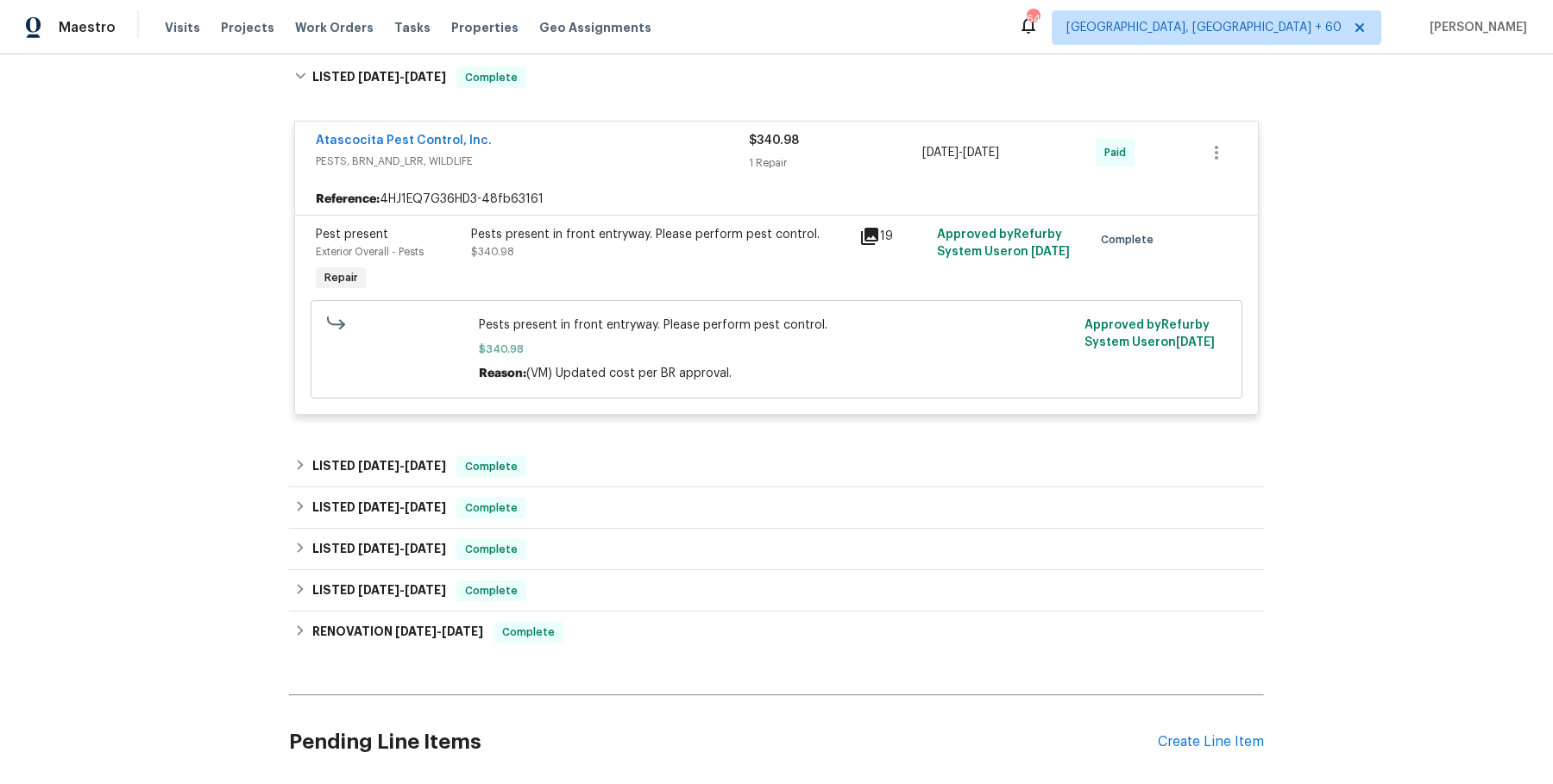
scroll to position [3494, 0]
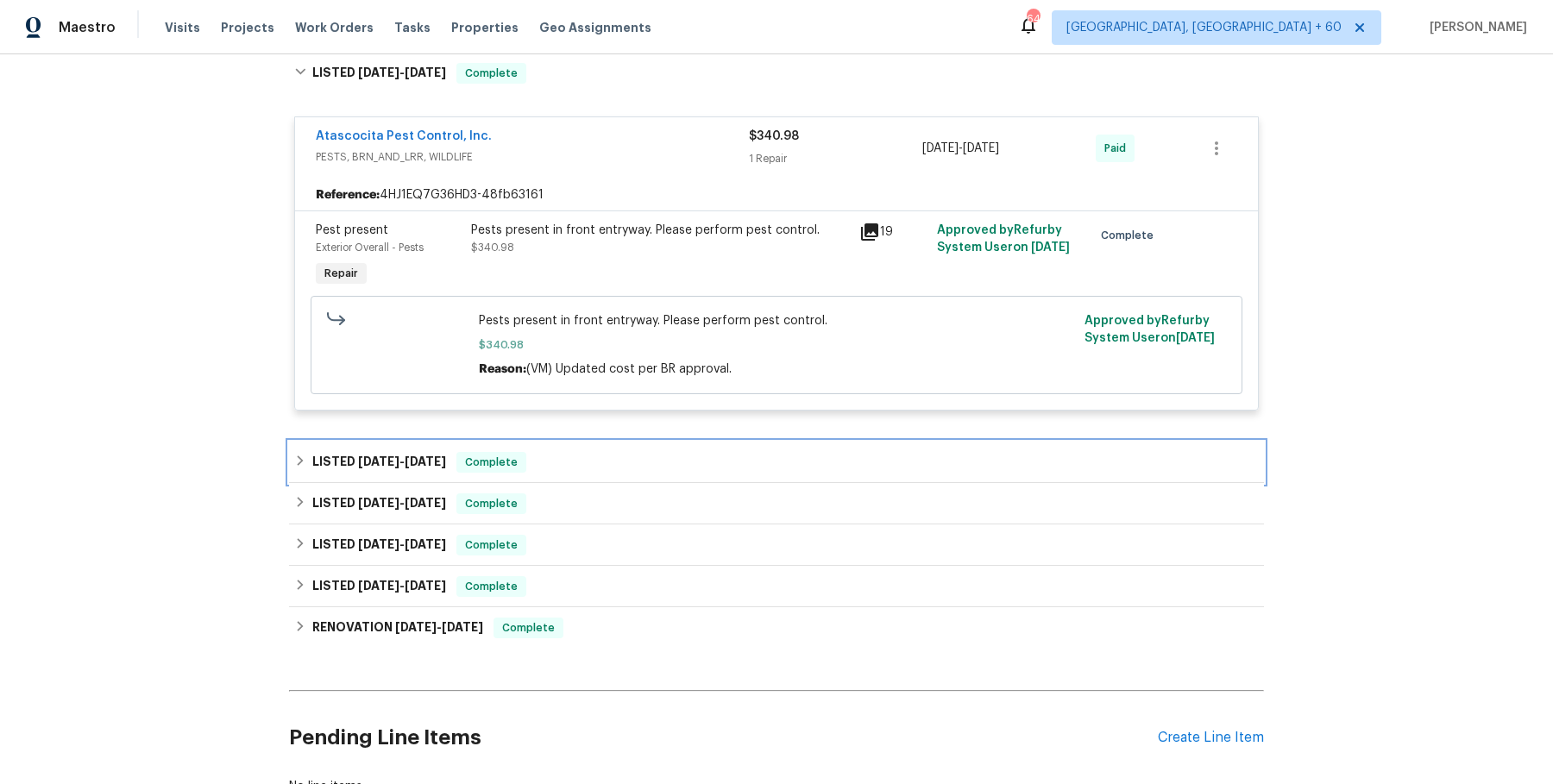
click at [635, 460] on div "LISTED [DATE] - [DATE] Complete" at bounding box center [776, 461] width 975 height 41
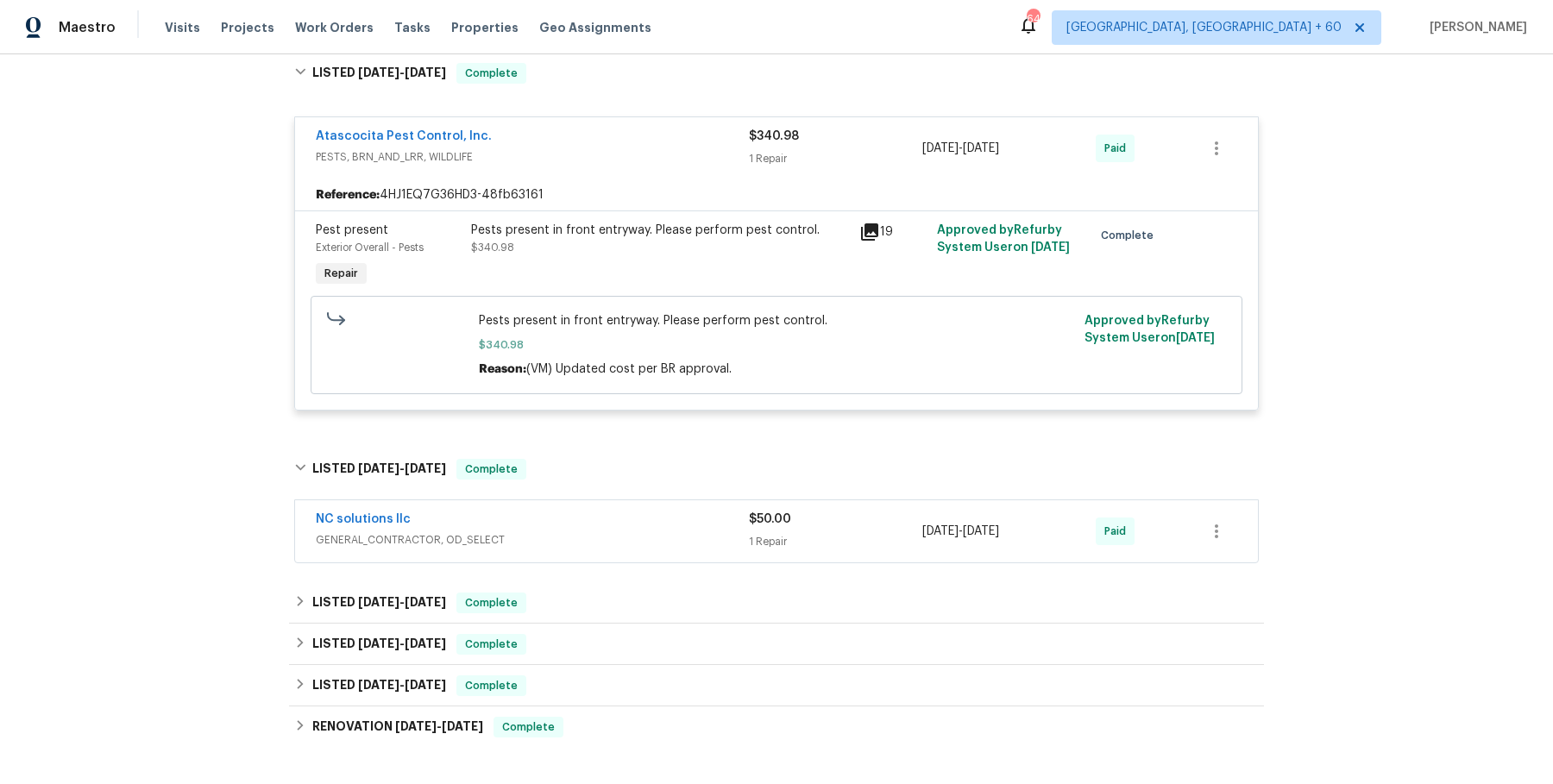
click at [625, 531] on div "NC solutions llc" at bounding box center [532, 521] width 433 height 21
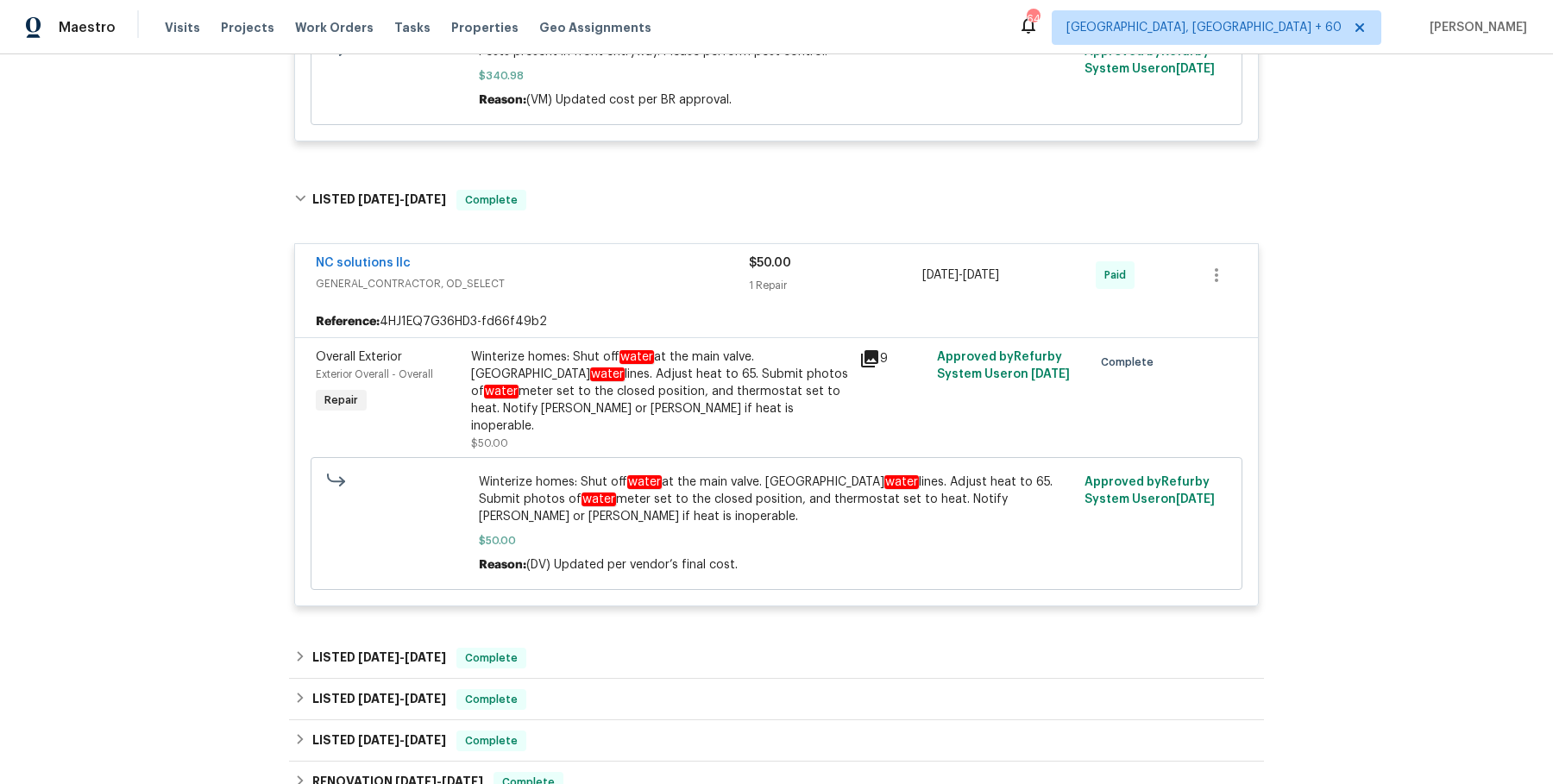
scroll to position [3765, 0]
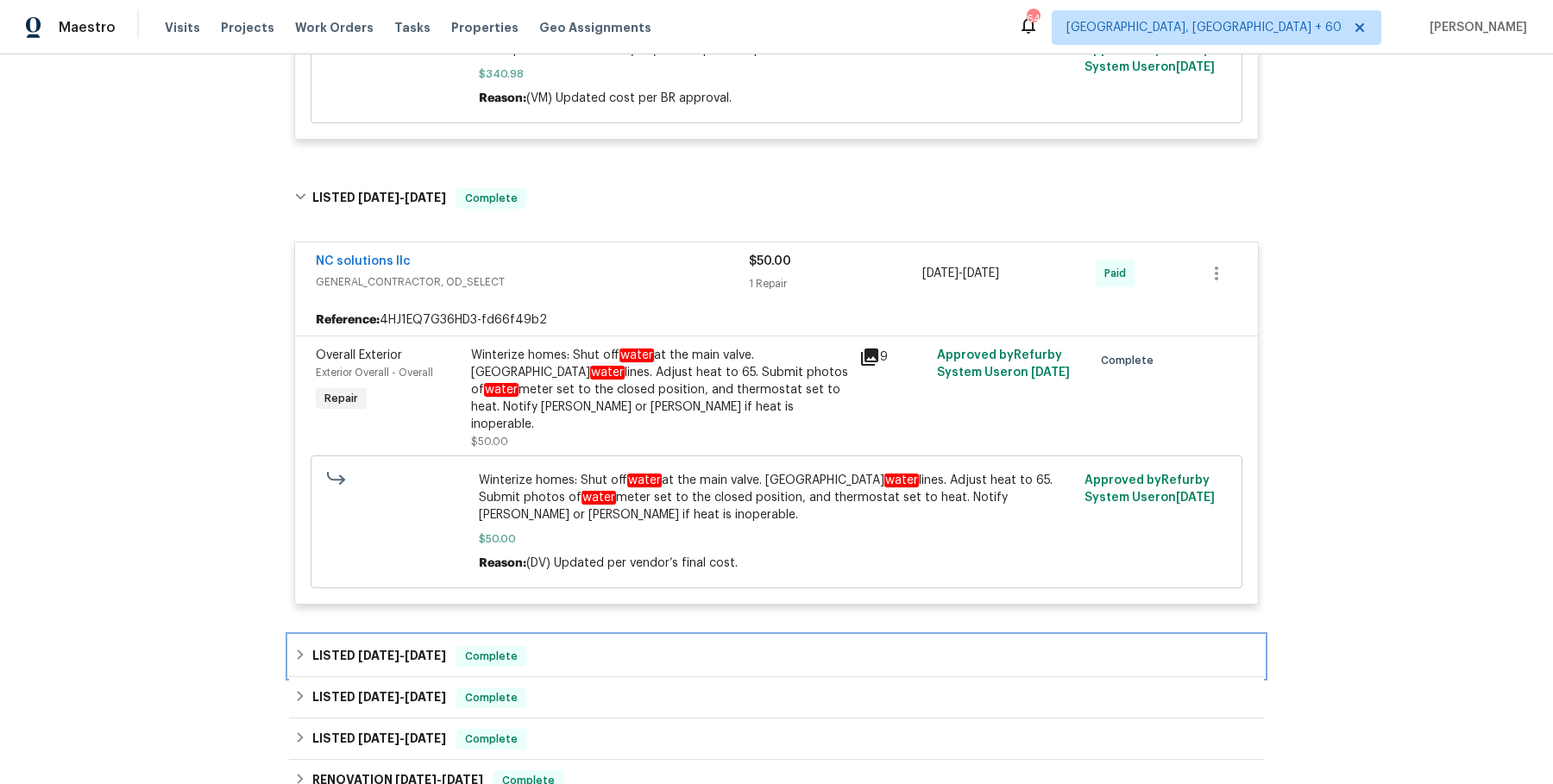
click at [599, 657] on div "LISTED [DATE] - [DATE] Complete" at bounding box center [776, 657] width 965 height 21
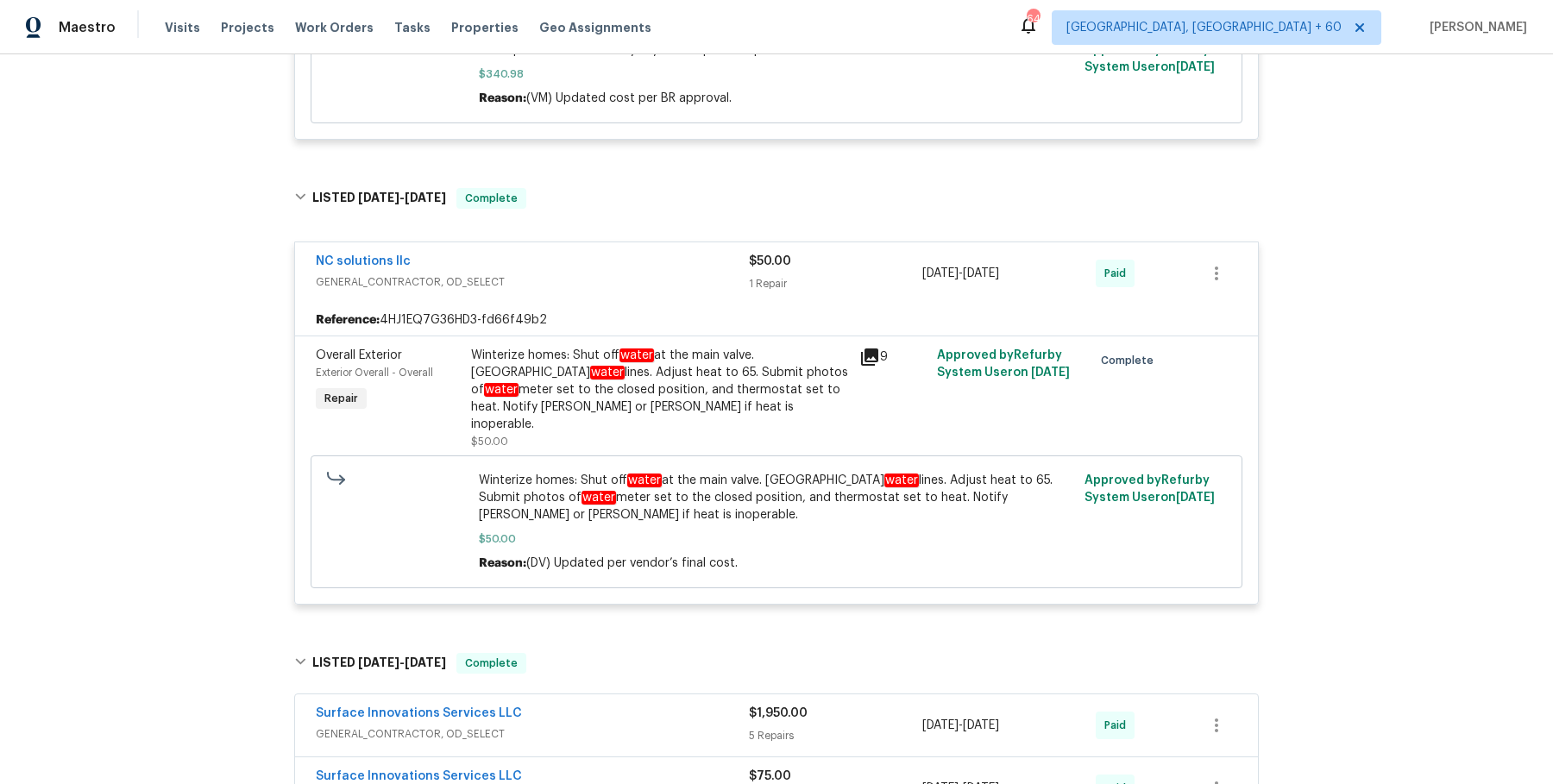
click at [595, 712] on div "Surface Innovations Services LLC" at bounding box center [532, 715] width 433 height 21
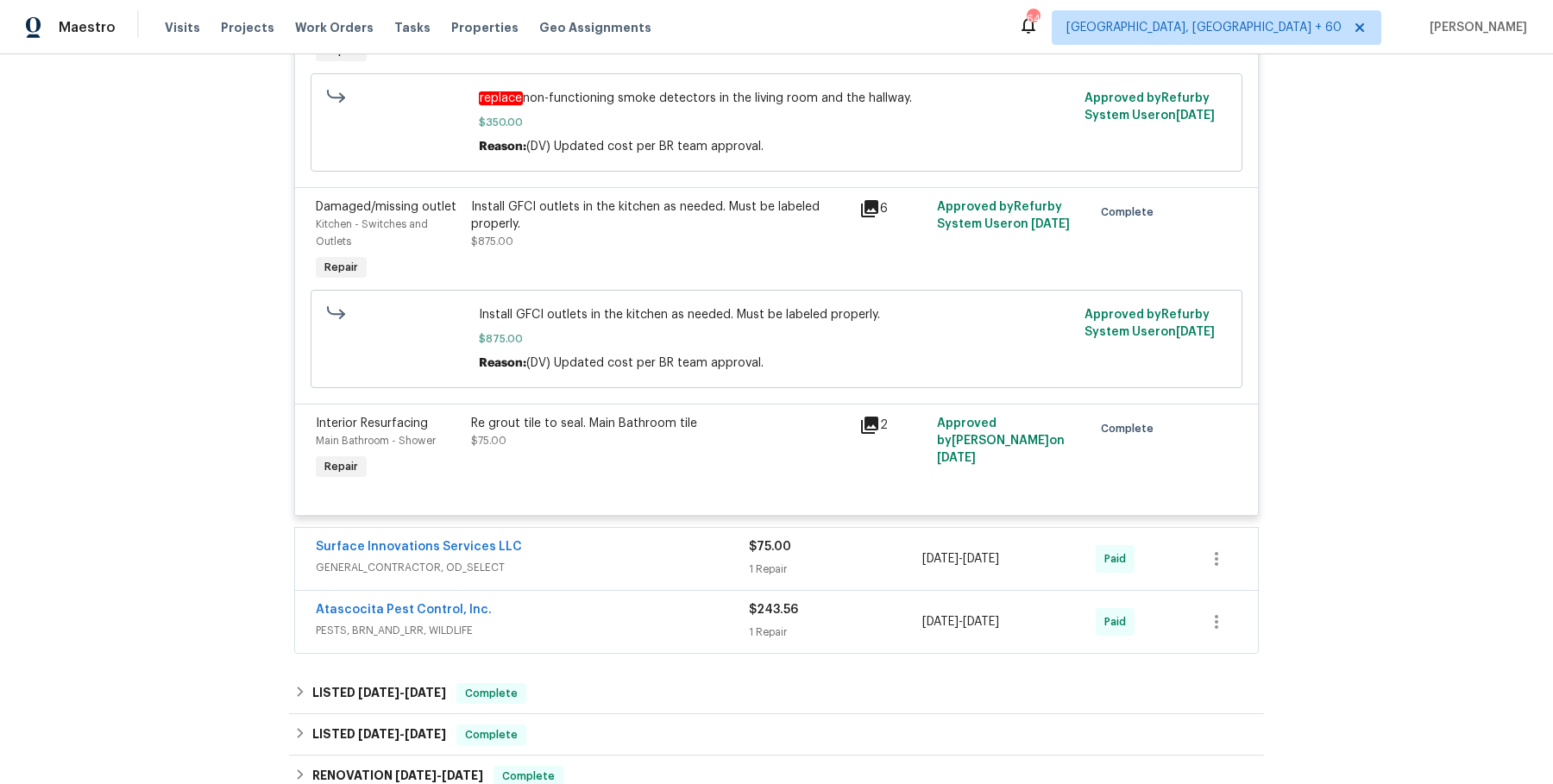
scroll to position [4909, 0]
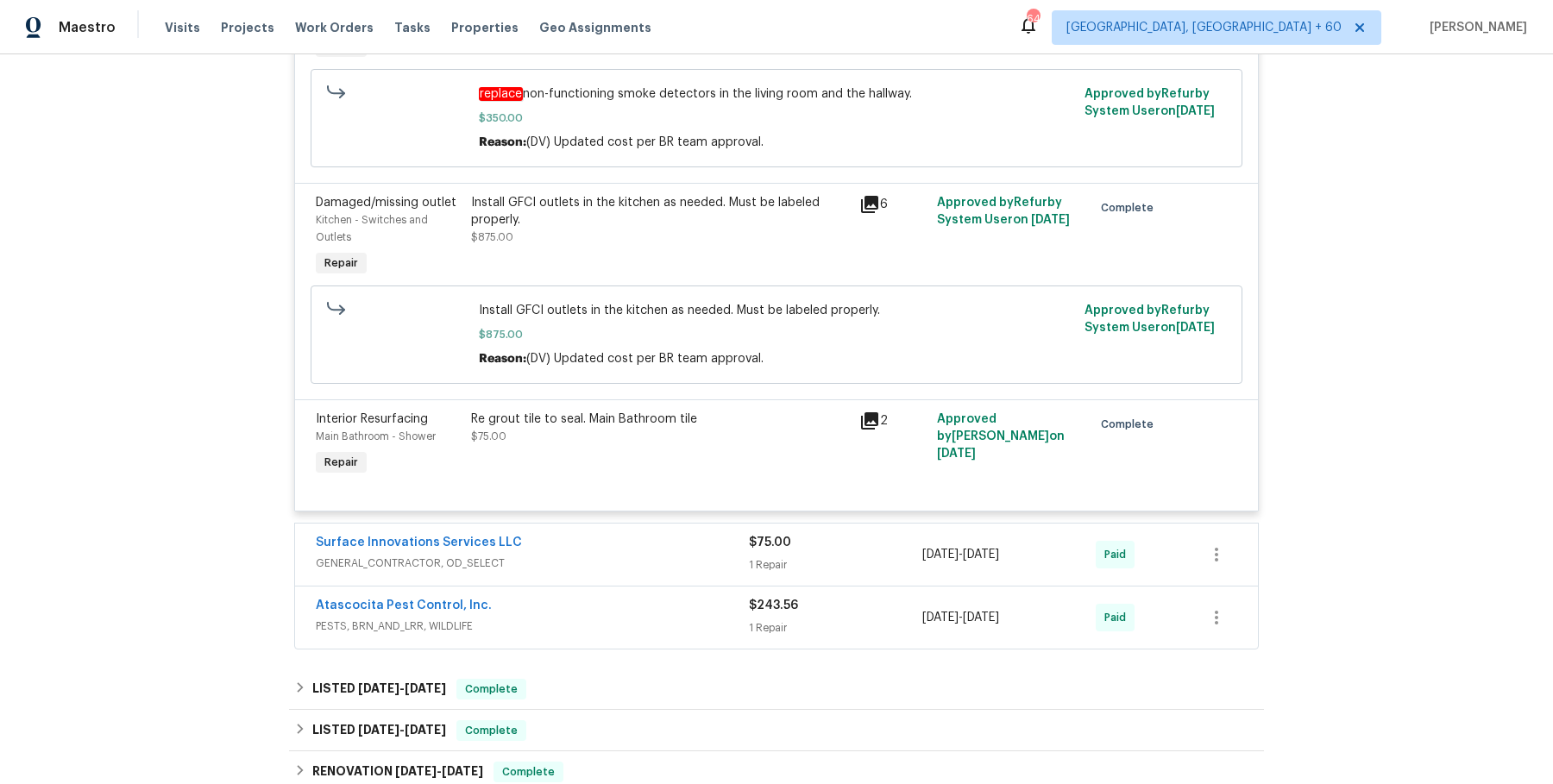
click at [565, 542] on div "Surface Innovations Services LLC" at bounding box center [532, 544] width 433 height 21
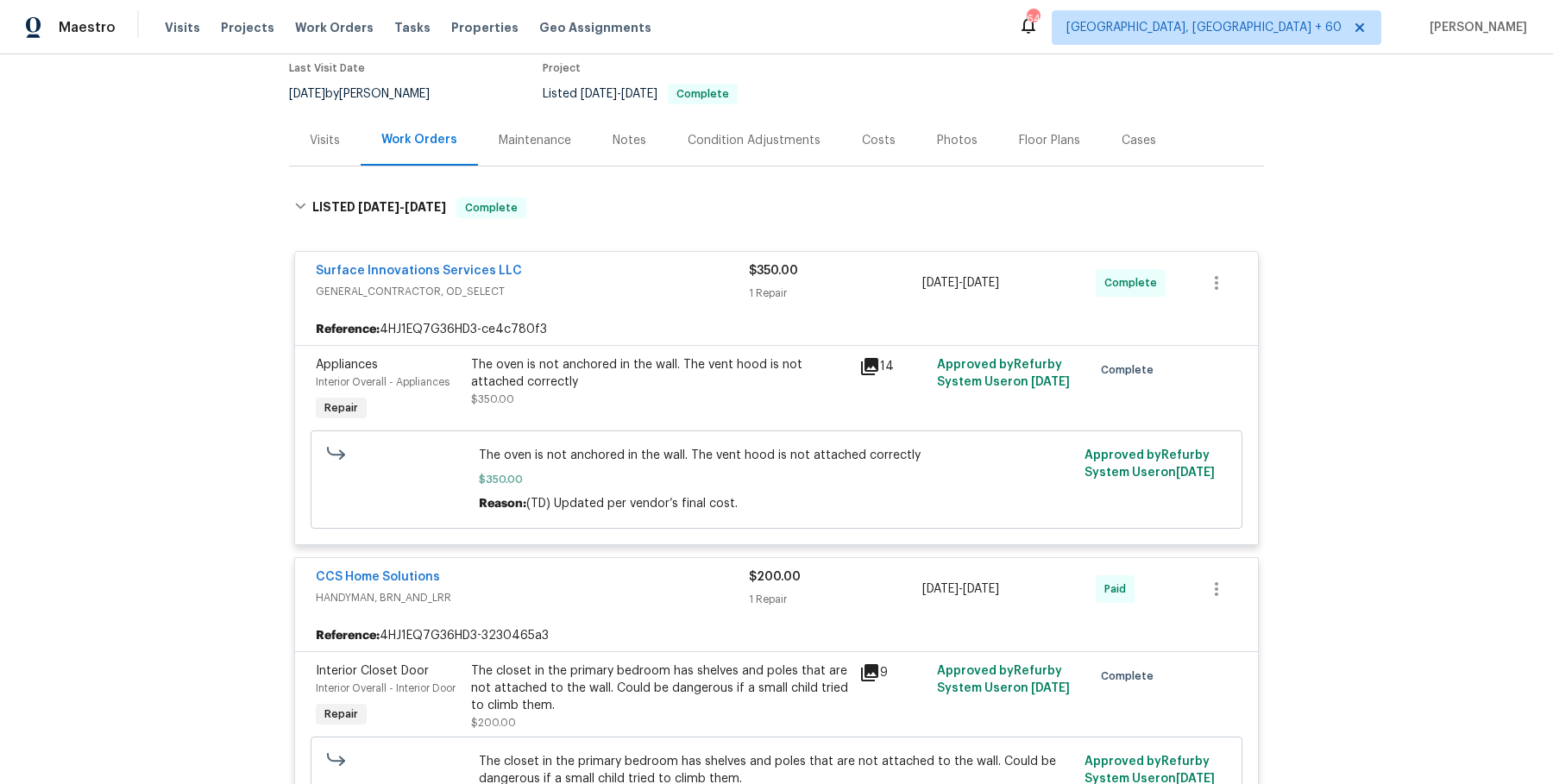
scroll to position [0, 0]
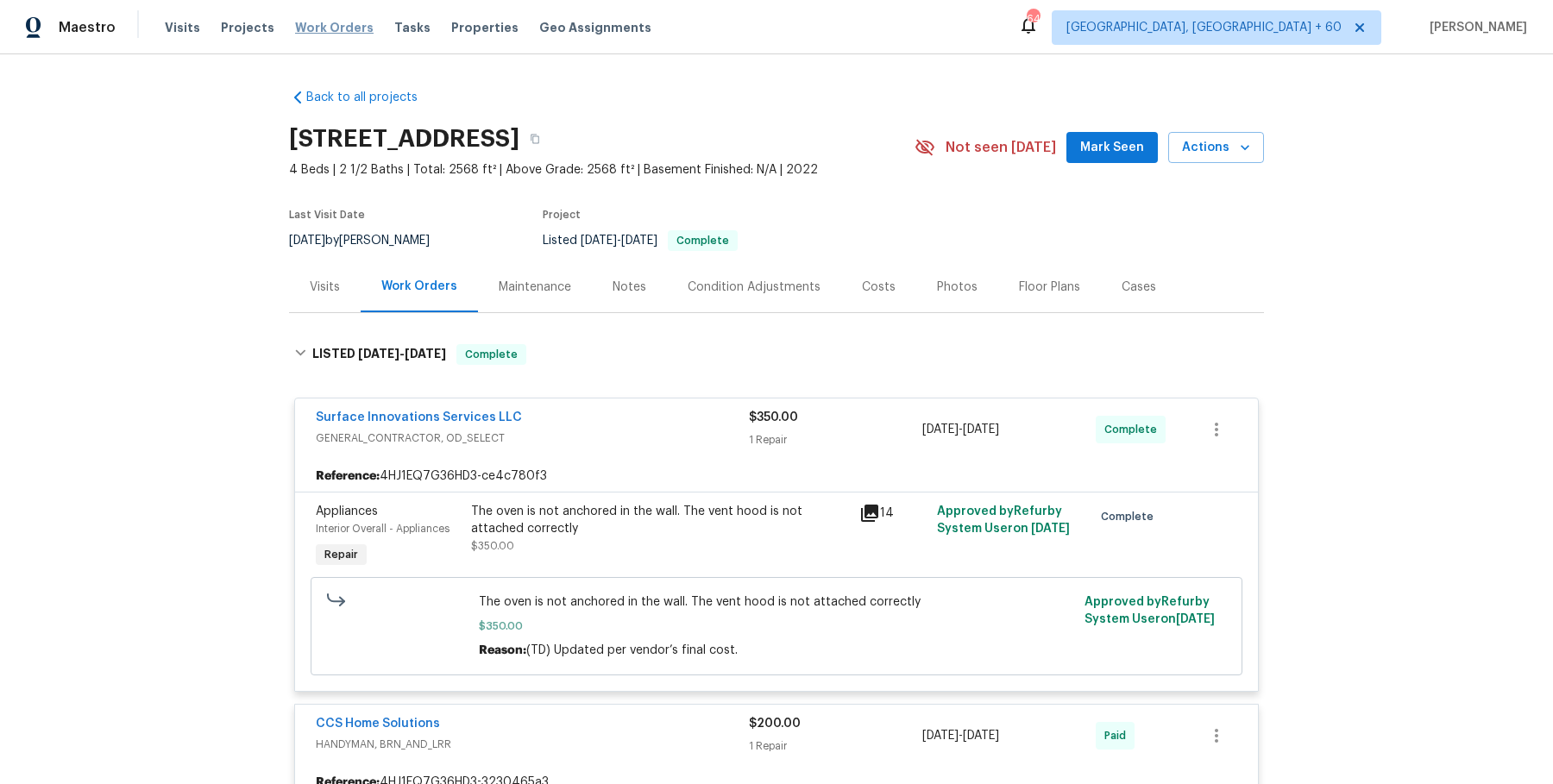
click at [340, 34] on span "Work Orders" at bounding box center [334, 28] width 79 height 17
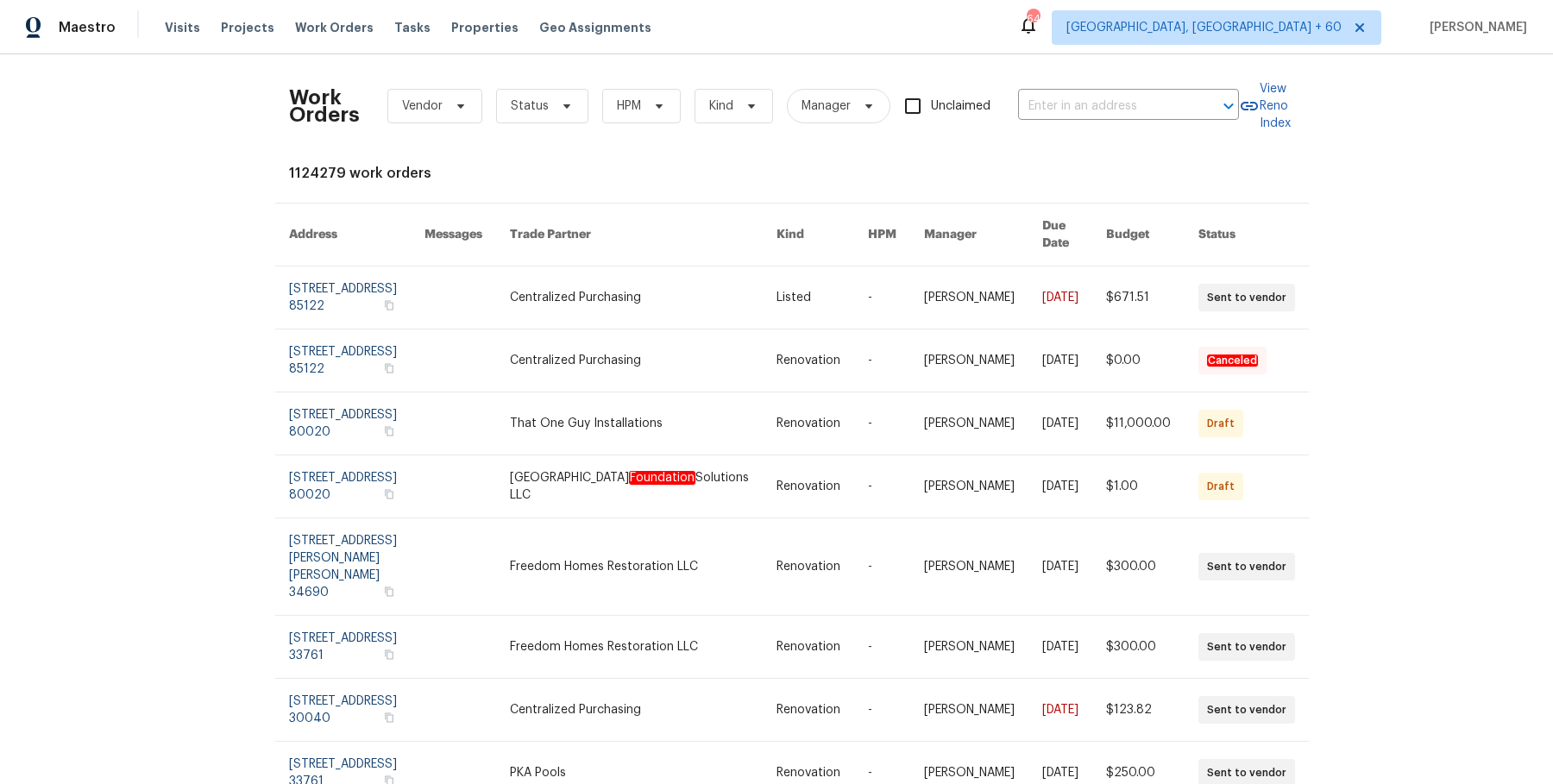
click at [1161, 83] on div "Work Orders Vendor Status HPM Kind Manager Unclaimed ​" at bounding box center [763, 106] width 950 height 76
click at [1150, 108] on input "text" at bounding box center [1105, 106] width 173 height 27
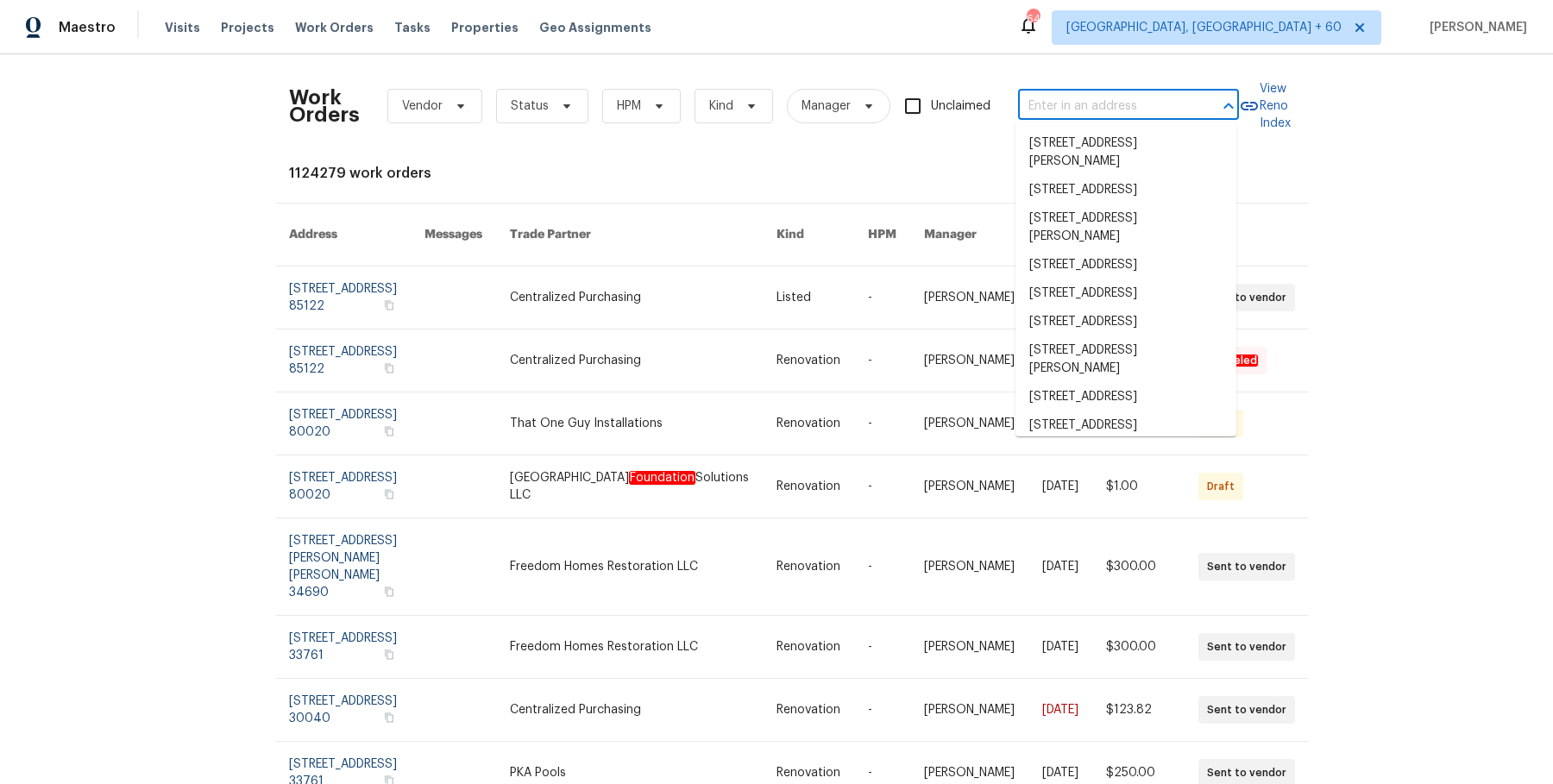
paste input "[STREET_ADDRESS][PERSON_NAME]"
type input "[STREET_ADDRESS][PERSON_NAME]"
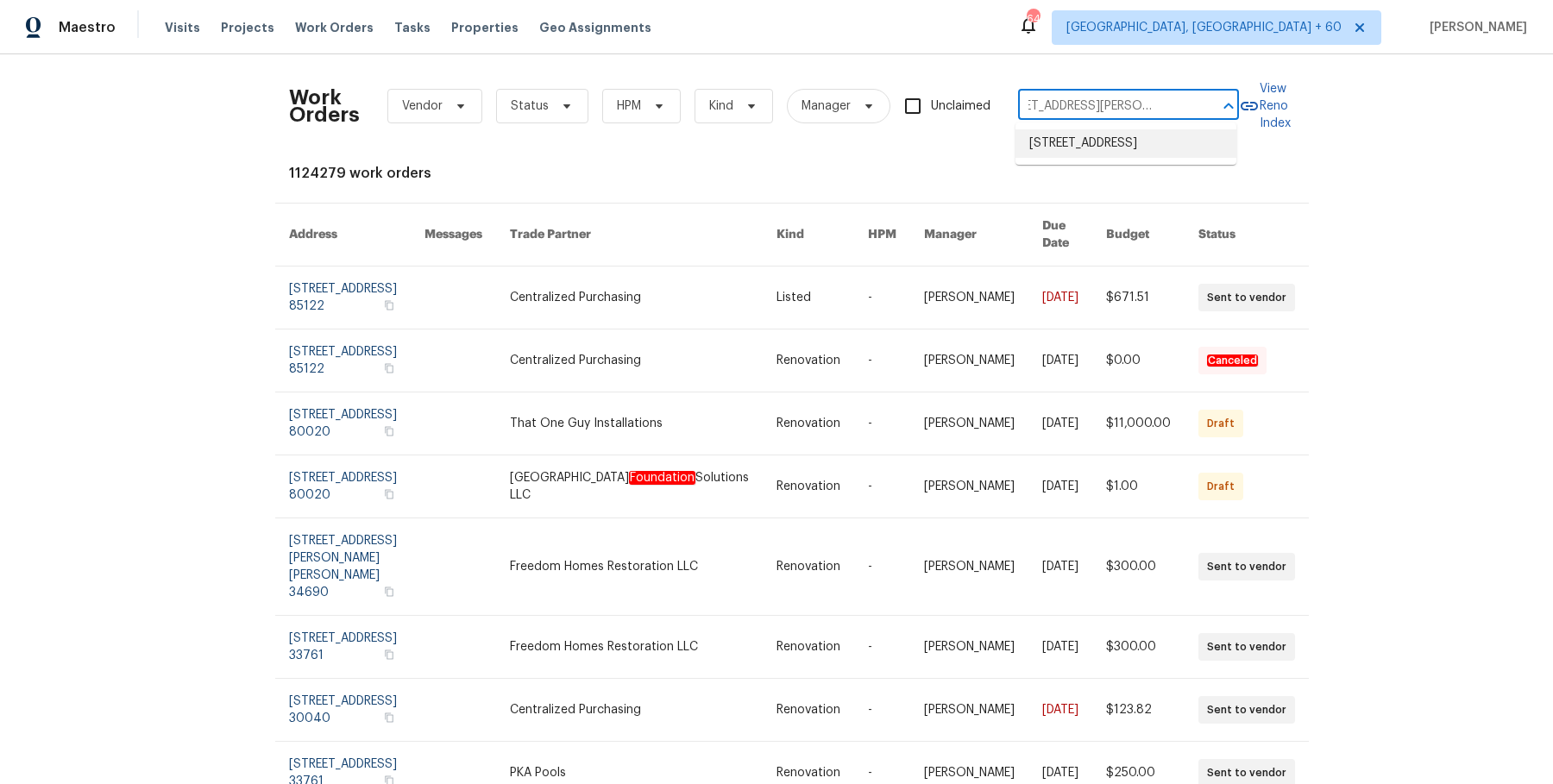
click at [1098, 147] on li "[STREET_ADDRESS]" at bounding box center [1125, 143] width 221 height 29
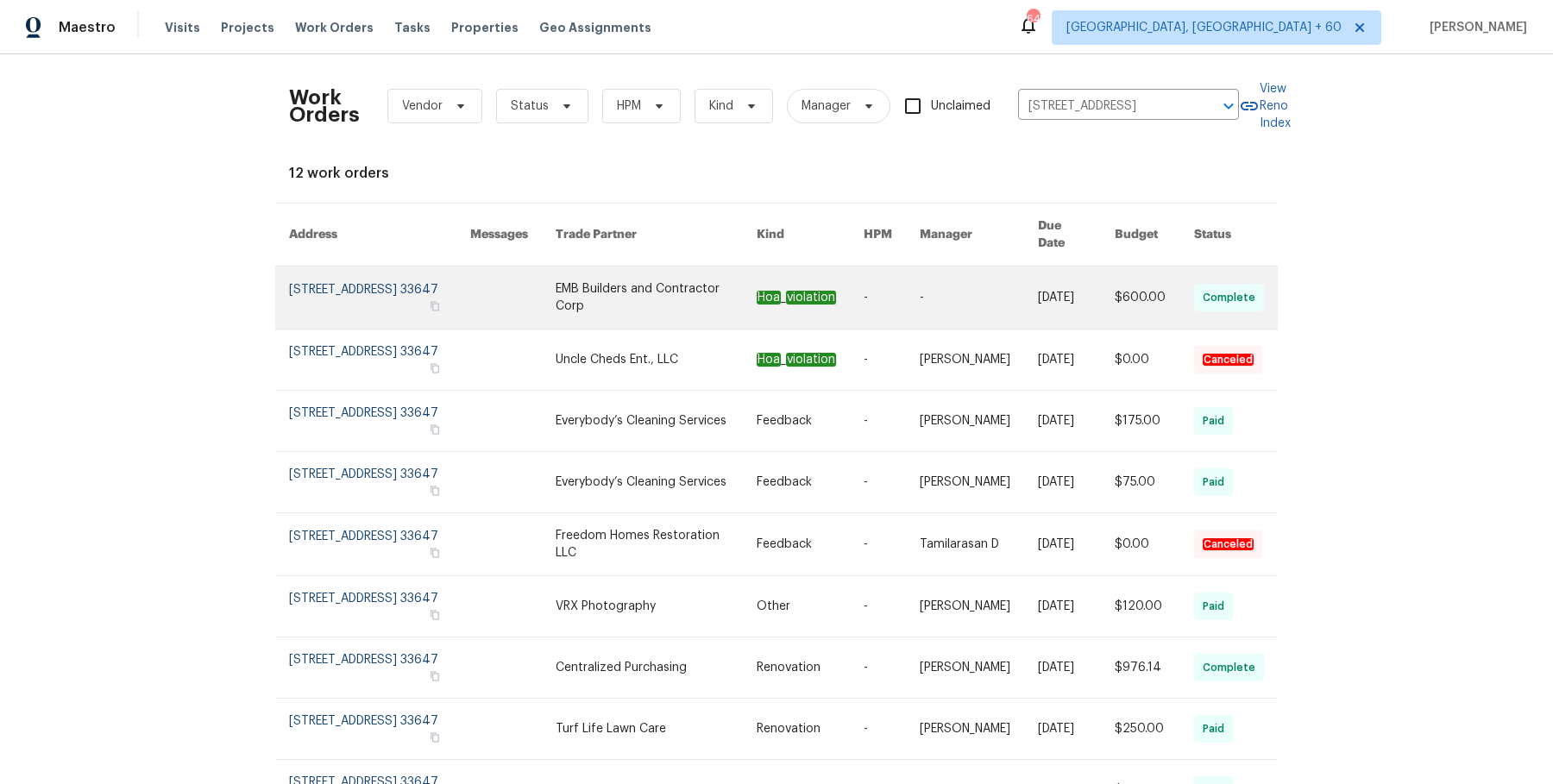
click at [1064, 267] on link at bounding box center [1077, 297] width 77 height 62
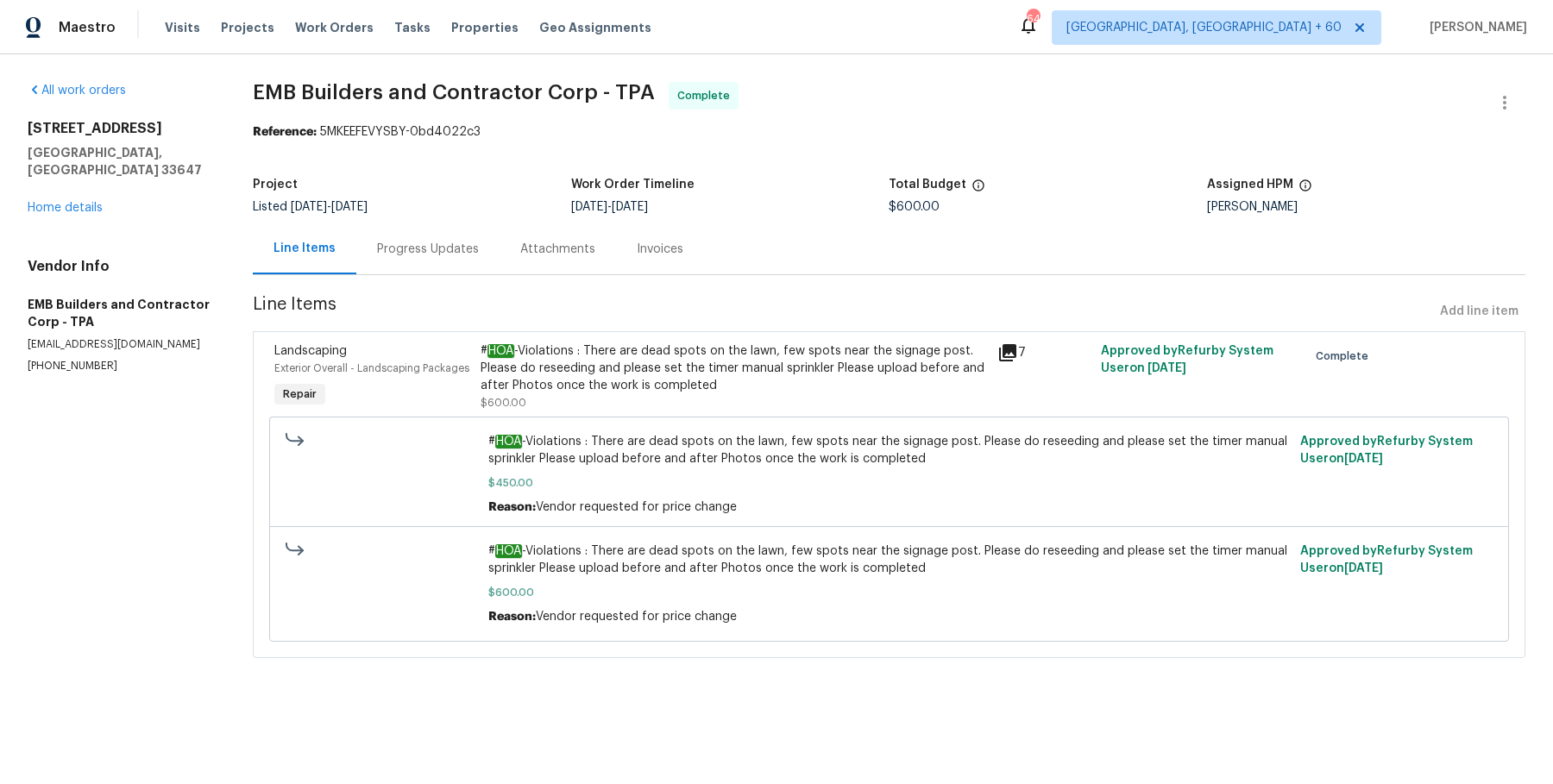
click at [51, 181] on div "[STREET_ADDRESS][PERSON_NAME] Home details" at bounding box center [120, 167] width 184 height 97
click at [51, 181] on div "[STREET_ADDRESS][PERSON_NAME] Home details" at bounding box center [120, 167] width 184 height 97
click at [51, 201] on link "Home details" at bounding box center [65, 208] width 75 height 12
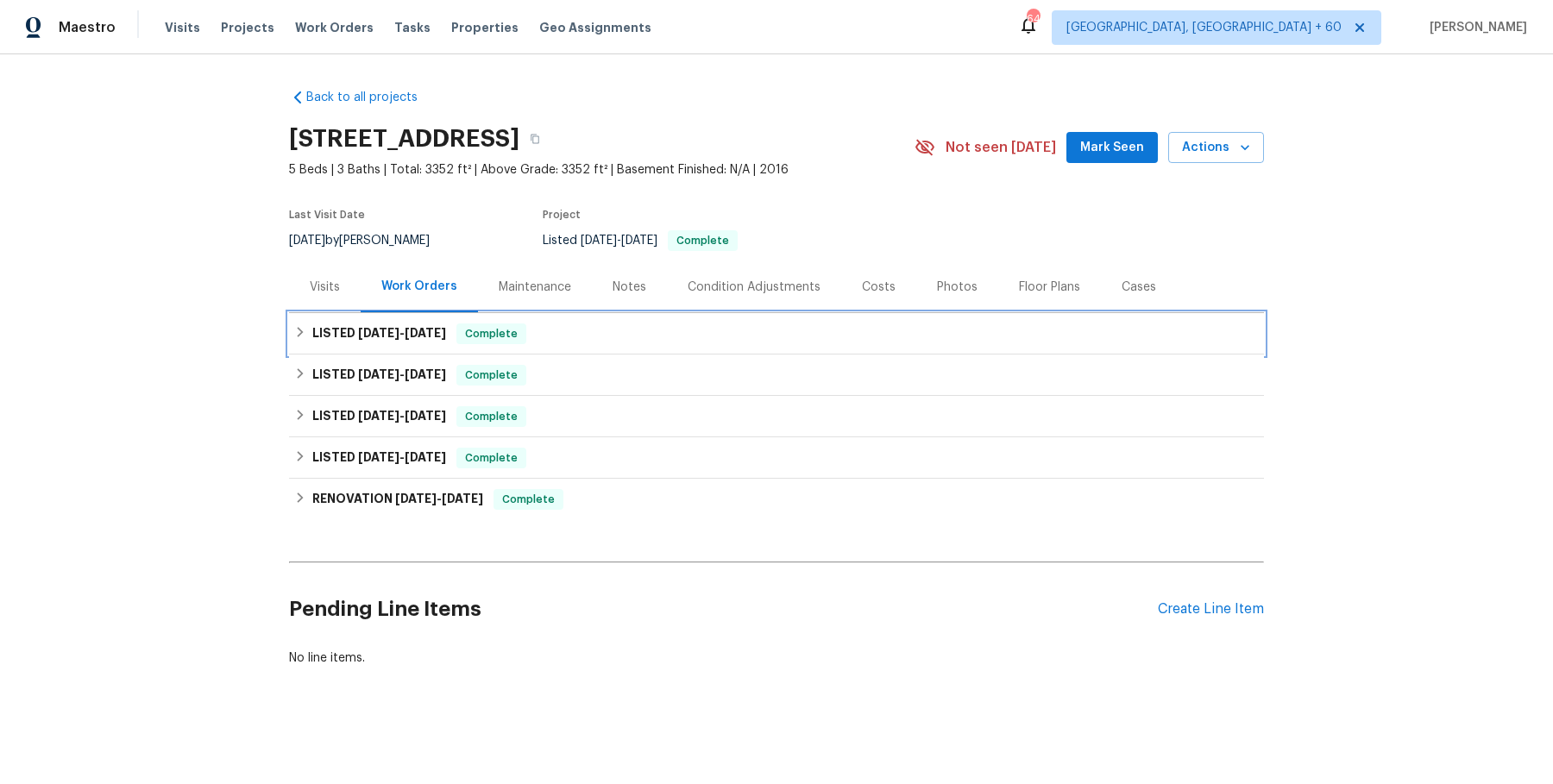
click at [636, 322] on div "LISTED [DATE] - [DATE] Complete" at bounding box center [776, 333] width 975 height 41
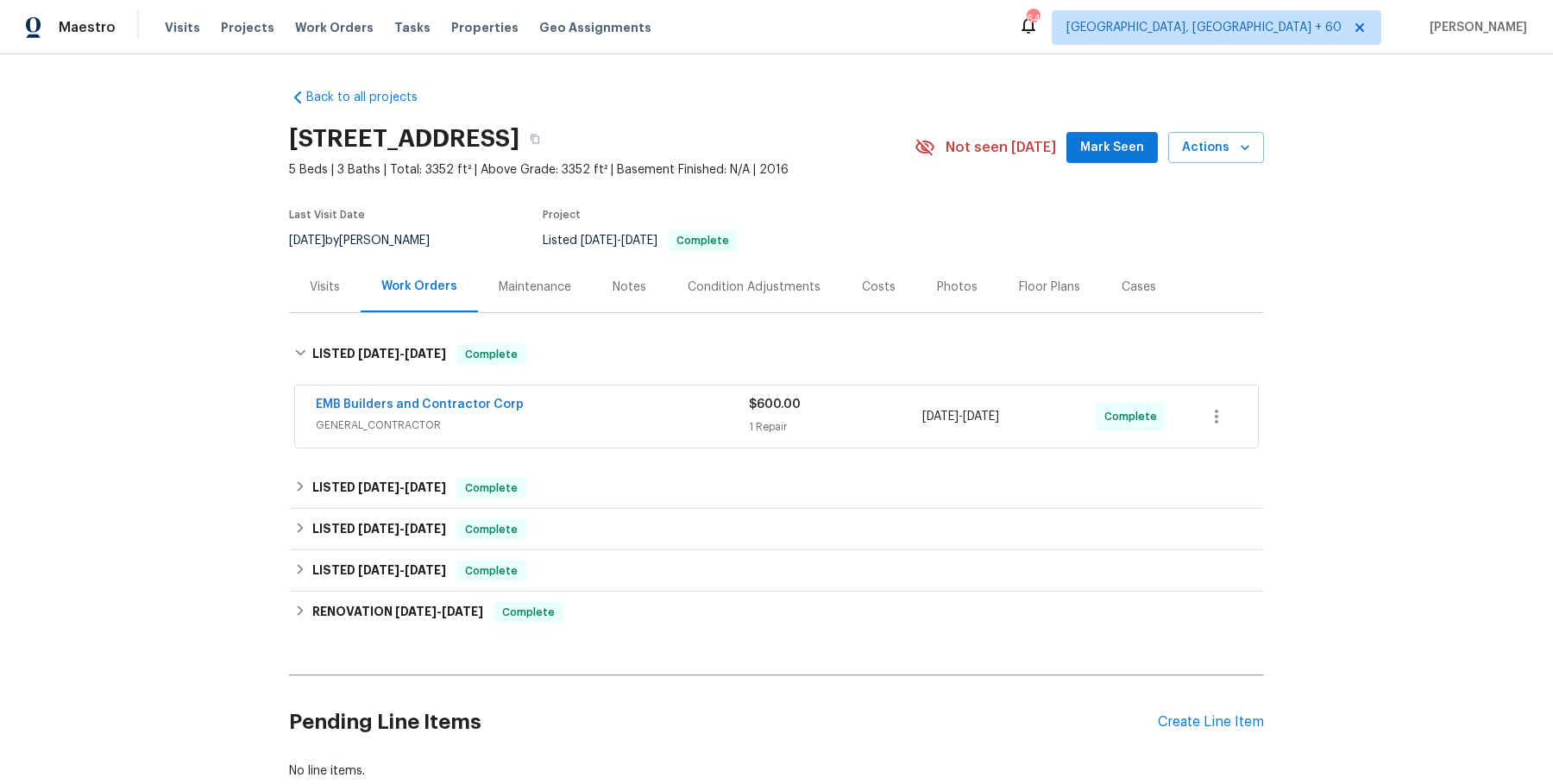
click at [622, 437] on div "EMB Builders and Contractor Corp GENERAL_CONTRACTOR $600.00 1 Repair [DATE] - […" at bounding box center [776, 416] width 963 height 62
click at [675, 412] on div "EMB Builders and Contractor Corp" at bounding box center [532, 406] width 433 height 21
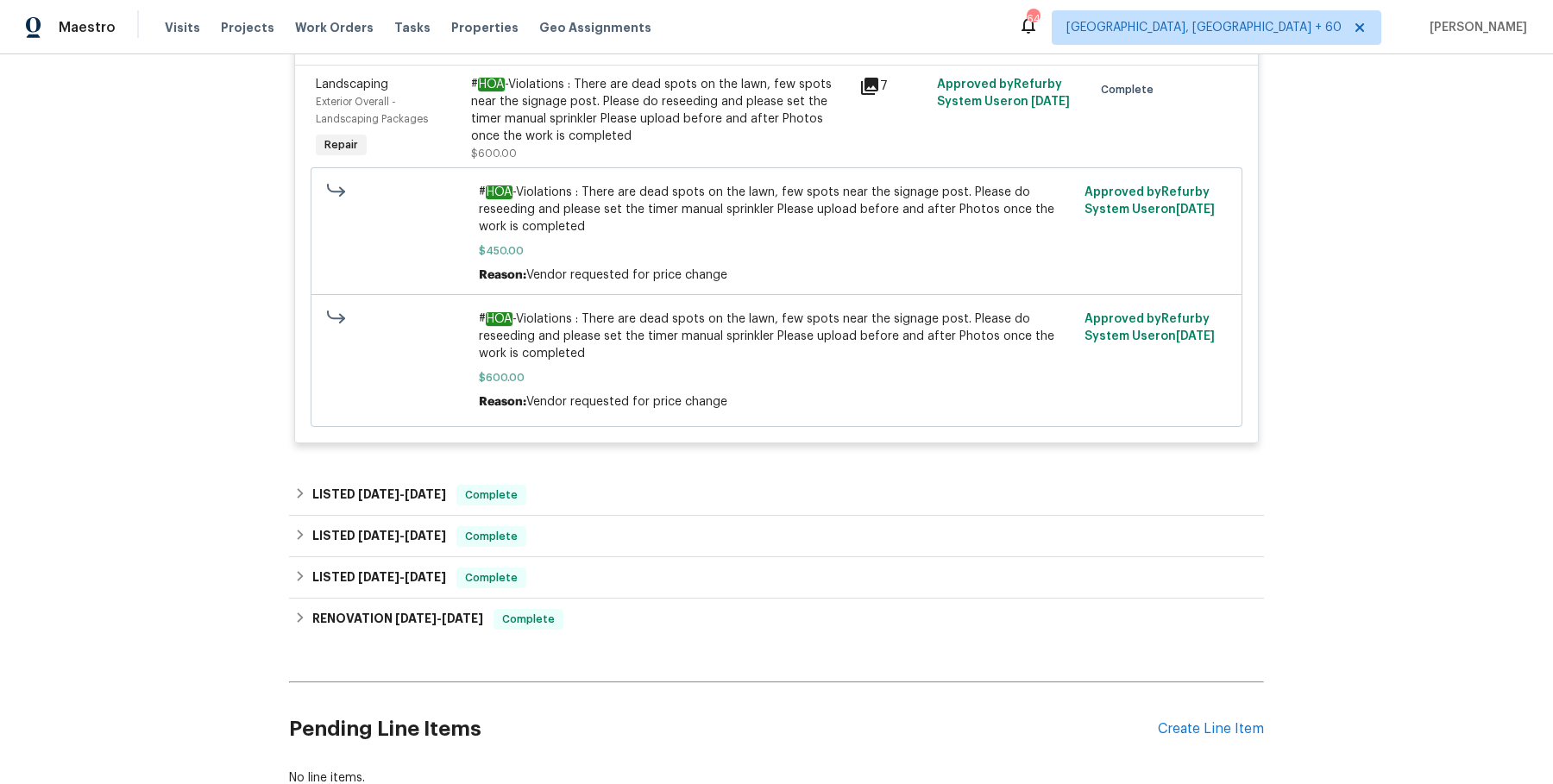
scroll to position [448, 0]
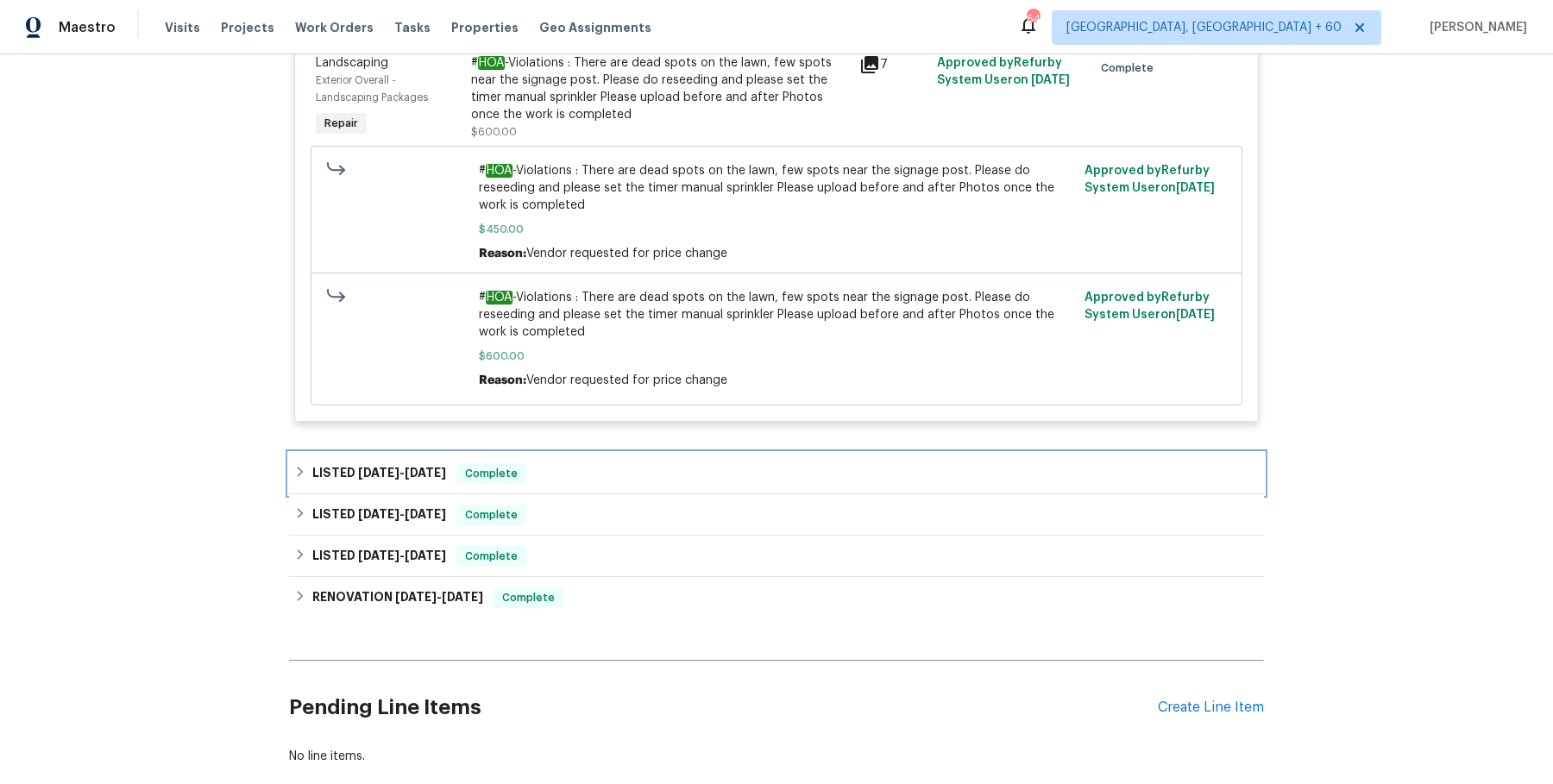
click at [595, 471] on div "LISTED [DATE] - [DATE] Complete" at bounding box center [776, 474] width 965 height 21
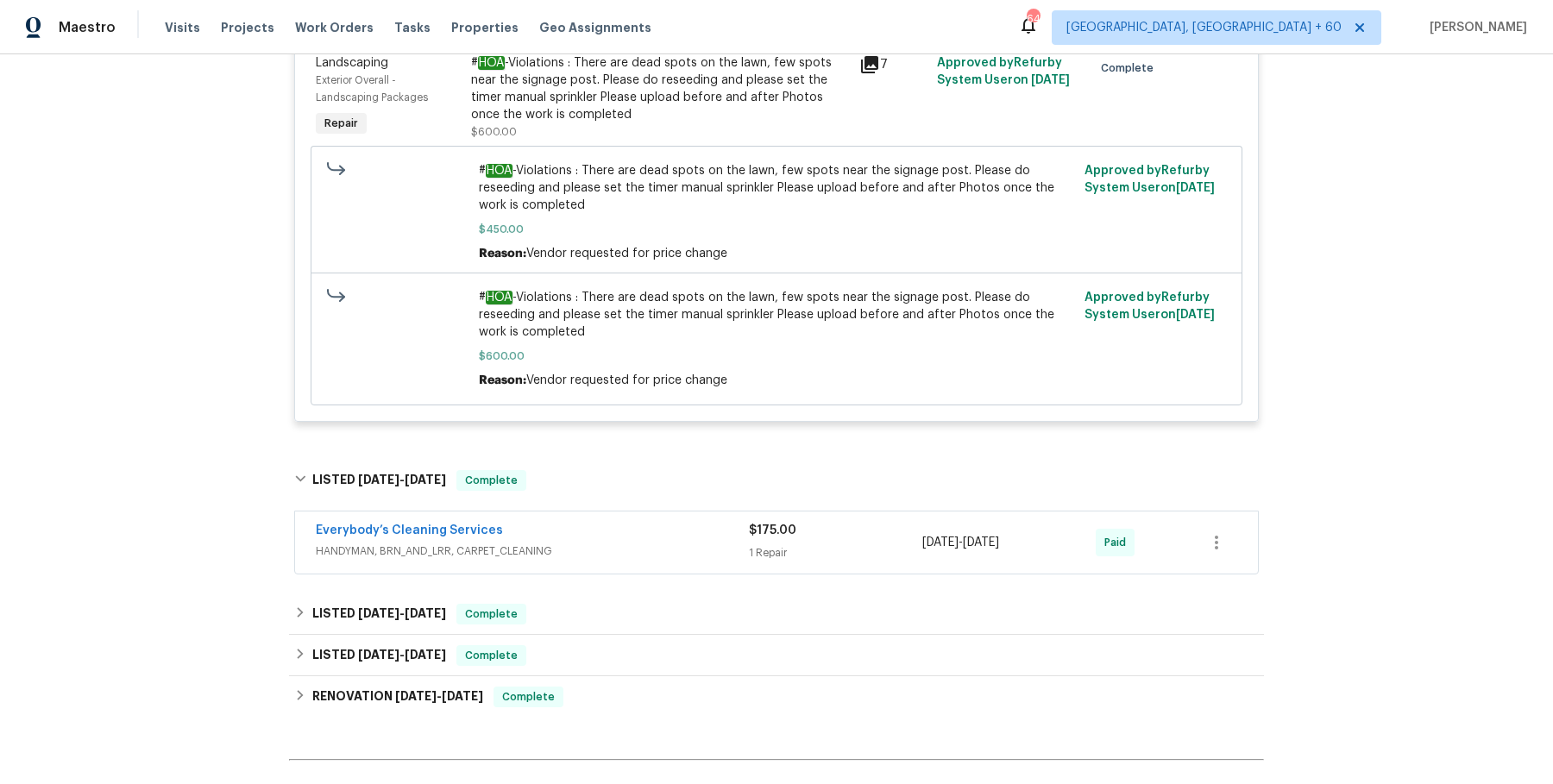
click at [583, 546] on span "HANDYMAN, BRN_AND_LRR, CARPET_CLEANING" at bounding box center [532, 551] width 433 height 17
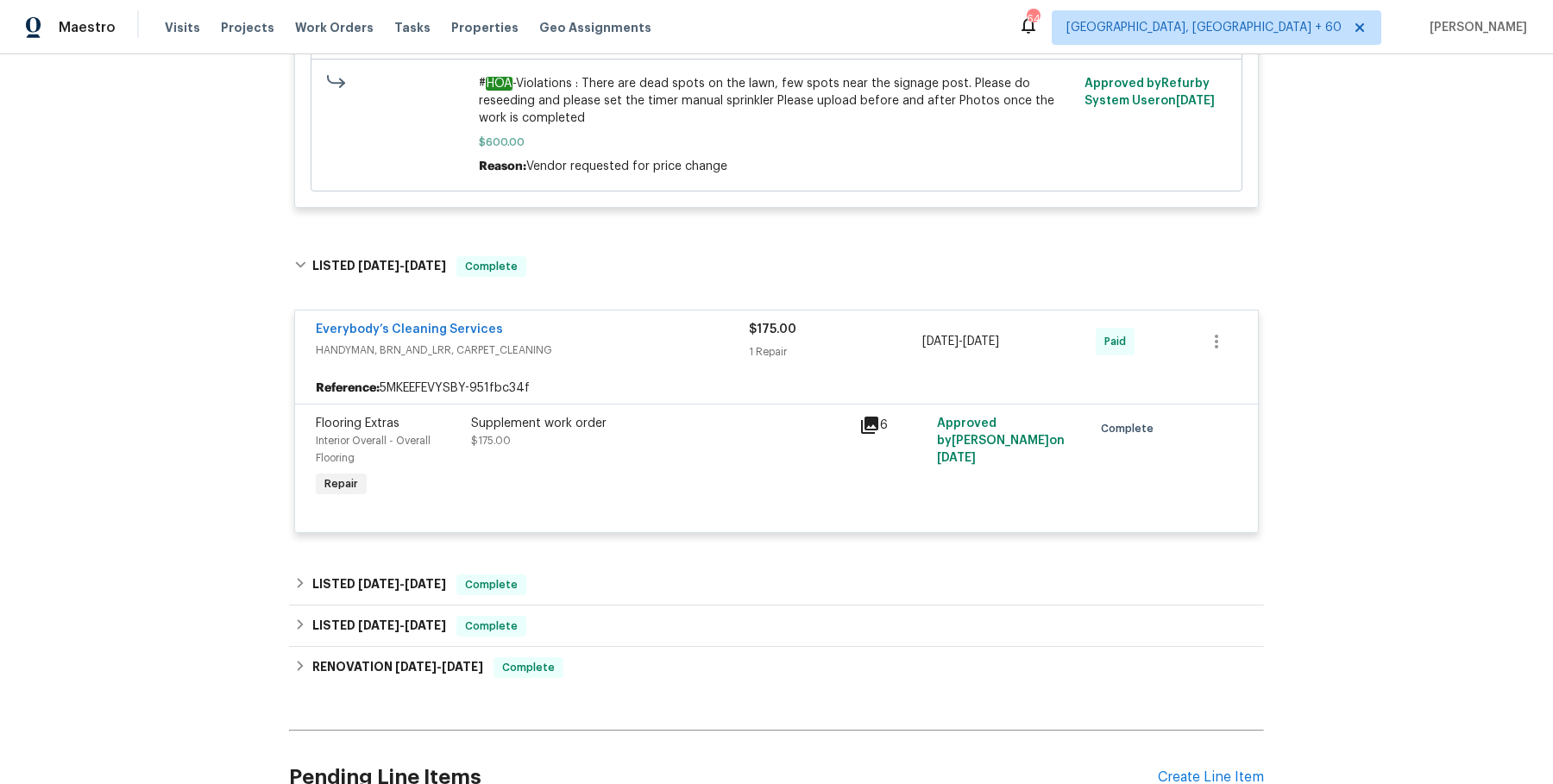
scroll to position [689, 0]
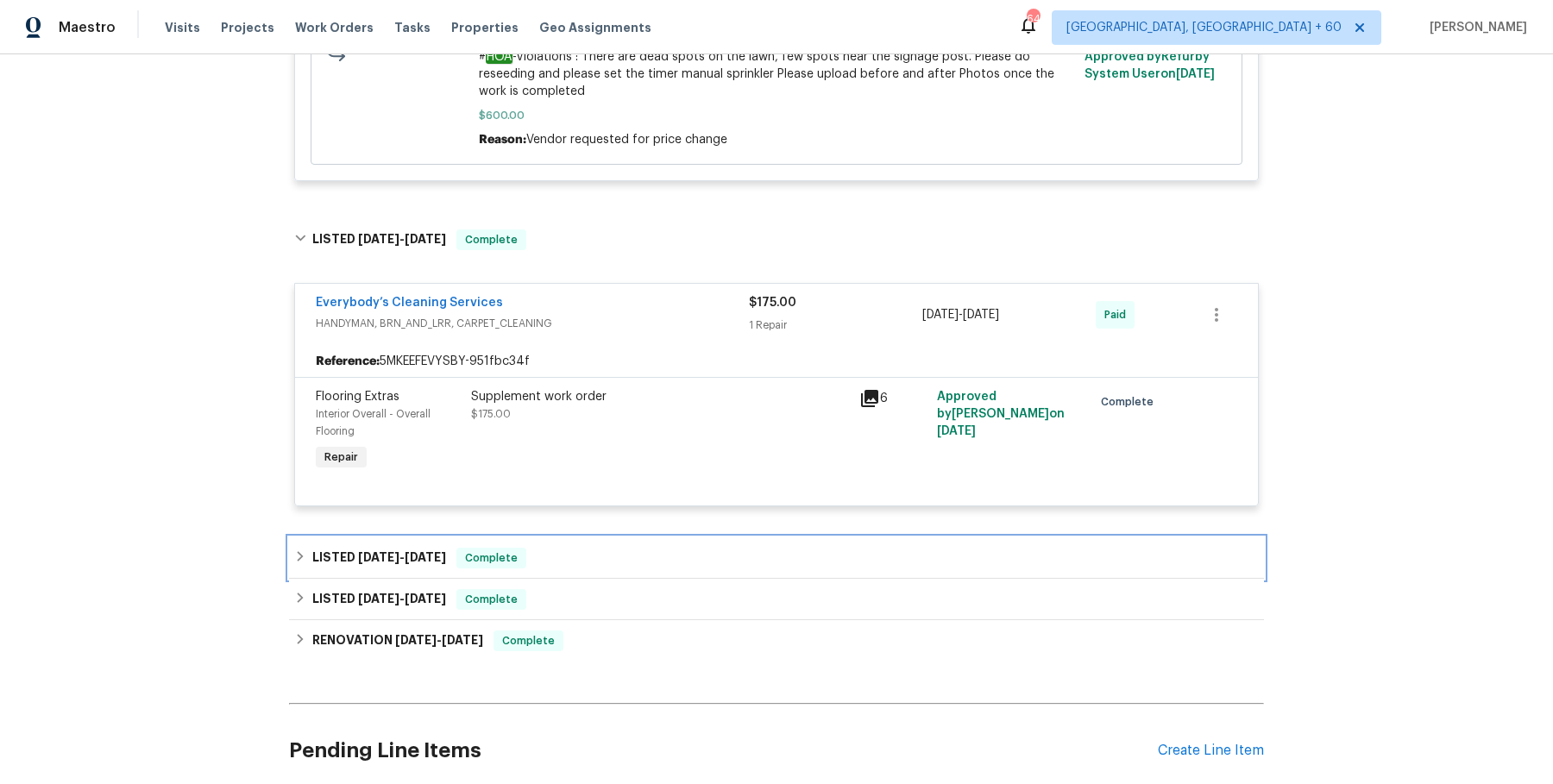
click at [575, 573] on div "LISTED [DATE] - [DATE] Complete" at bounding box center [776, 557] width 975 height 41
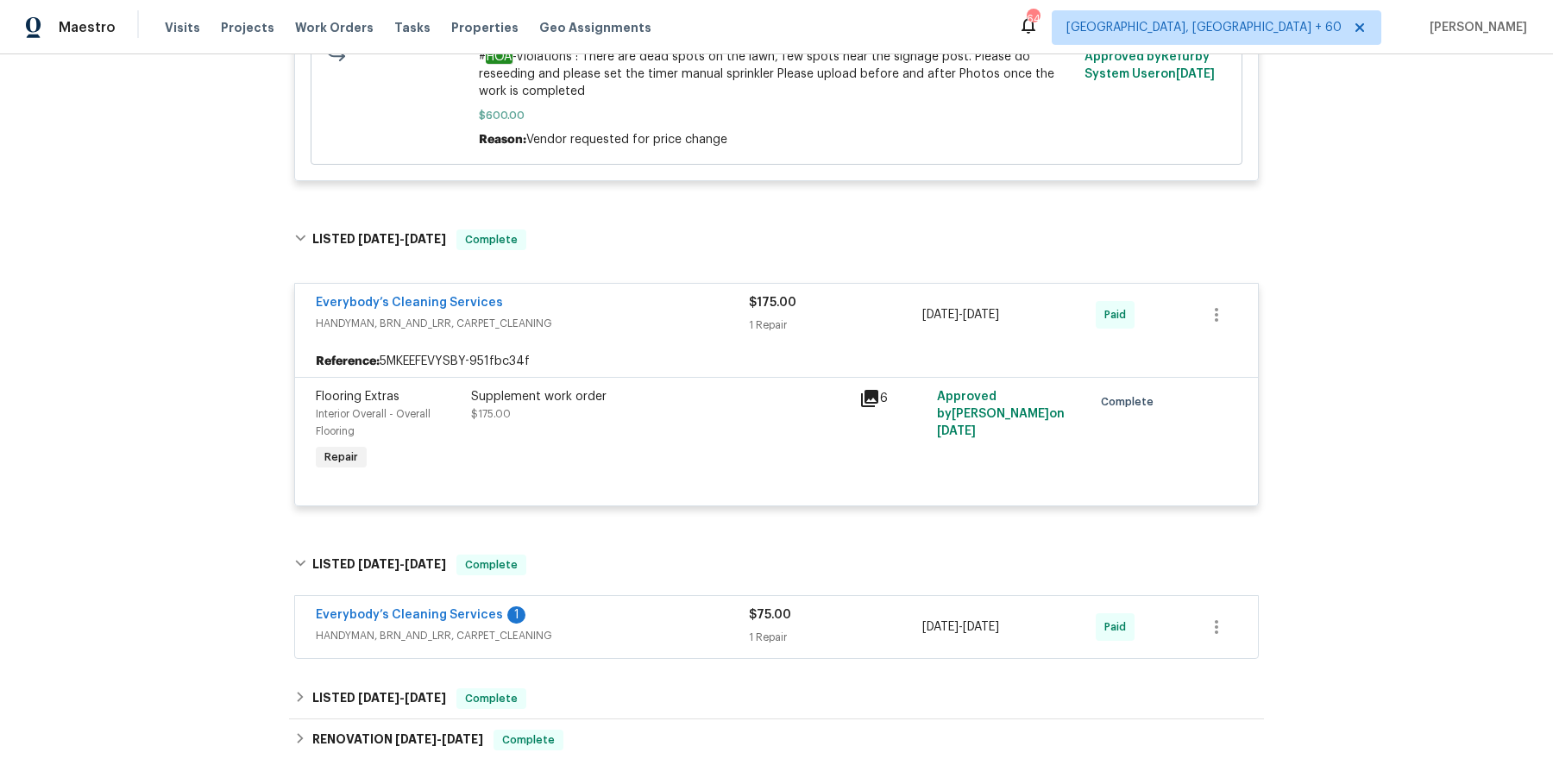
click at [606, 632] on span "HANDYMAN, BRN_AND_LRR, CARPET_CLEANING" at bounding box center [532, 636] width 433 height 17
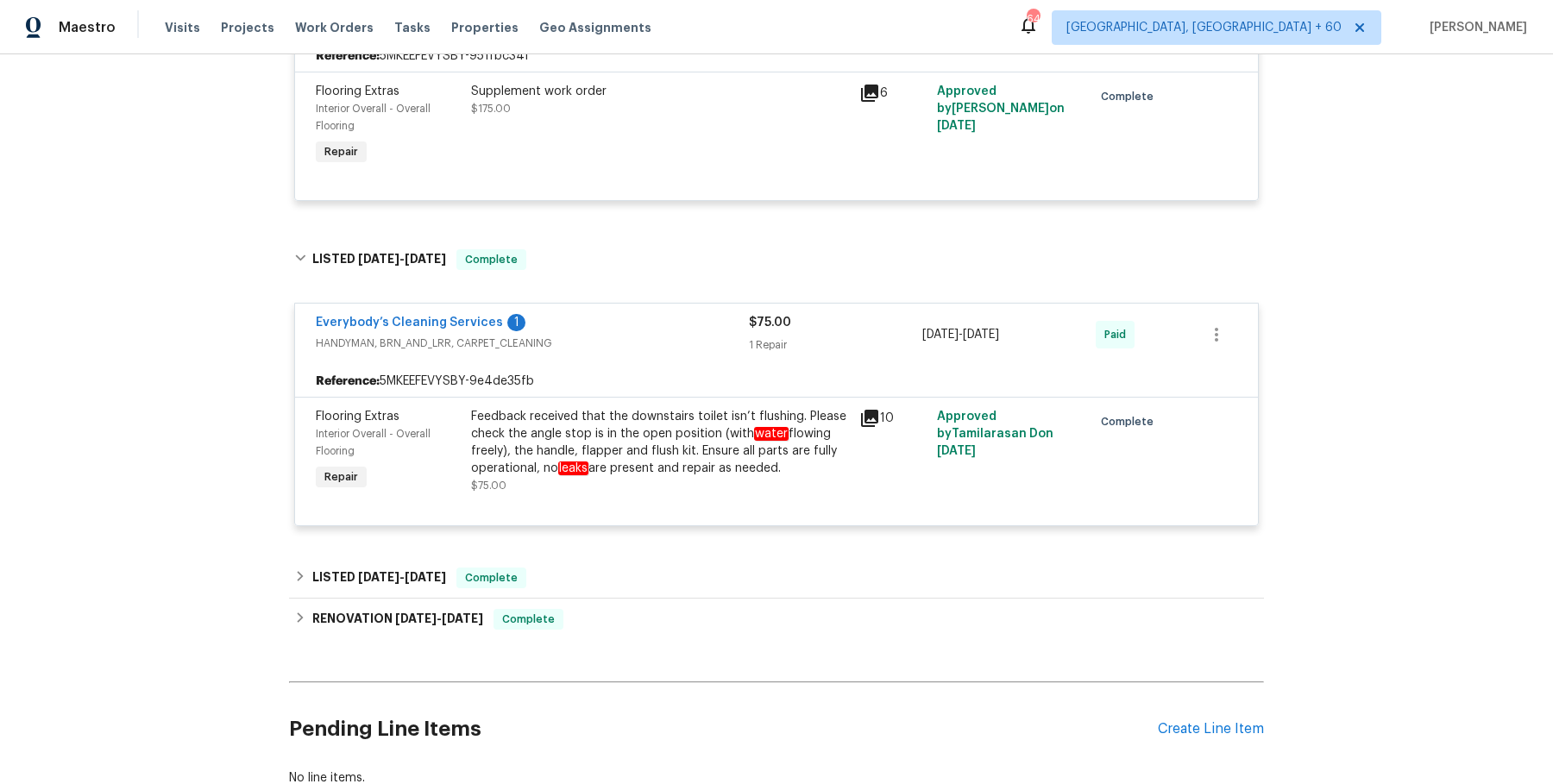
scroll to position [1035, 0]
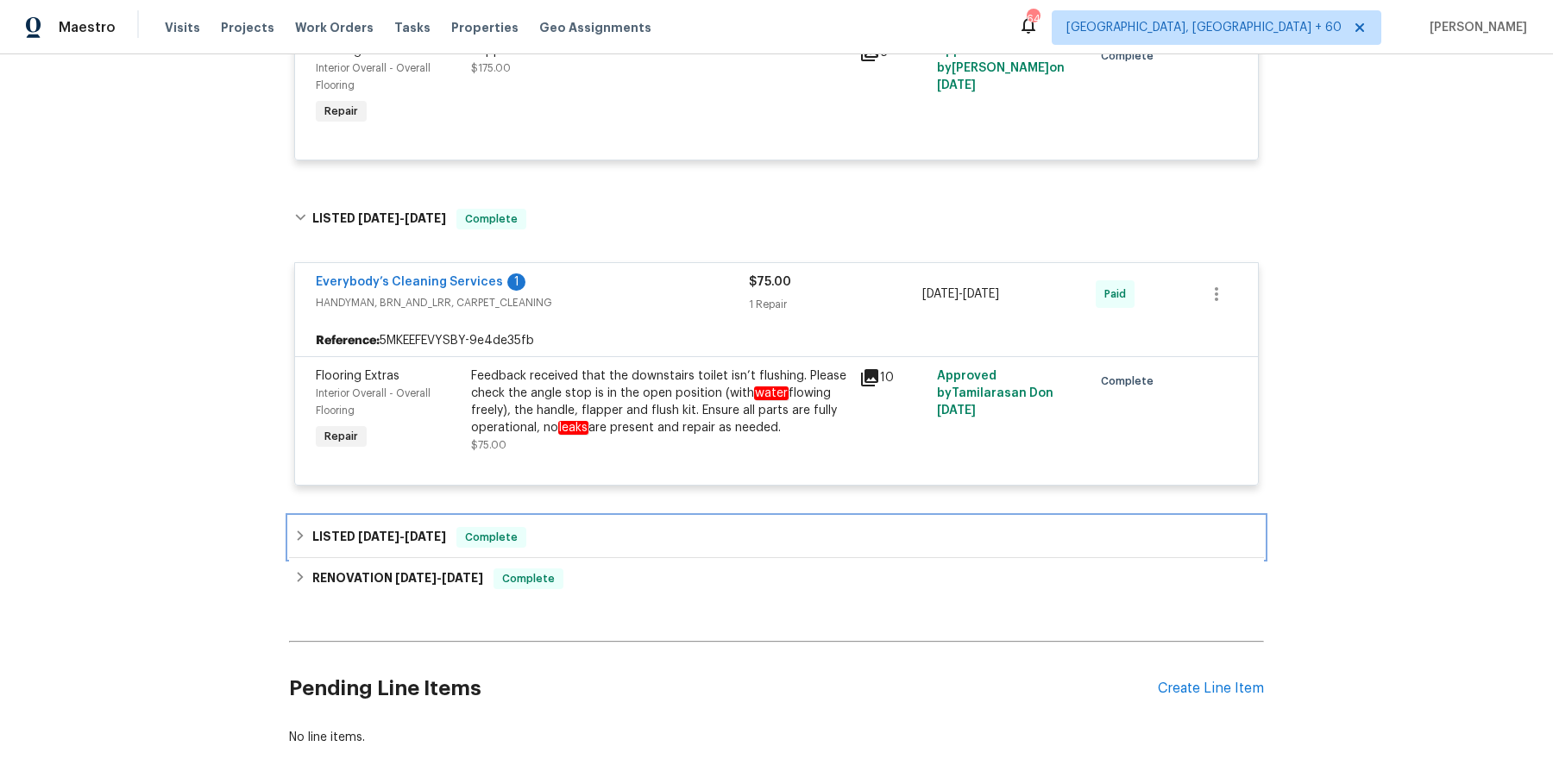
click at [621, 532] on div "LISTED [DATE] - [DATE] Complete" at bounding box center [776, 537] width 965 height 21
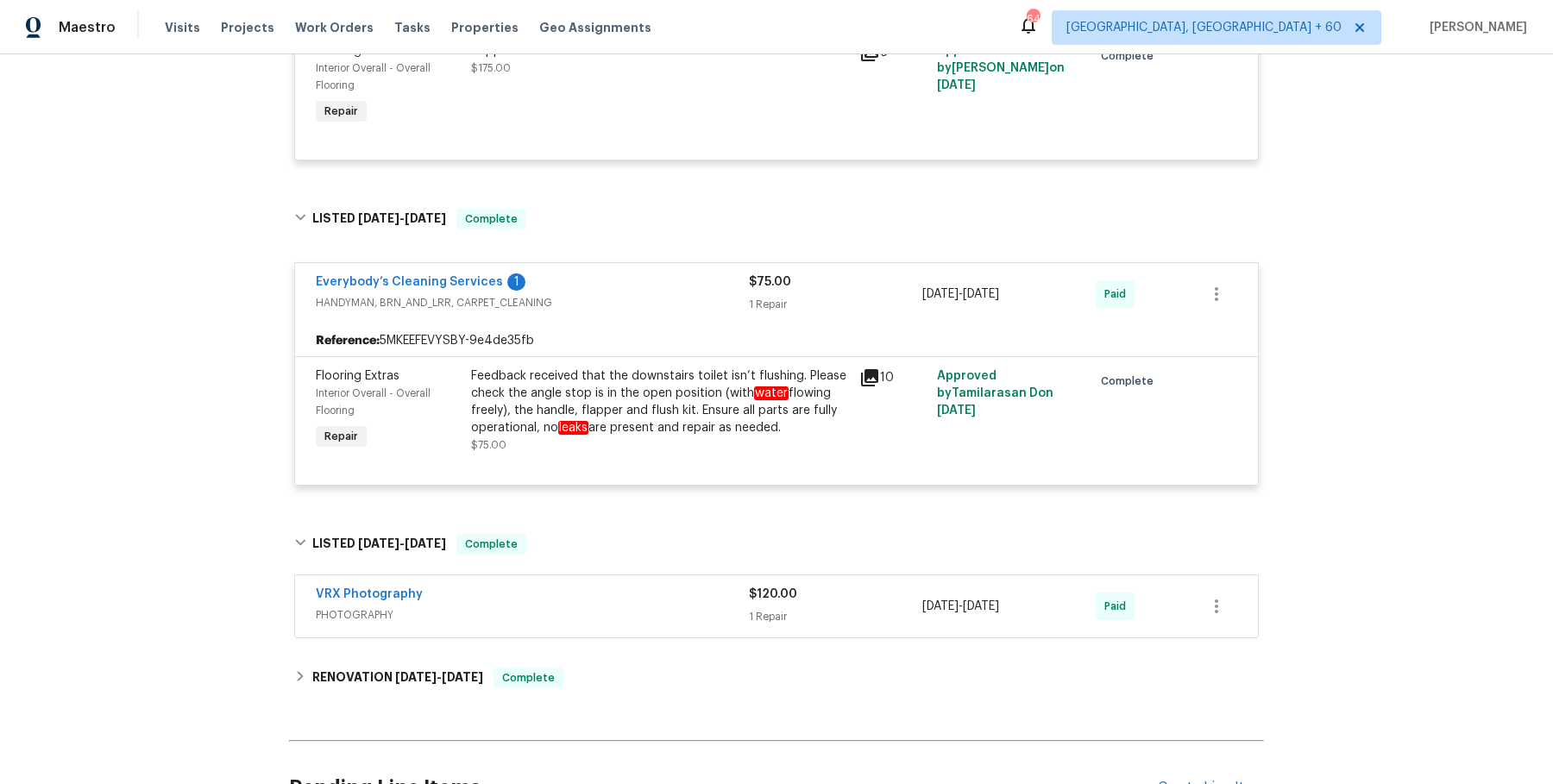
click at [621, 623] on div "VRX Photography PHOTOGRAPHY" at bounding box center [532, 605] width 433 height 41
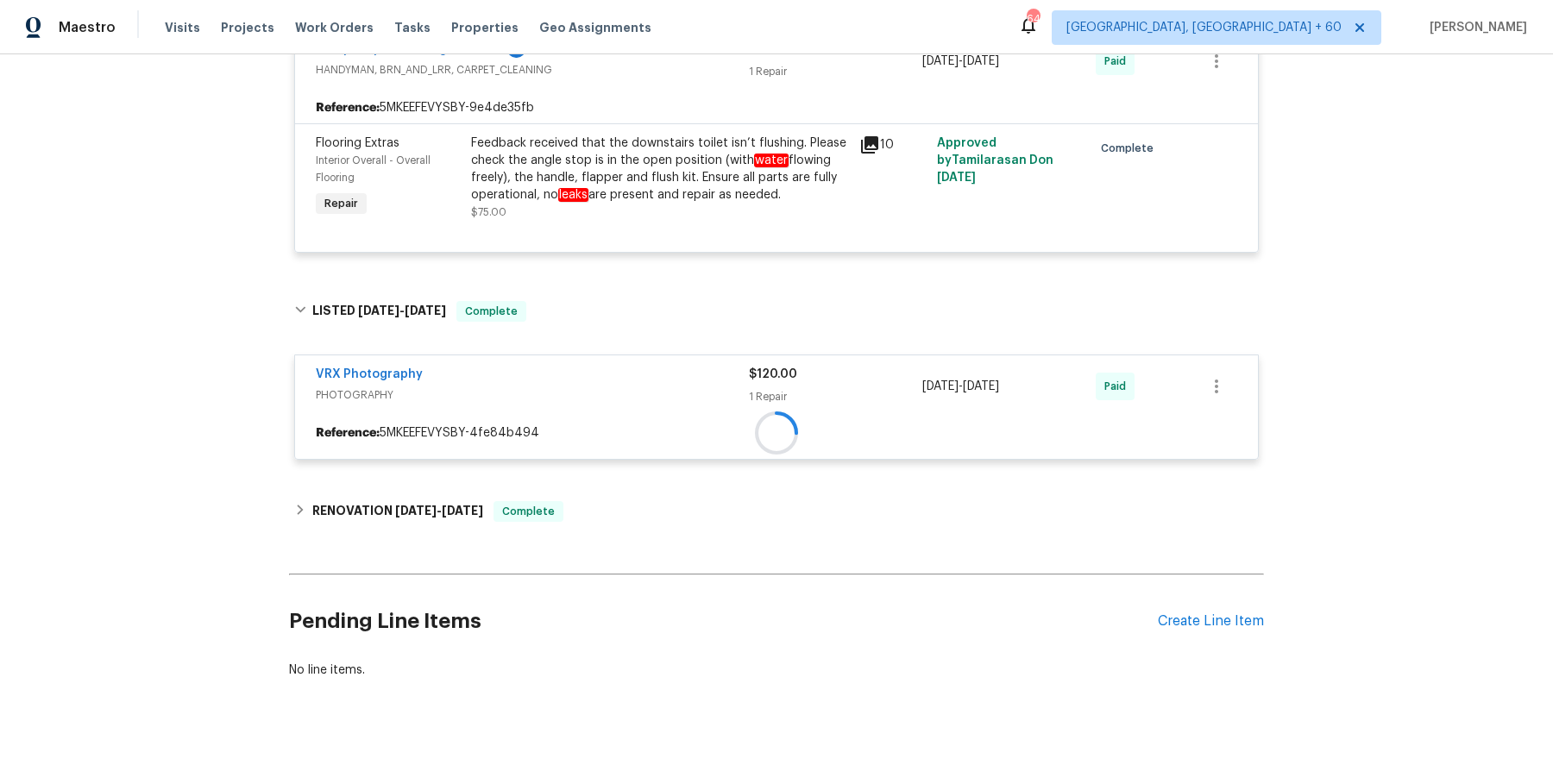
scroll to position [1278, 0]
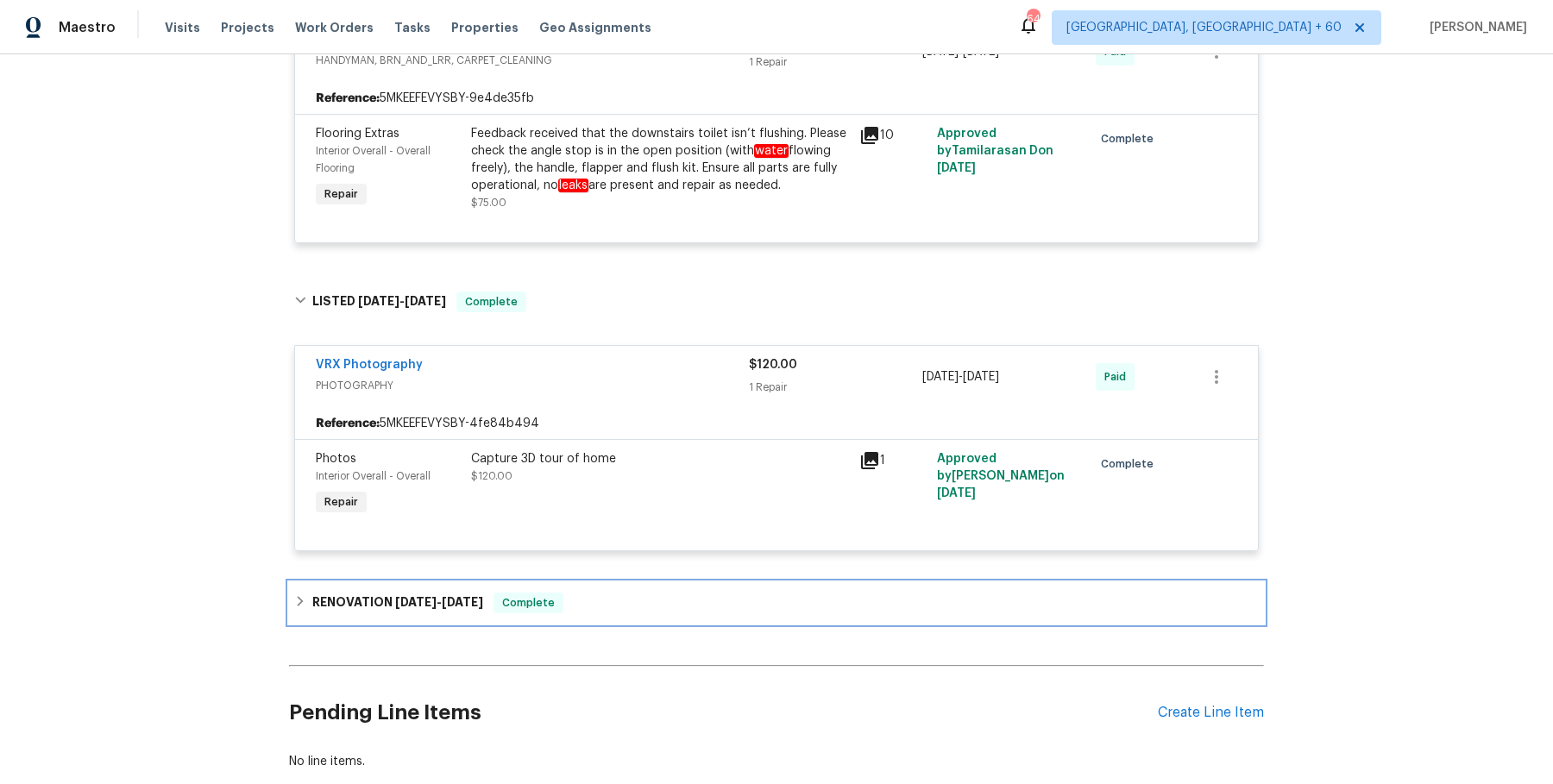
click at [621, 607] on div "RENOVATION [DATE] - [DATE] Complete" at bounding box center [776, 603] width 965 height 21
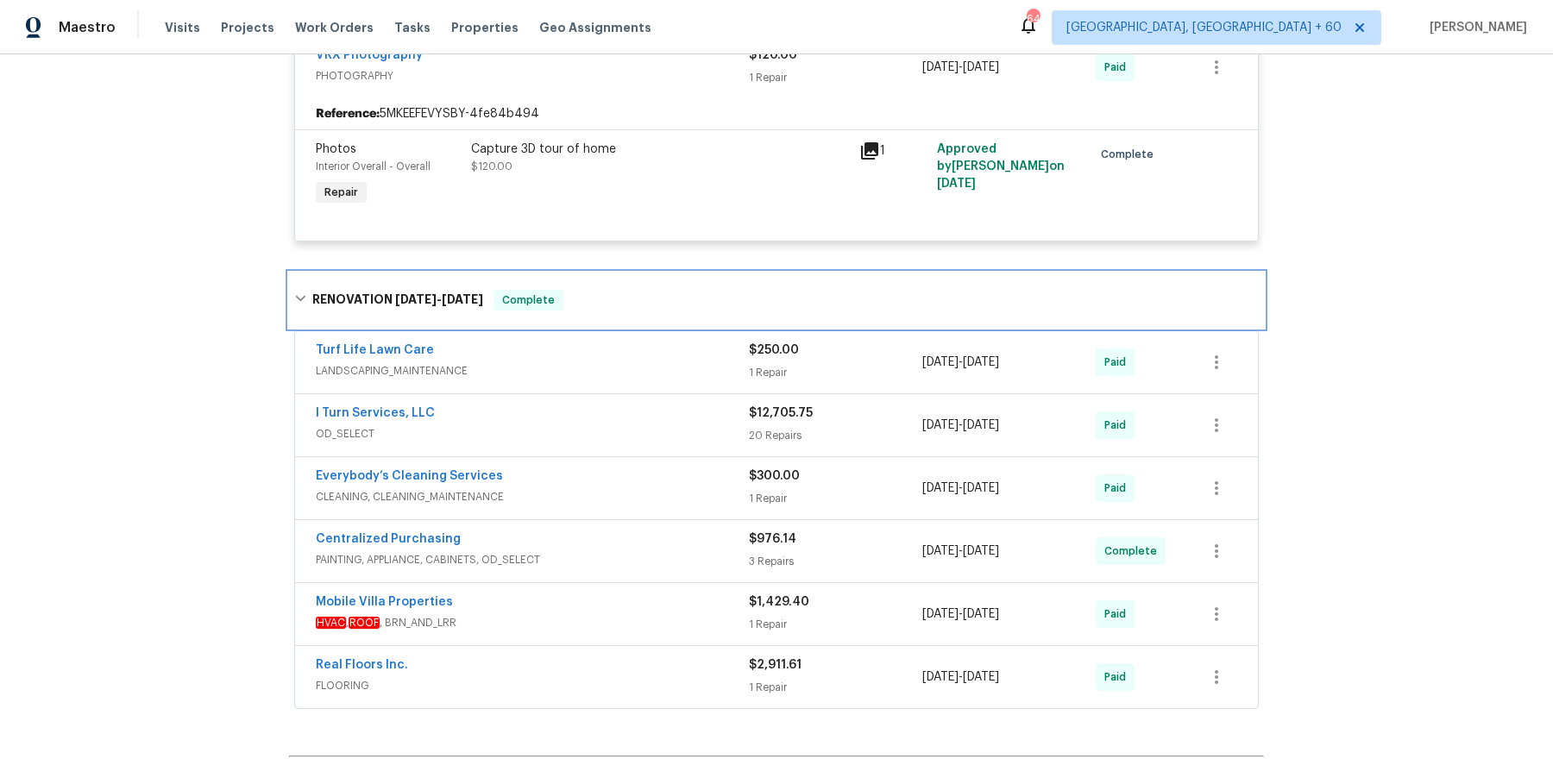
scroll to position [1592, 0]
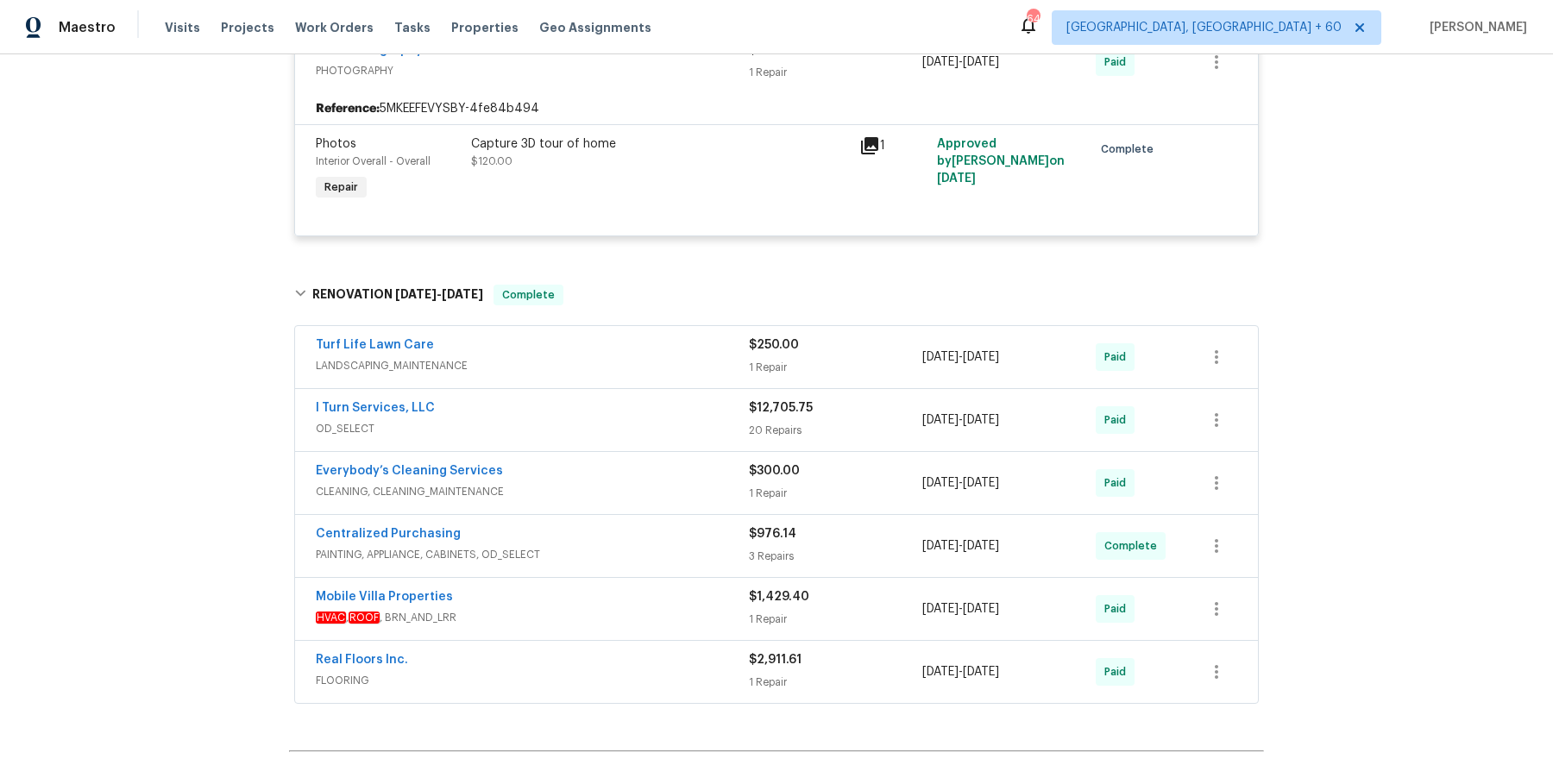
click at [700, 421] on span "OD_SELECT" at bounding box center [532, 429] width 433 height 17
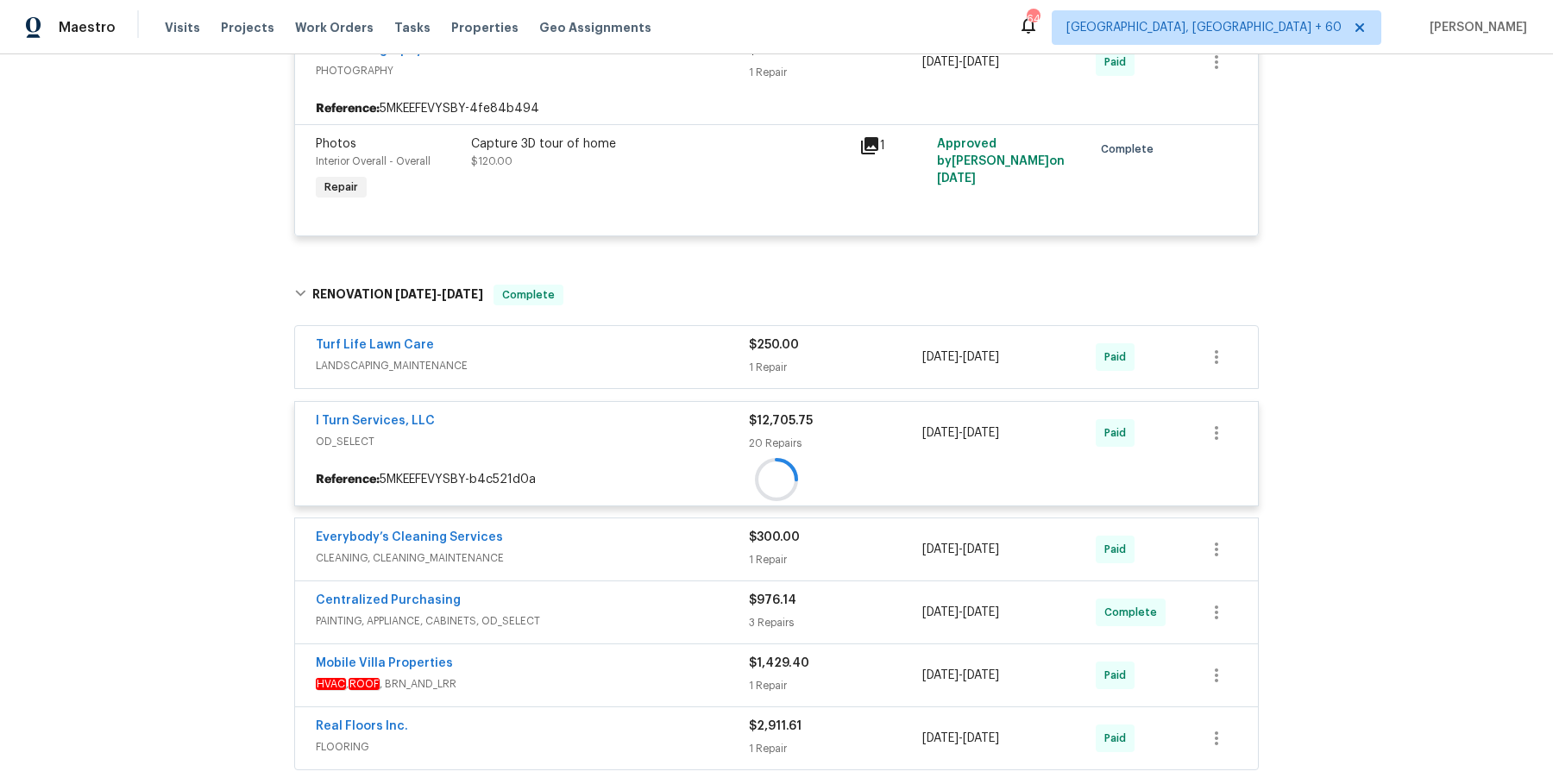
click at [710, 351] on div "Turf Life Lawn Care" at bounding box center [532, 347] width 433 height 21
